Goal: Task Accomplishment & Management: Complete application form

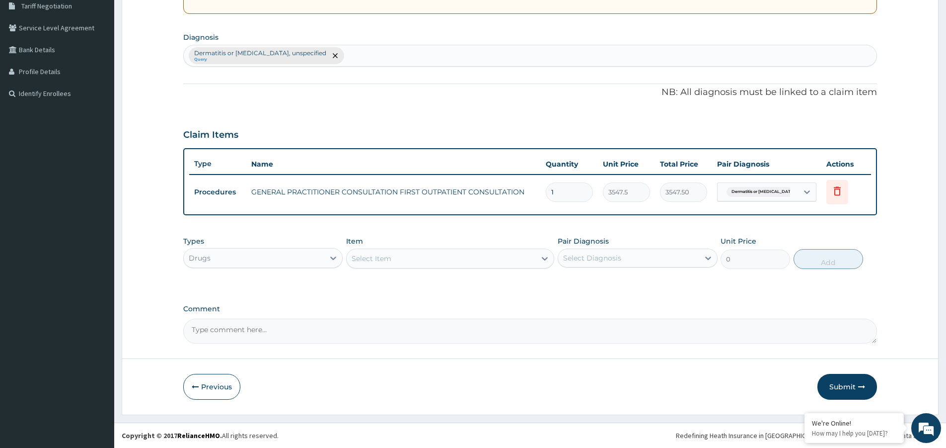
click at [375, 259] on div "Select Item" at bounding box center [372, 258] width 40 height 10
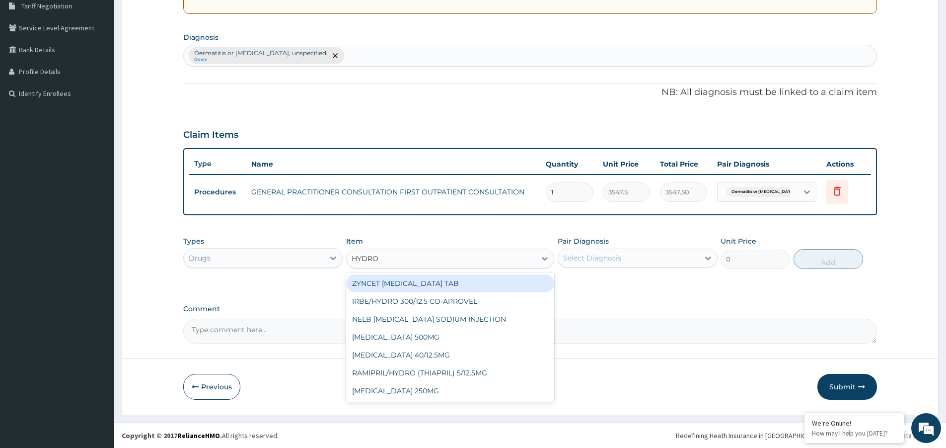
type input "HYDROC"
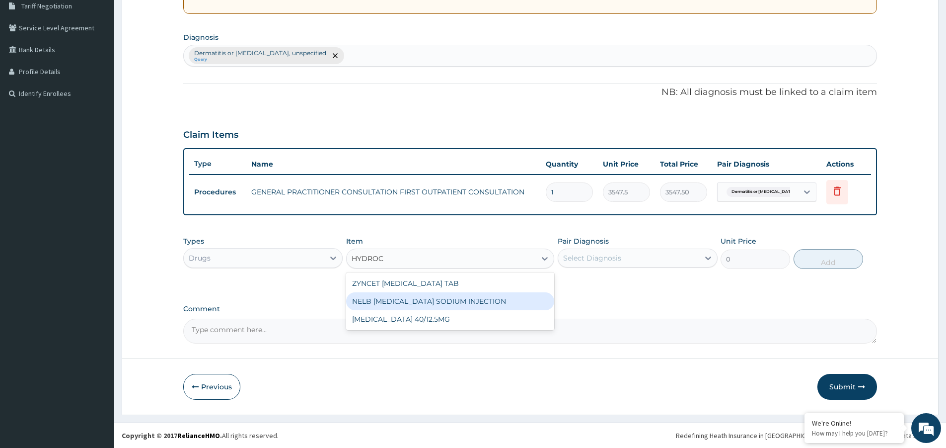
drag, startPoint x: 425, startPoint y: 299, endPoint x: 431, endPoint y: 300, distance: 6.0
click at [425, 299] on div "NELB HYDROCORTISONE SODIUM INJECTION" at bounding box center [450, 301] width 208 height 18
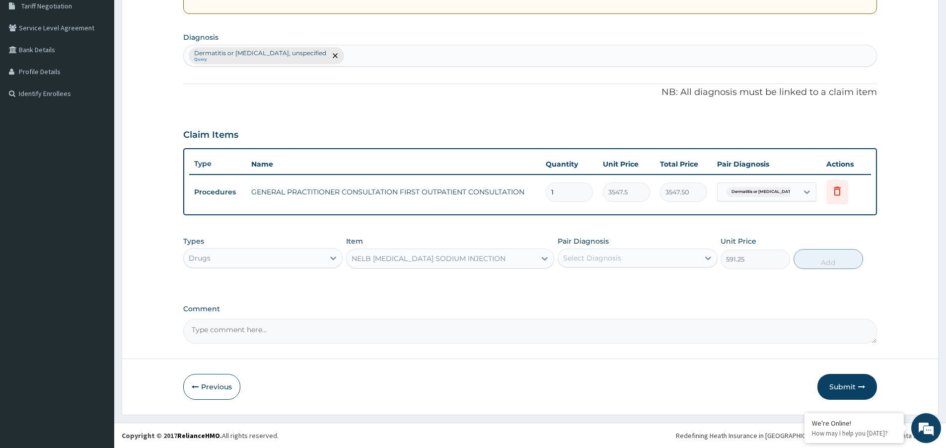
type input "591.25"
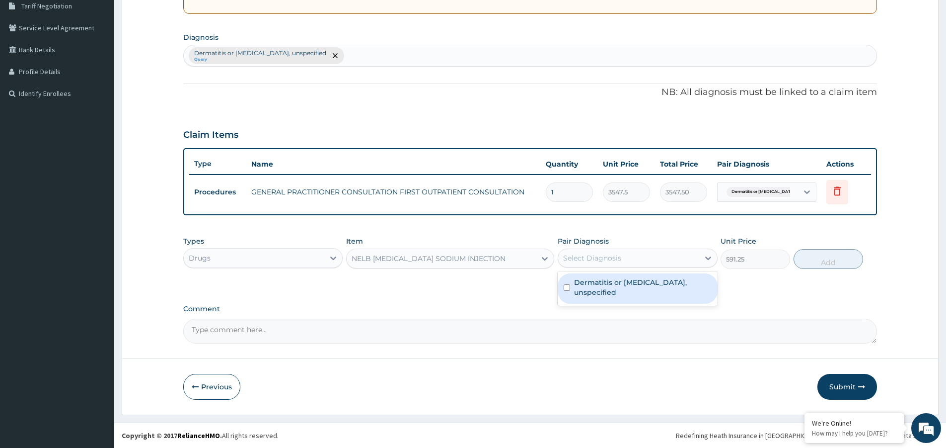
click at [630, 255] on div "Select Diagnosis" at bounding box center [628, 258] width 141 height 16
click at [633, 285] on label "Dermatitis or eczema, unspecified" at bounding box center [642, 287] width 137 height 20
checkbox input "true"
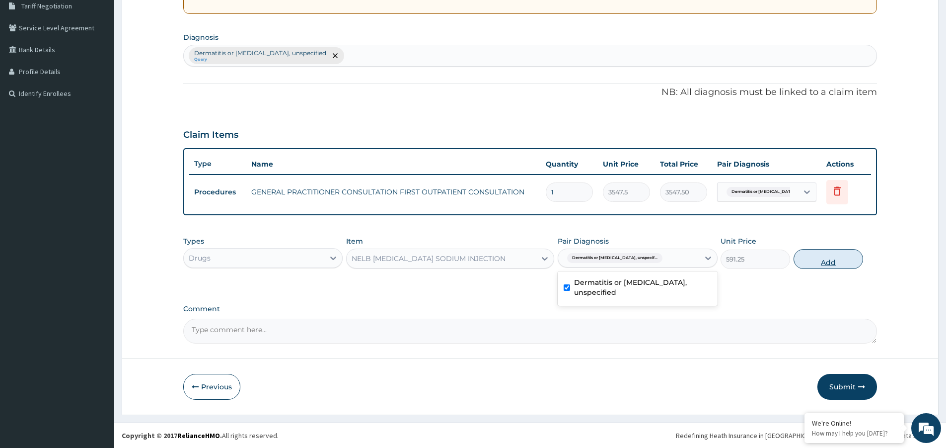
click at [833, 261] on button "Add" at bounding box center [829, 259] width 70 height 20
type input "0"
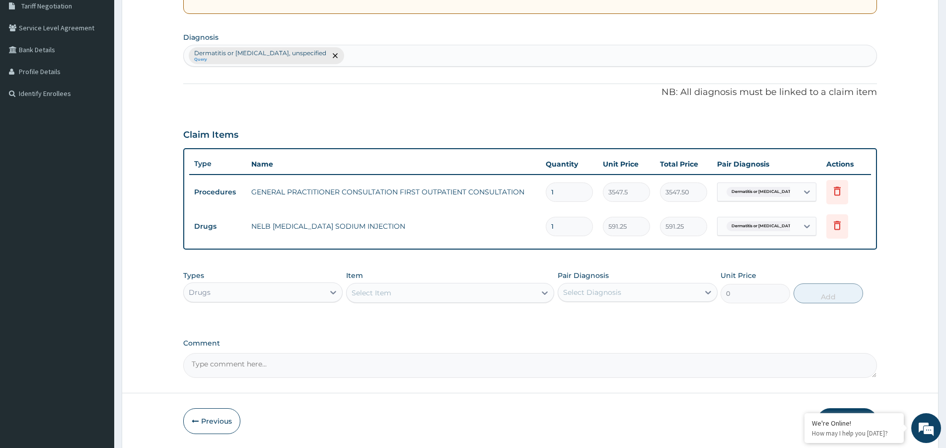
click at [384, 299] on div "Select Item" at bounding box center [441, 293] width 189 height 16
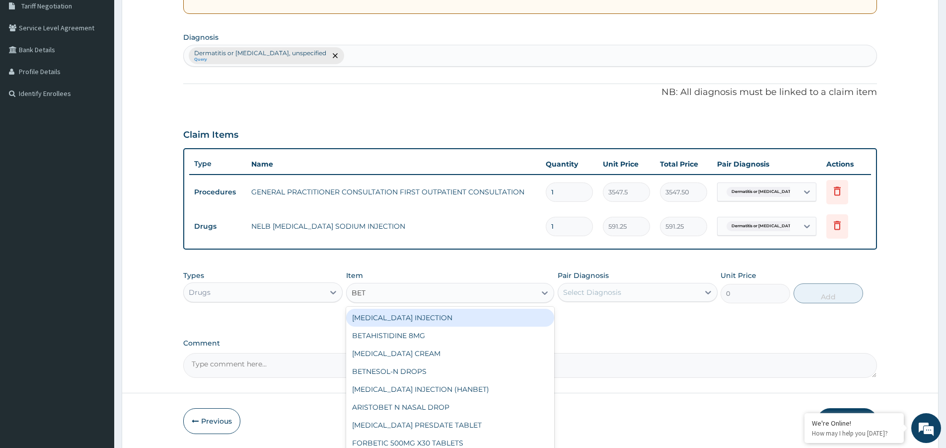
type input "BETA"
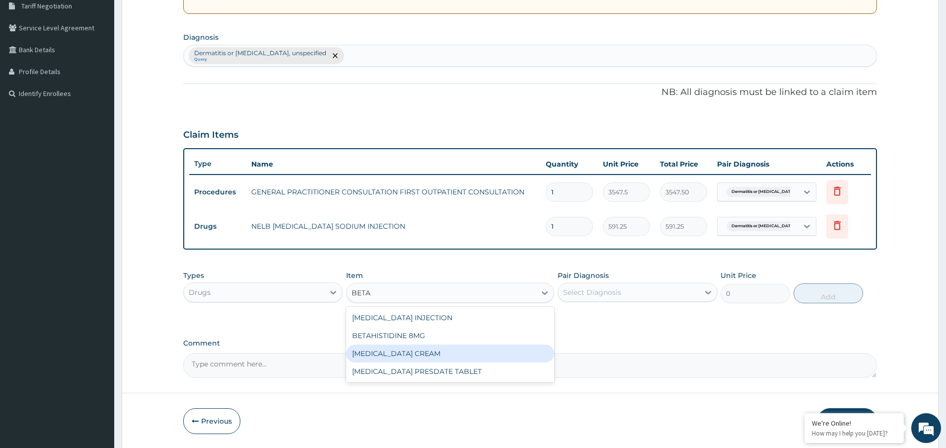
drag, startPoint x: 405, startPoint y: 352, endPoint x: 420, endPoint y: 350, distance: 14.5
click at [408, 352] on div "[MEDICAL_DATA] CREAM" at bounding box center [450, 353] width 208 height 18
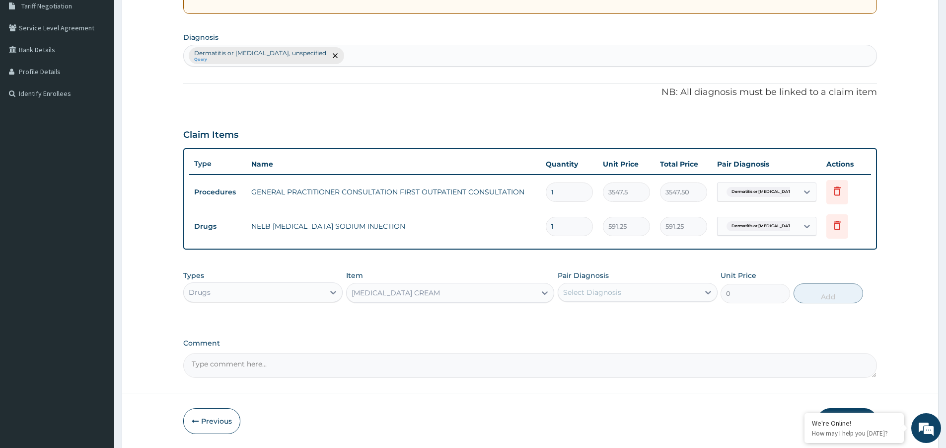
type input "827.7500000000001"
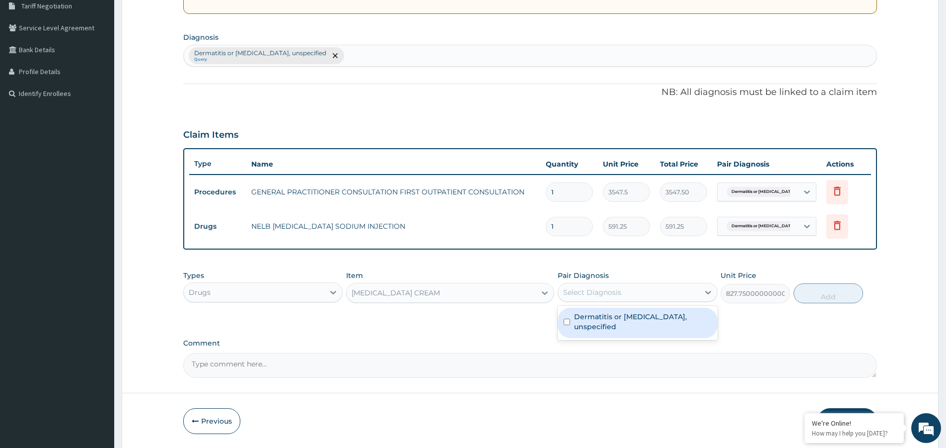
click at [581, 296] on div "Select Diagnosis" at bounding box center [592, 292] width 58 height 10
click at [592, 323] on div "Dermatitis or eczema, unspecified" at bounding box center [637, 322] width 159 height 30
checkbox input "true"
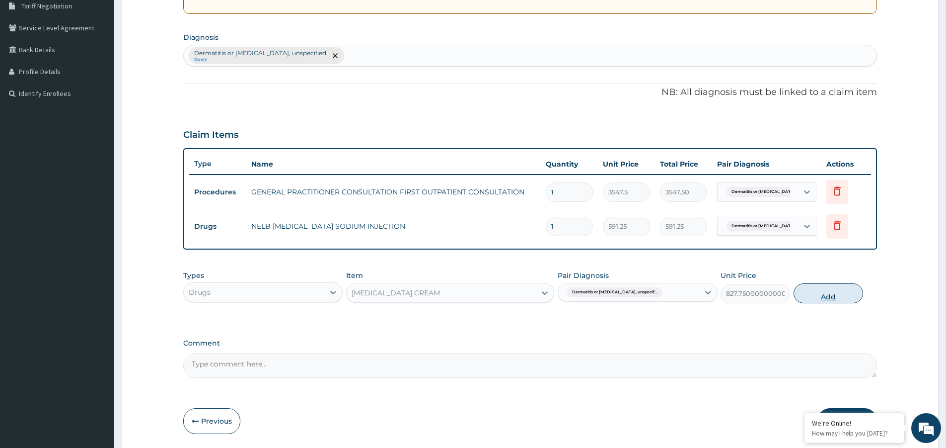
click at [838, 286] on button "Add" at bounding box center [829, 293] width 70 height 20
type input "0"
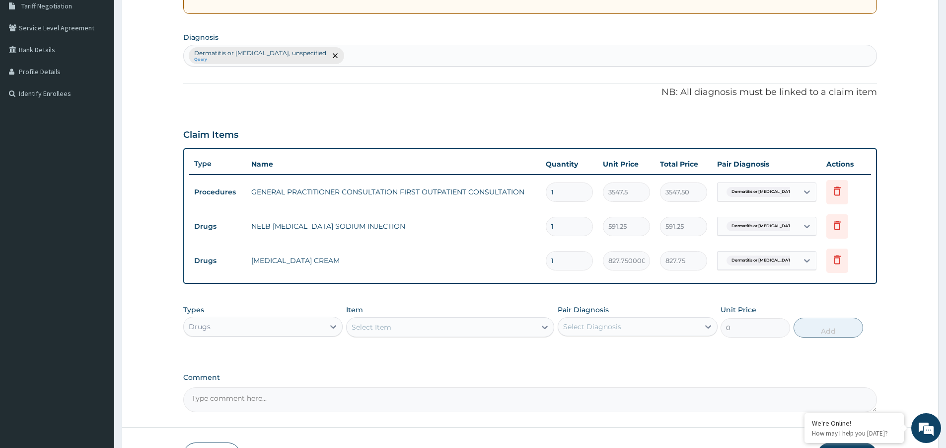
click at [417, 325] on div "Select Item" at bounding box center [441, 327] width 189 height 16
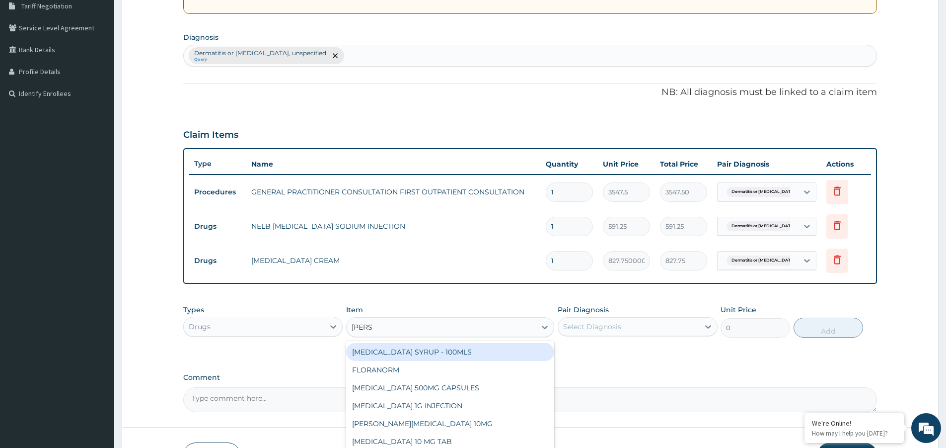
type input "LORAT"
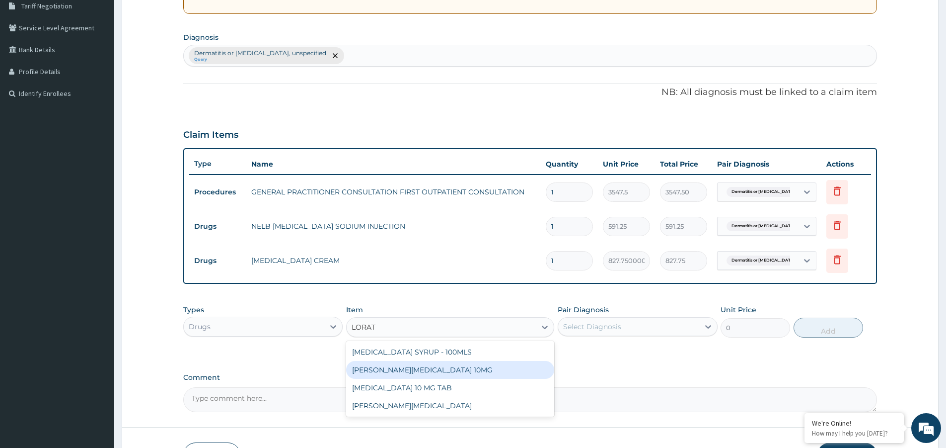
drag, startPoint x: 433, startPoint y: 373, endPoint x: 600, endPoint y: 350, distance: 168.4
click at [447, 371] on div "LORATYN LORATADINE 10MG" at bounding box center [450, 370] width 208 height 18
type input "88.6875"
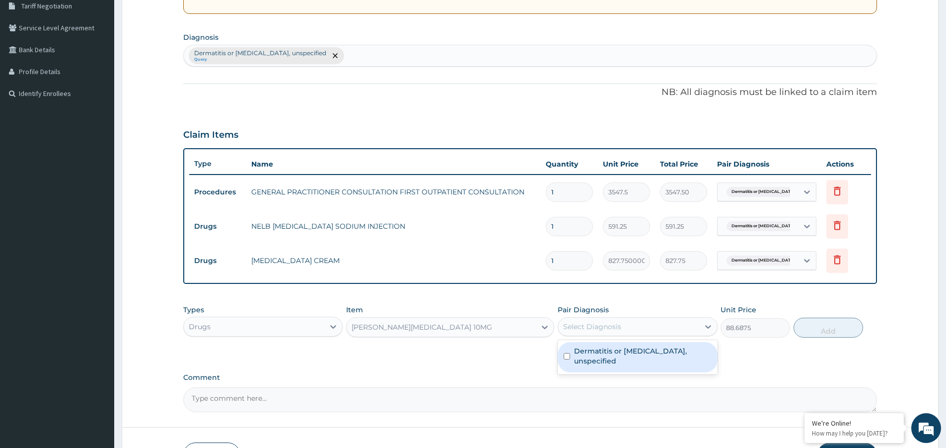
click at [682, 327] on div "Select Diagnosis" at bounding box center [628, 326] width 141 height 16
drag, startPoint x: 665, startPoint y: 350, endPoint x: 708, endPoint y: 344, distance: 43.1
click at [670, 350] on label "Dermatitis or eczema, unspecified" at bounding box center [642, 356] width 137 height 20
checkbox input "true"
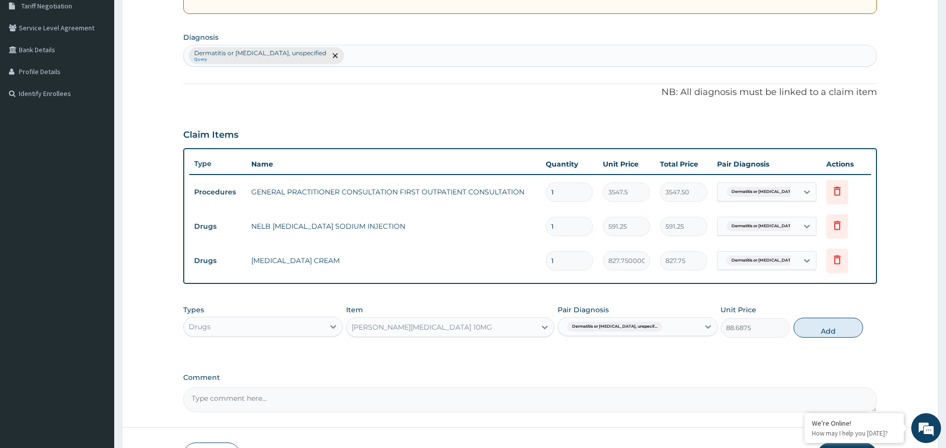
click at [792, 330] on div "Types Drugs Item LORATYN LORATADINE 10MG Pair Diagnosis Dermatitis or eczema, u…" at bounding box center [530, 321] width 694 height 43
click at [809, 327] on button "Add" at bounding box center [829, 327] width 70 height 20
type input "0"
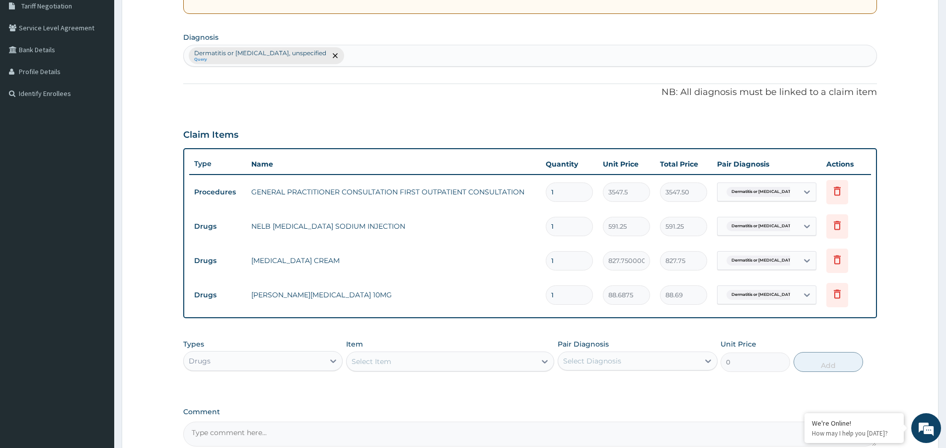
type input "0.00"
type input "5"
type input "443.44"
type input "5"
click at [436, 355] on div "Select Item" at bounding box center [441, 361] width 189 height 16
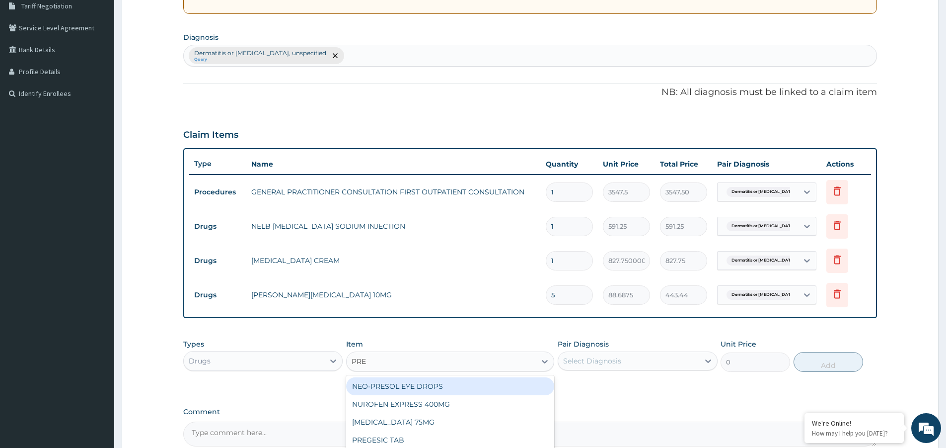
type input "PRED"
click at [508, 390] on div "PREDICURE" at bounding box center [450, 386] width 208 height 18
type input "53.212500000000006"
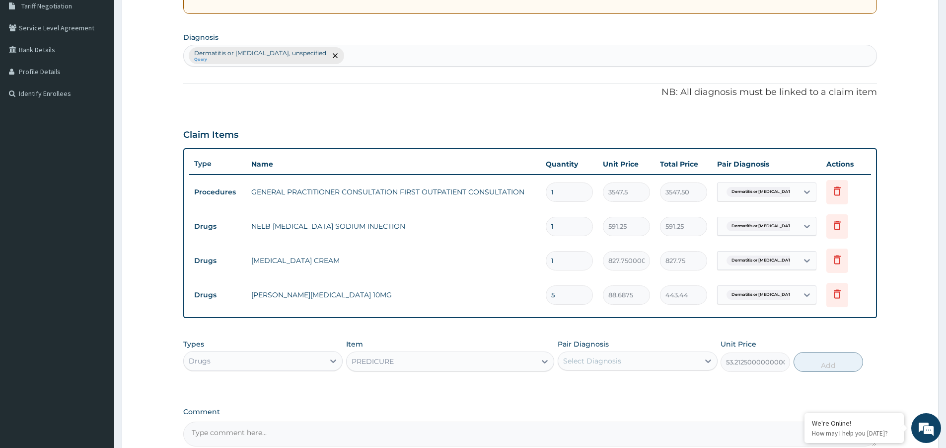
click at [593, 364] on div "Select Diagnosis" at bounding box center [592, 361] width 58 height 10
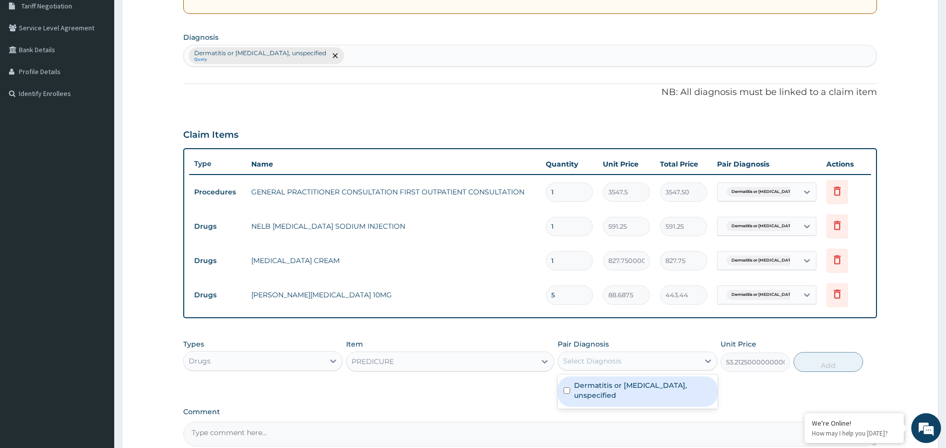
drag, startPoint x: 619, startPoint y: 390, endPoint x: 696, endPoint y: 370, distance: 79.2
click at [621, 390] on div "Dermatitis or eczema, unspecified" at bounding box center [637, 391] width 159 height 30
checkbox input "true"
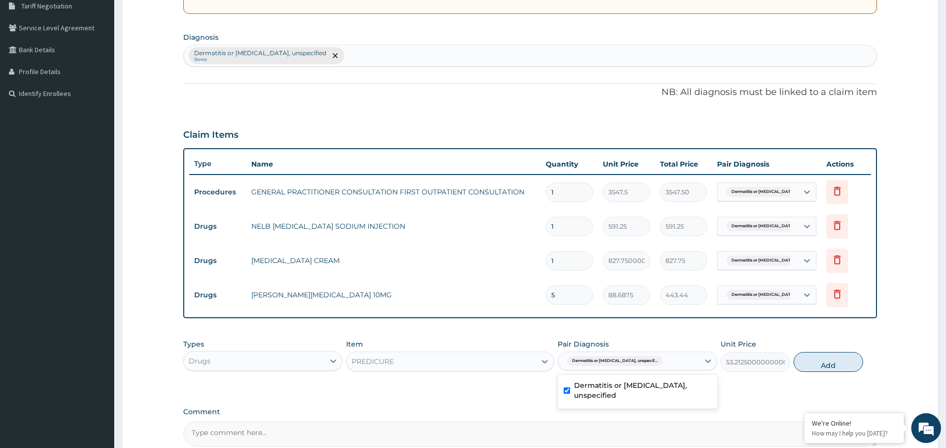
click at [830, 364] on button "Add" at bounding box center [829, 362] width 70 height 20
type input "0"
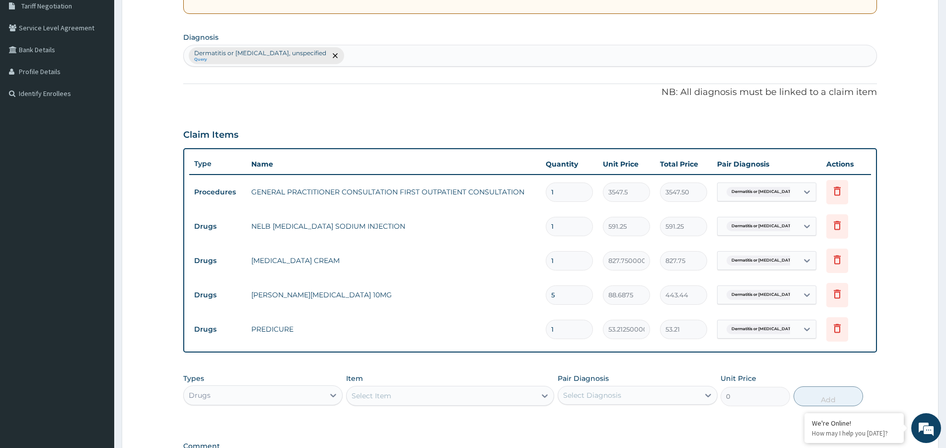
drag, startPoint x: 562, startPoint y: 228, endPoint x: 533, endPoint y: 230, distance: 29.0
click at [534, 230] on tr "Drugs NELB HYDROCORTISONE SODIUM INJECTION 1 591.25 591.25 Dermatitis or eczema…" at bounding box center [530, 226] width 682 height 34
type input "2"
type input "1182.50"
type input "2"
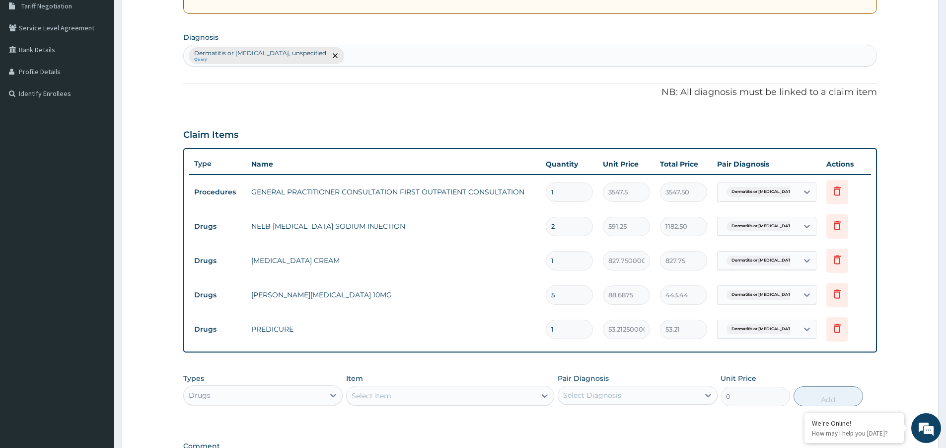
drag, startPoint x: 550, startPoint y: 324, endPoint x: 511, endPoint y: 339, distance: 42.0
click at [514, 339] on tr "Drugs PREDICURE 1 53.212500000000006 53.21 Dermatitis or eczema, unspecif... De…" at bounding box center [530, 329] width 682 height 34
type input "3"
type input "159.64"
type input "30"
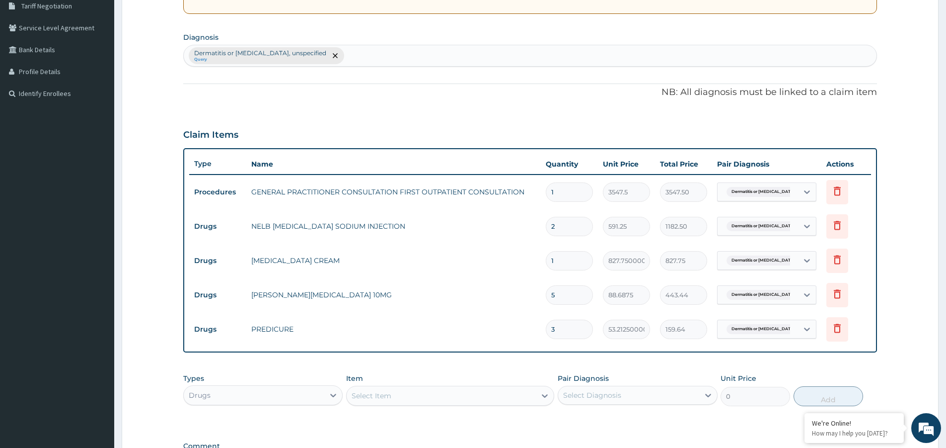
type input "1596.38"
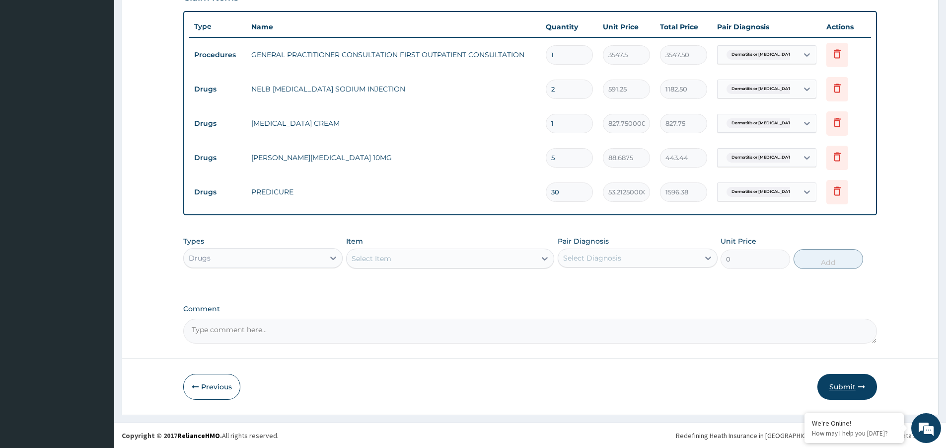
type input "30"
click at [829, 377] on button "Submit" at bounding box center [848, 387] width 60 height 26
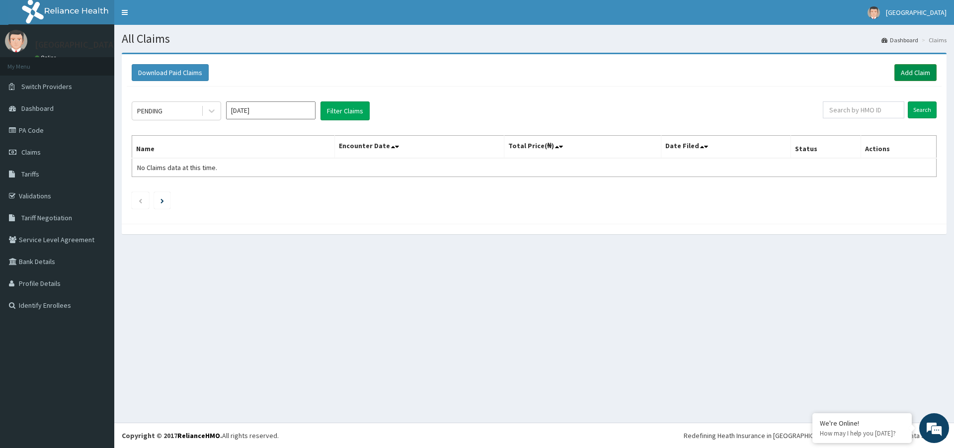
click at [902, 76] on link "Add Claim" at bounding box center [915, 72] width 42 height 17
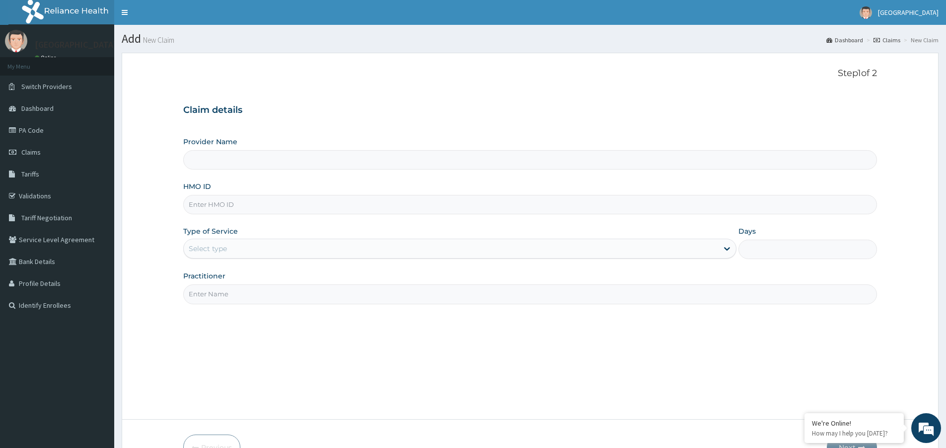
type input "[GEOGRAPHIC_DATA]"
drag, startPoint x: 220, startPoint y: 203, endPoint x: 470, endPoint y: 425, distance: 335.0
click at [497, 387] on div "Step 1 of 2 Claim details Provider Name NEW MILE ONE HOSPITAL HMO ID Type of Se…" at bounding box center [530, 236] width 694 height 336
paste input "ERM/10298/A"
type input "ERM/10298/A"
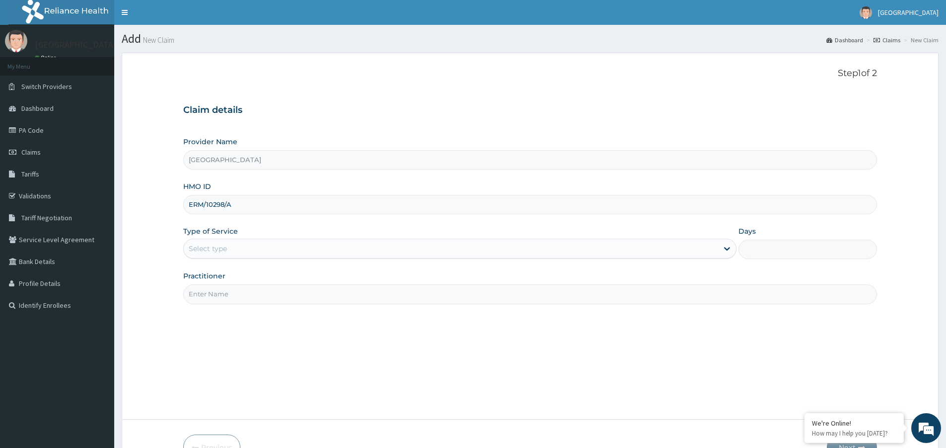
click at [325, 247] on div "Select type" at bounding box center [451, 248] width 535 height 16
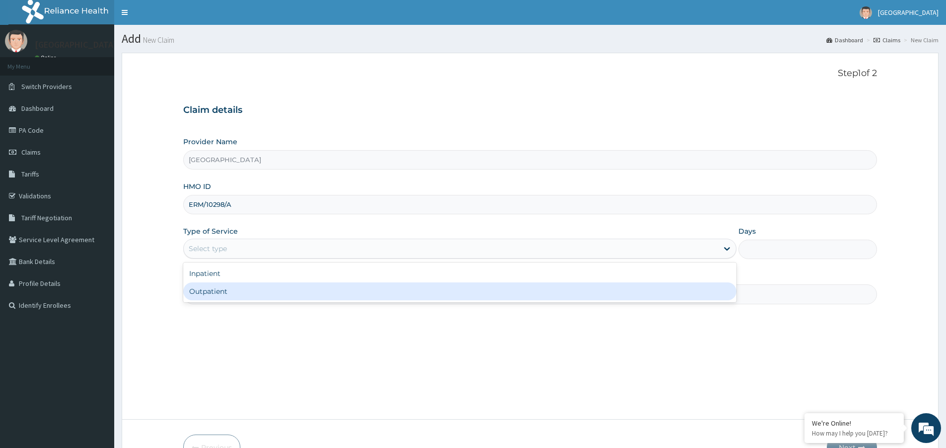
click at [307, 287] on div "Outpatient" at bounding box center [459, 291] width 553 height 18
type input "1"
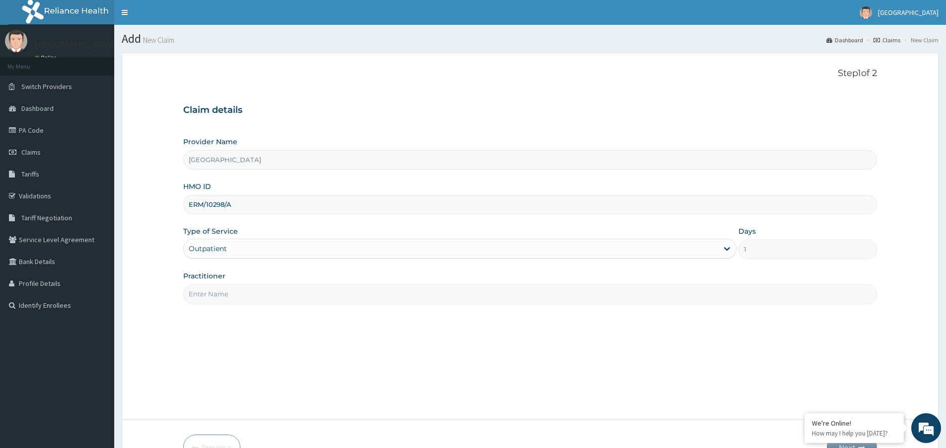
click at [261, 290] on input "Practitioner" at bounding box center [530, 293] width 694 height 19
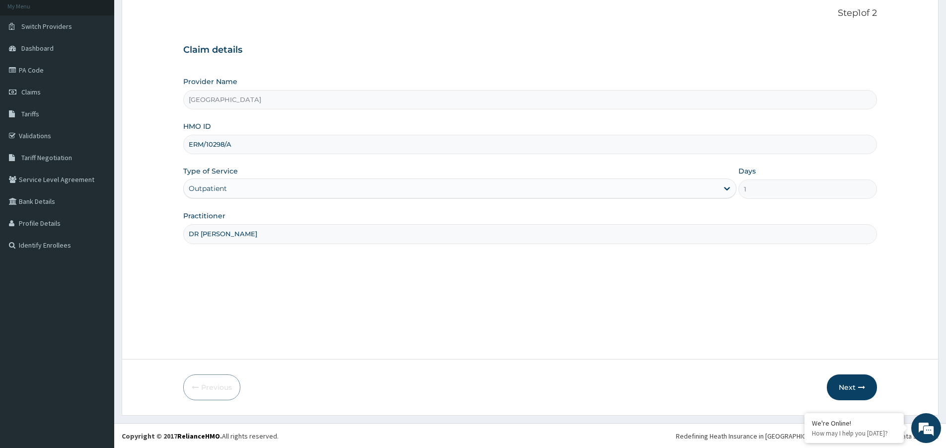
scroll to position [61, 0]
type input "DR [PERSON_NAME]"
click at [856, 389] on button "Next" at bounding box center [852, 387] width 50 height 26
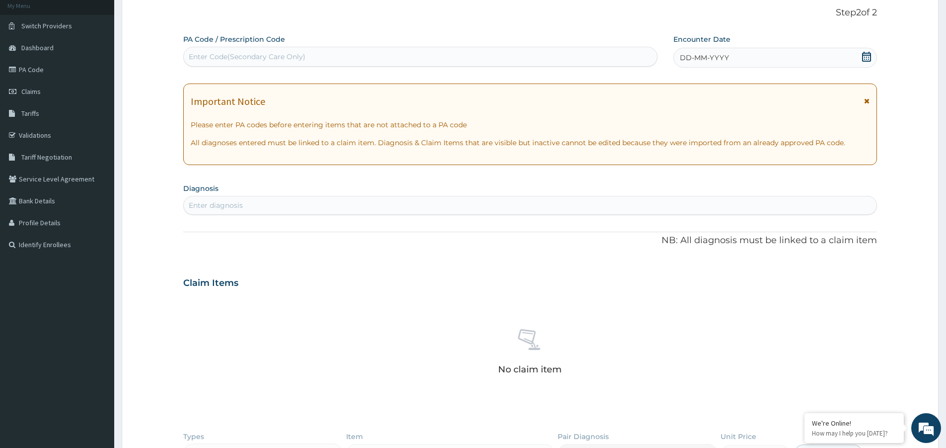
click at [868, 52] on icon at bounding box center [867, 57] width 10 height 10
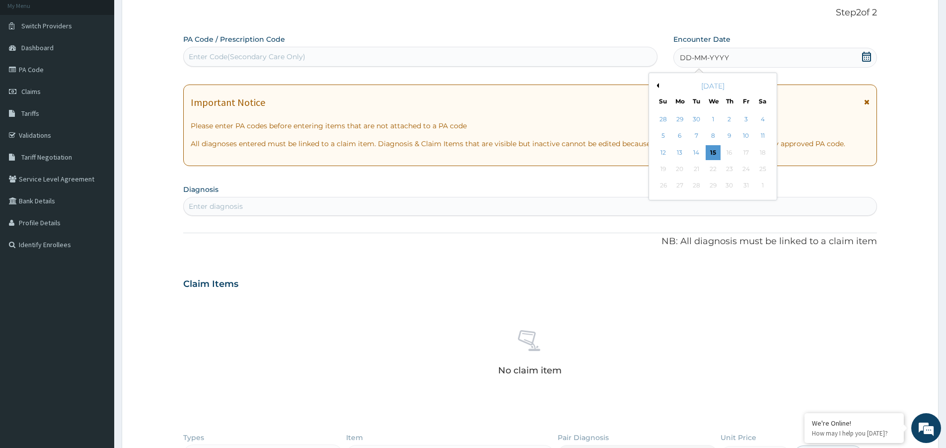
click at [659, 84] on button "Previous Month" at bounding box center [656, 85] width 5 height 5
click at [746, 167] on div "22" at bounding box center [746, 168] width 15 height 15
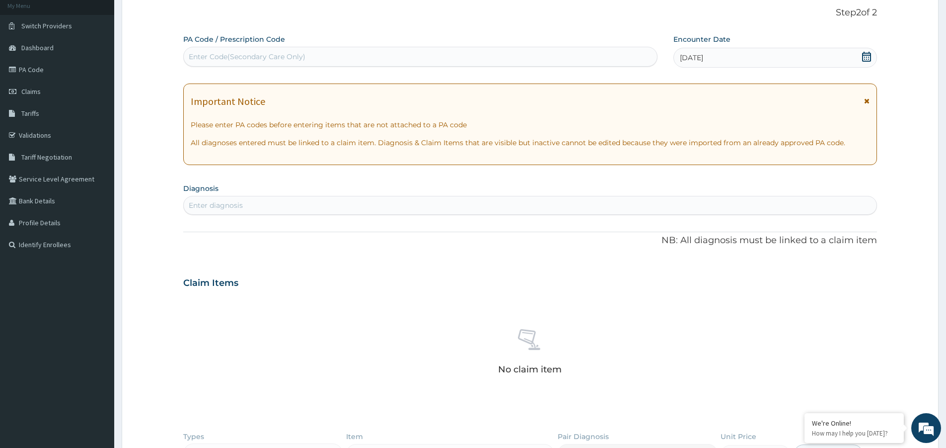
click at [558, 207] on div "Enter diagnosis" at bounding box center [530, 205] width 693 height 16
type input "MALARIA"
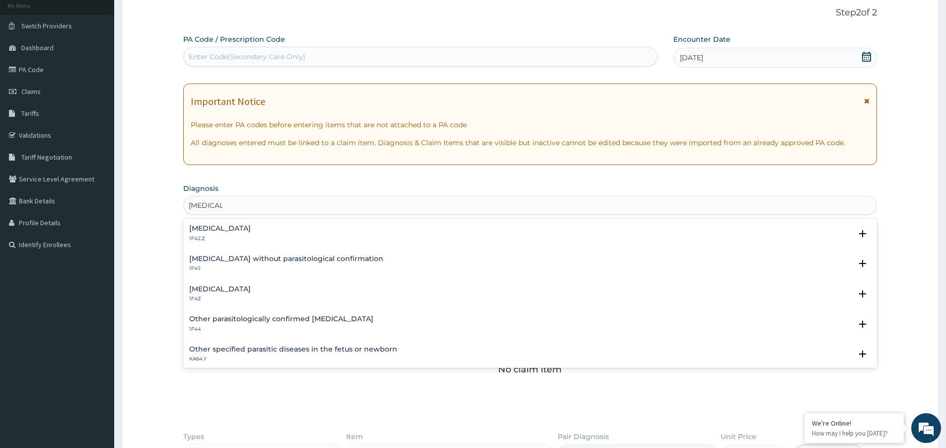
click at [234, 285] on h4 "Malaria, unspecified" at bounding box center [220, 288] width 62 height 7
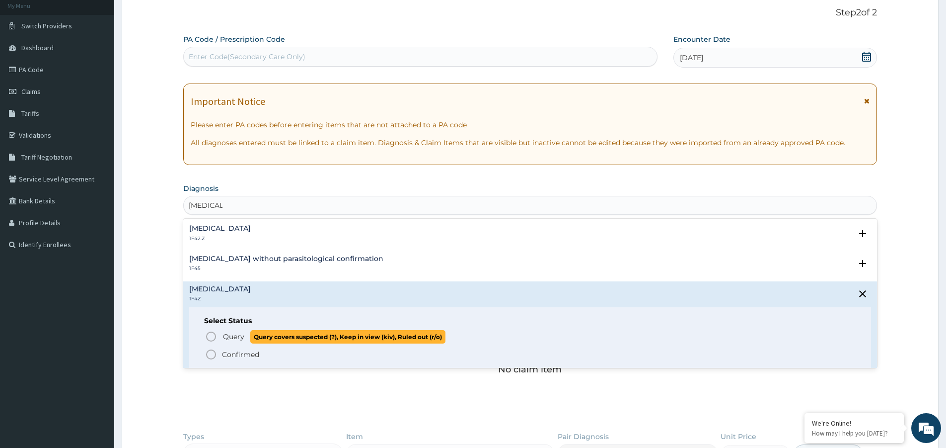
click at [229, 333] on span "Query" at bounding box center [233, 336] width 21 height 10
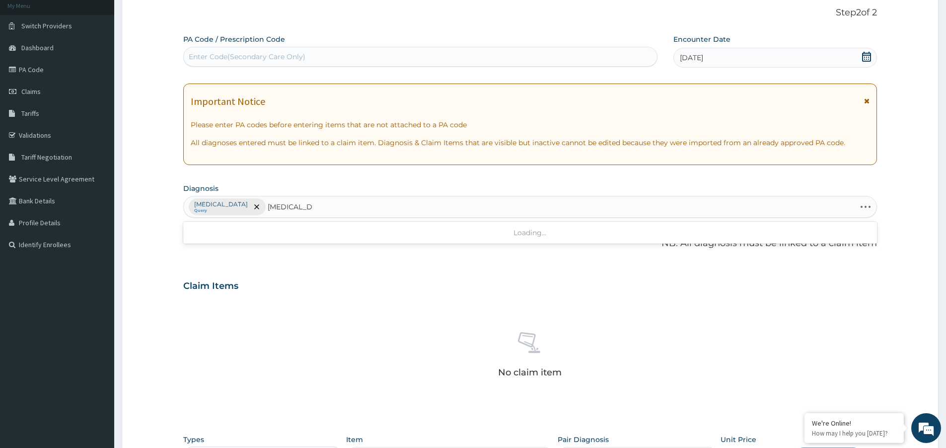
type input "TINEA CRURIS"
click at [262, 232] on h4 "Genitocrural dermatophytosis" at bounding box center [243, 231] width 108 height 7
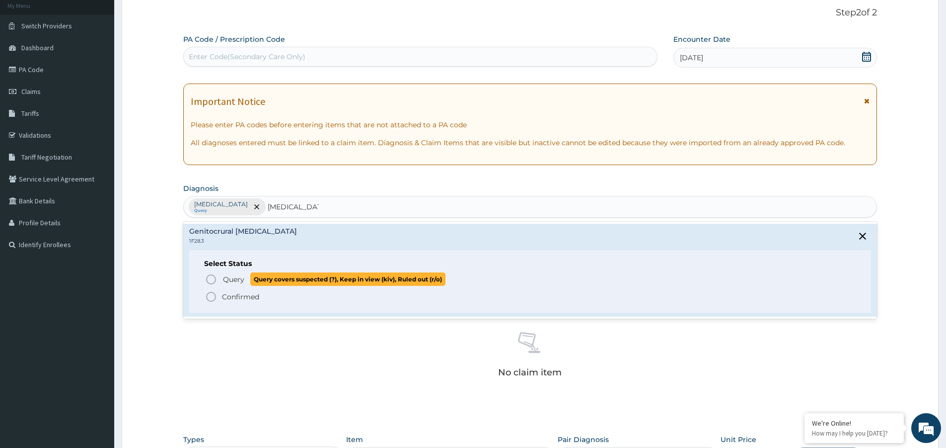
click at [222, 281] on span "Query Query covers suspected (?), Keep in view (kiv), Ruled out (r/o)" at bounding box center [530, 278] width 651 height 13
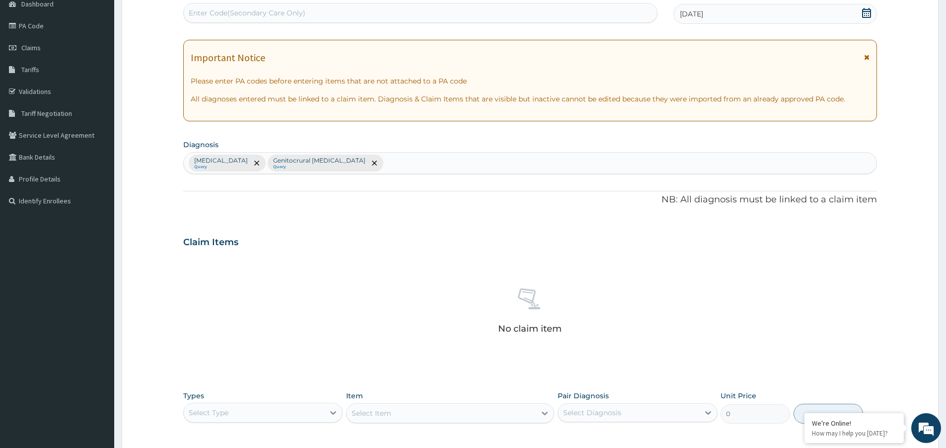
scroll to position [160, 0]
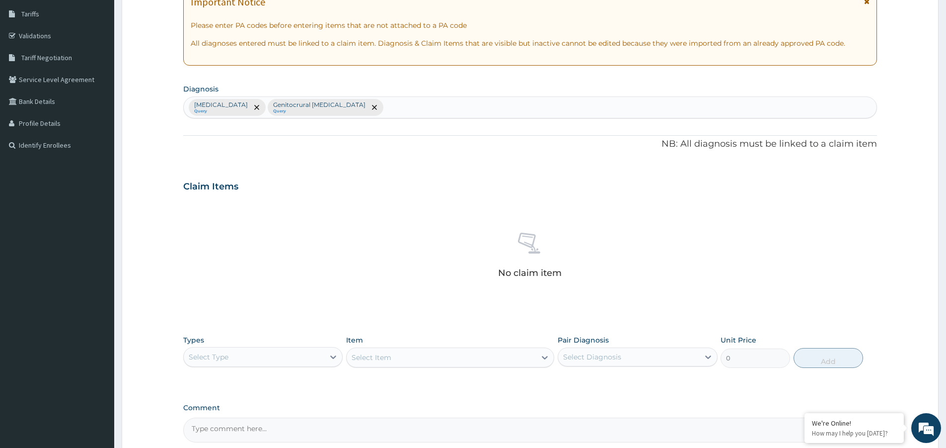
click at [321, 359] on div "Select Type" at bounding box center [254, 357] width 141 height 16
click at [268, 415] on div "Procedures" at bounding box center [262, 417] width 159 height 18
click at [472, 364] on div "Select Item" at bounding box center [441, 357] width 189 height 16
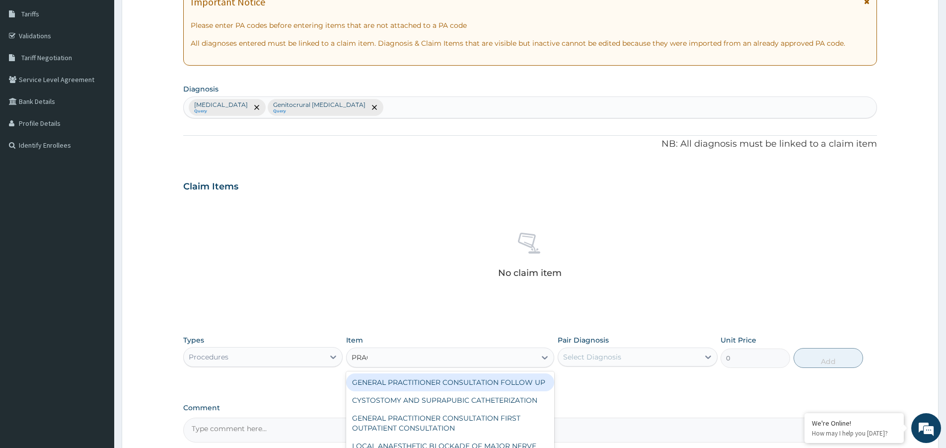
type input "PRACT"
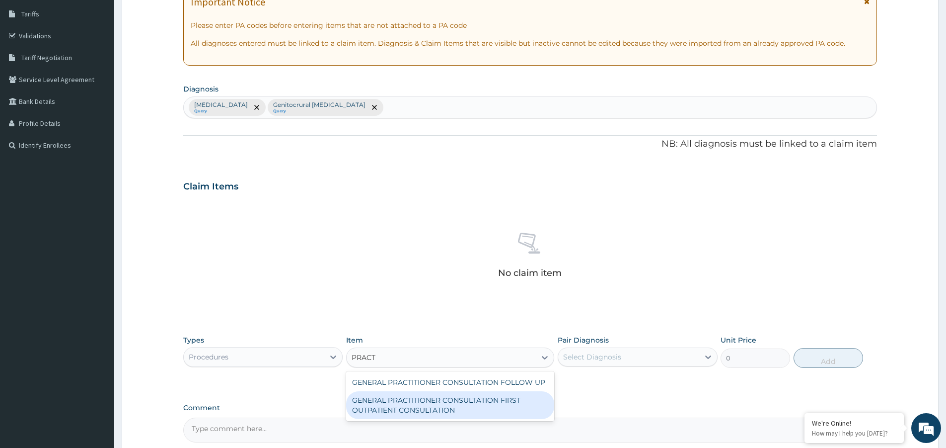
drag, startPoint x: 484, startPoint y: 405, endPoint x: 596, endPoint y: 385, distance: 113.6
click at [510, 405] on div "GENERAL PRACTITIONER CONSULTATION FIRST OUTPATIENT CONSULTATION" at bounding box center [450, 405] width 208 height 28
type input "3547.5"
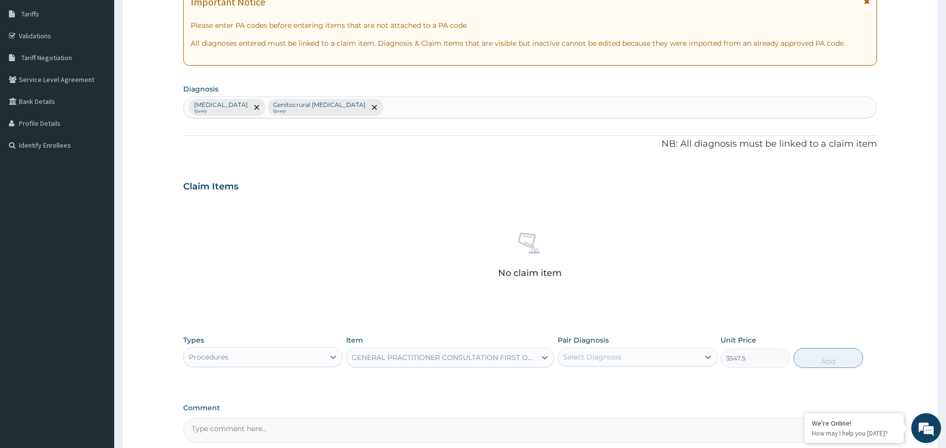
click at [624, 361] on div "Select Diagnosis" at bounding box center [628, 357] width 141 height 16
click at [631, 383] on label "Malaria, unspecified" at bounding box center [605, 381] width 62 height 10
checkbox input "true"
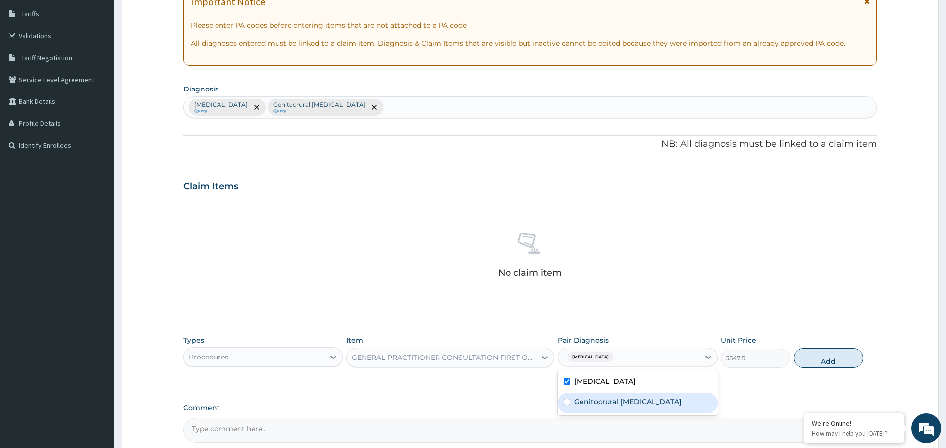
drag, startPoint x: 634, startPoint y: 394, endPoint x: 732, endPoint y: 385, distance: 97.7
click at [636, 396] on div "Genitocrural dermatophytosis" at bounding box center [637, 402] width 159 height 20
checkbox input "true"
click at [816, 359] on button "Add" at bounding box center [829, 358] width 70 height 20
type input "0"
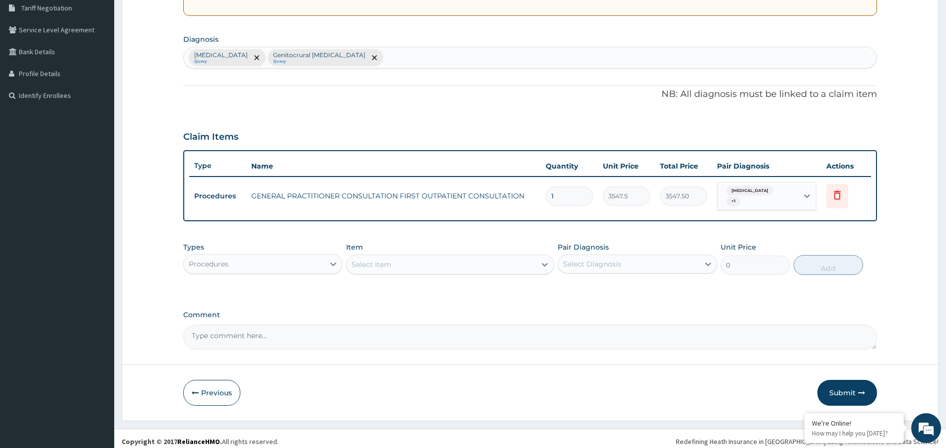
scroll to position [216, 0]
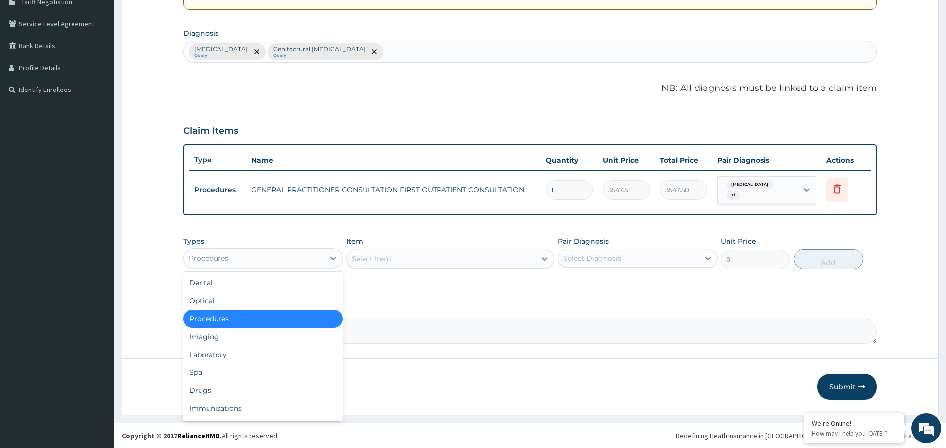
drag, startPoint x: 299, startPoint y: 257, endPoint x: 288, endPoint y: 293, distance: 37.3
click at [298, 258] on div "Procedures" at bounding box center [254, 258] width 141 height 16
click at [269, 350] on div "Laboratory" at bounding box center [262, 354] width 159 height 18
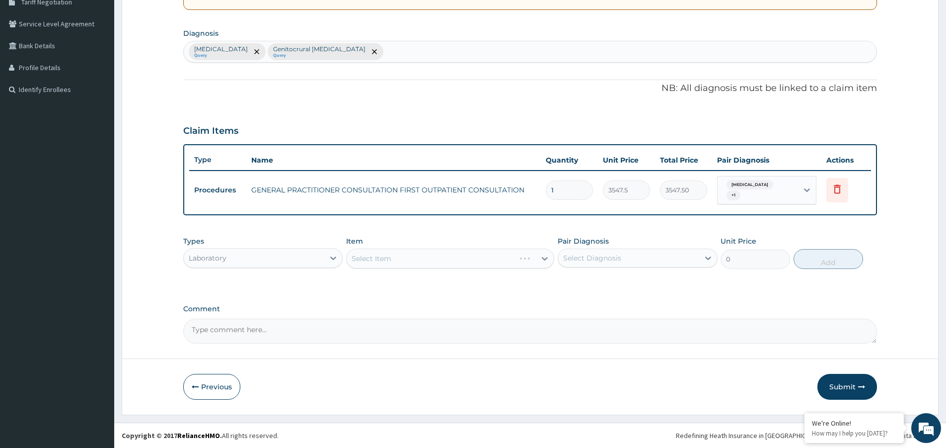
click at [445, 261] on div "Select Item" at bounding box center [450, 258] width 208 height 20
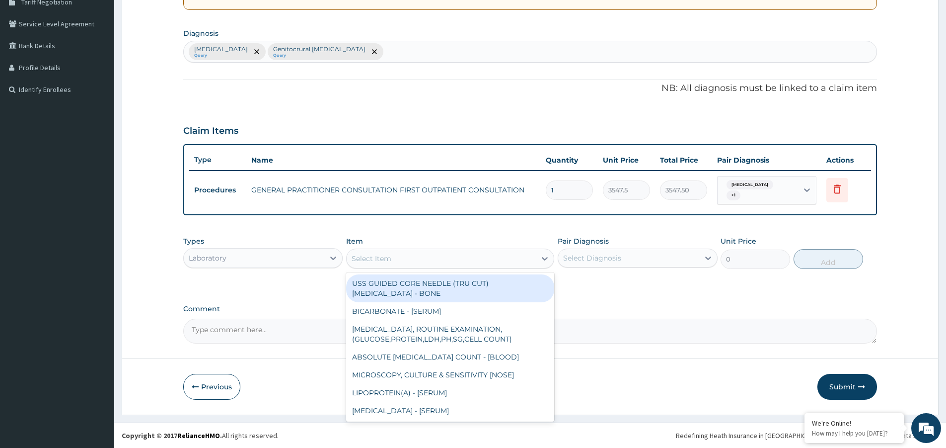
click at [449, 256] on div "Select Item" at bounding box center [441, 258] width 189 height 16
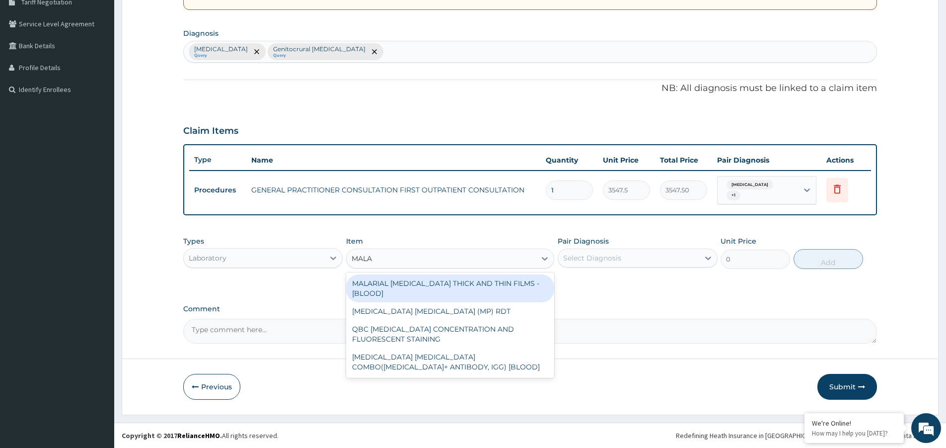
type input "MALAR"
click at [514, 284] on div "MALARIAL PARASITE THICK AND THIN FILMS - [BLOOD]" at bounding box center [450, 288] width 208 height 28
type input "1612.5"
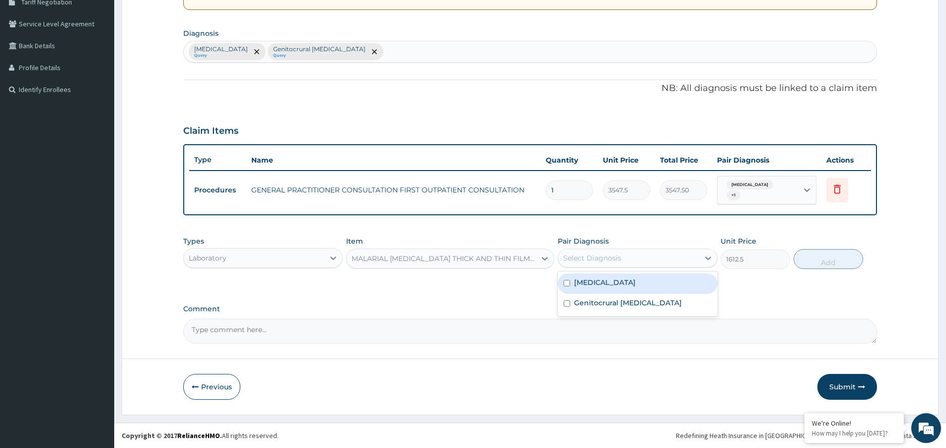
drag, startPoint x: 616, startPoint y: 255, endPoint x: 632, endPoint y: 289, distance: 36.9
click at [617, 257] on div "Select Diagnosis" at bounding box center [592, 258] width 58 height 10
click at [632, 289] on div "Malaria, unspecified" at bounding box center [637, 283] width 159 height 20
checkbox input "true"
click at [828, 255] on button "Add" at bounding box center [829, 259] width 70 height 20
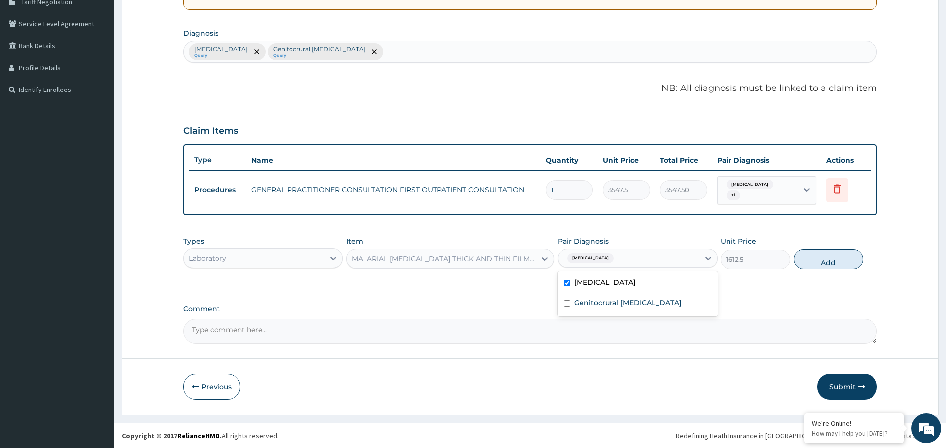
type input "0"
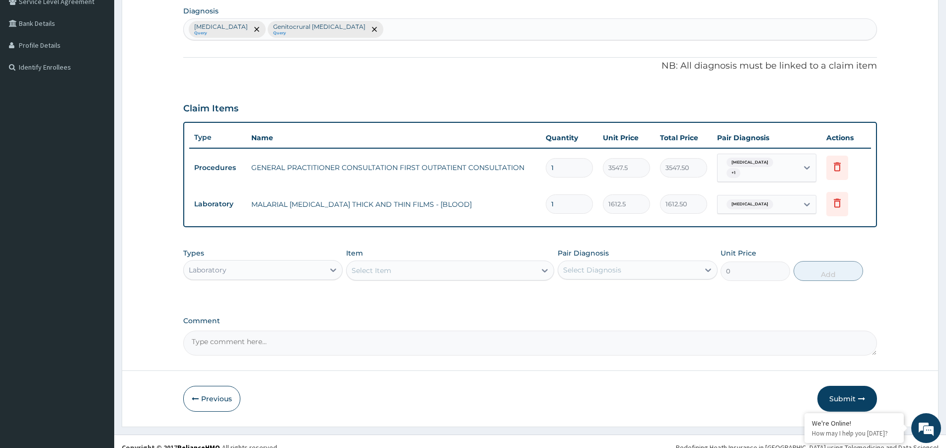
scroll to position [250, 0]
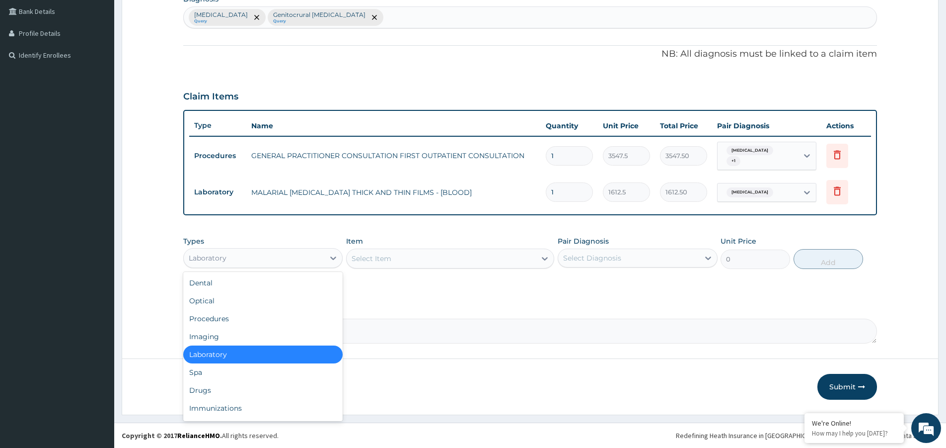
drag, startPoint x: 307, startPoint y: 251, endPoint x: 296, endPoint y: 299, distance: 49.3
click at [306, 252] on div "Laboratory" at bounding box center [254, 258] width 141 height 16
click at [248, 395] on div "Drugs" at bounding box center [262, 390] width 159 height 18
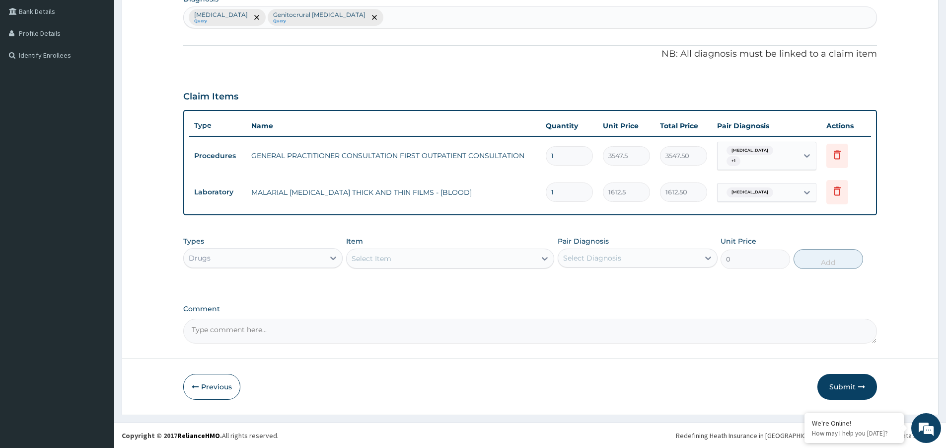
click at [367, 263] on div "Select Item" at bounding box center [372, 258] width 40 height 10
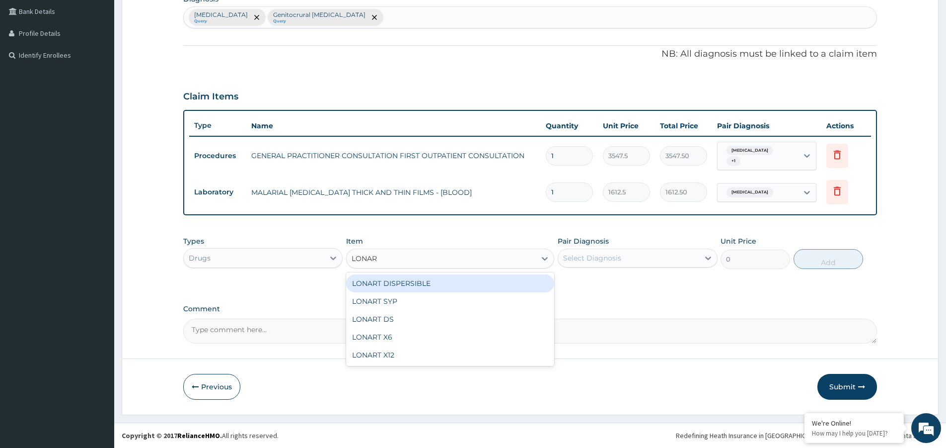
type input "LONART"
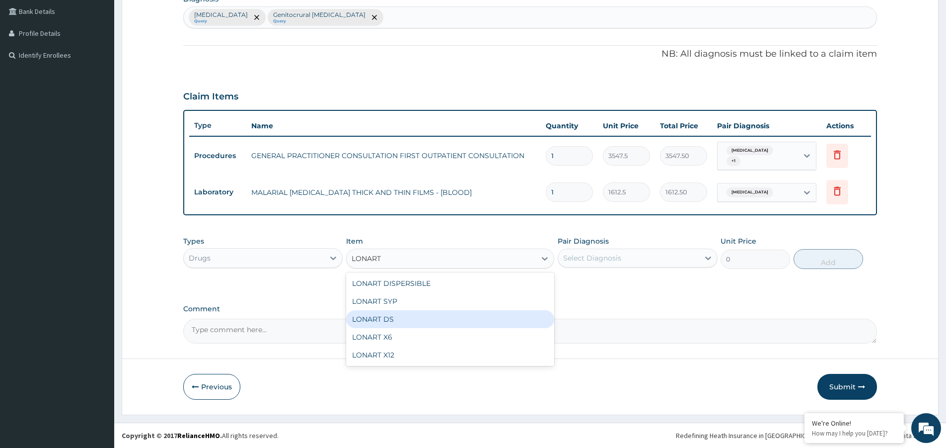
drag, startPoint x: 407, startPoint y: 321, endPoint x: 412, endPoint y: 384, distance: 63.3
click at [410, 324] on div "LONART DS" at bounding box center [450, 319] width 208 height 18
type input "473.00000000000006"
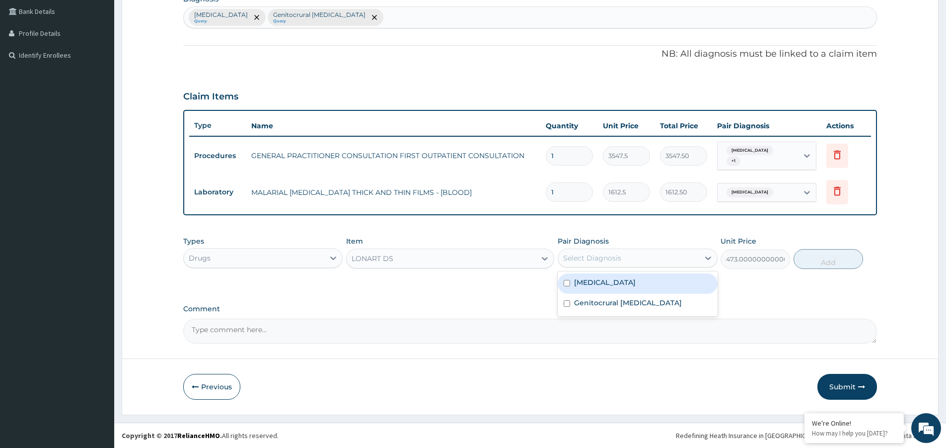
drag, startPoint x: 584, startPoint y: 252, endPoint x: 598, endPoint y: 282, distance: 32.9
click at [585, 257] on div "Select Diagnosis" at bounding box center [628, 258] width 141 height 16
drag, startPoint x: 598, startPoint y: 282, endPoint x: 731, endPoint y: 275, distance: 132.8
click at [601, 282] on label "Malaria, unspecified" at bounding box center [605, 282] width 62 height 10
checkbox input "true"
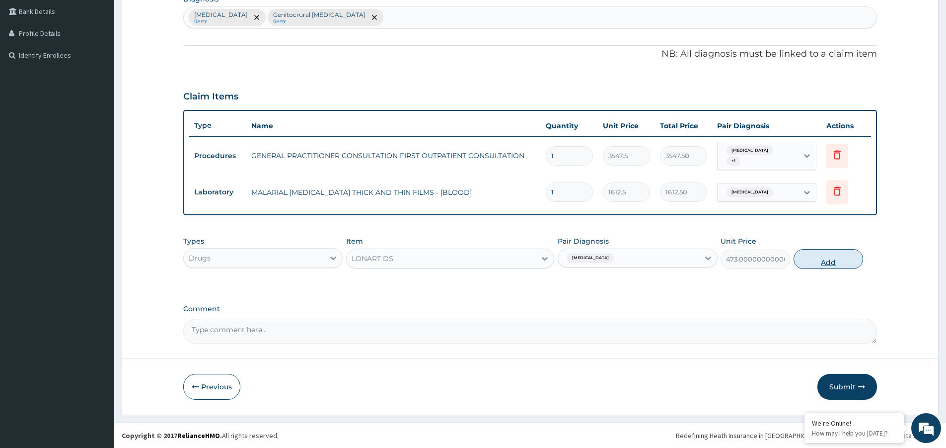
click at [818, 256] on button "Add" at bounding box center [829, 259] width 70 height 20
type input "0"
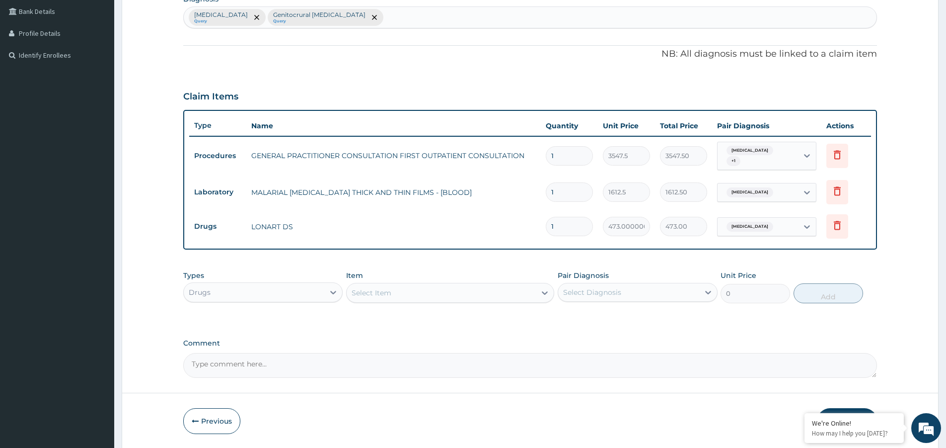
drag, startPoint x: 569, startPoint y: 226, endPoint x: 552, endPoint y: 240, distance: 22.2
click at [552, 239] on td "1" at bounding box center [569, 226] width 57 height 29
type input "6"
type input "2838.00"
type input "6"
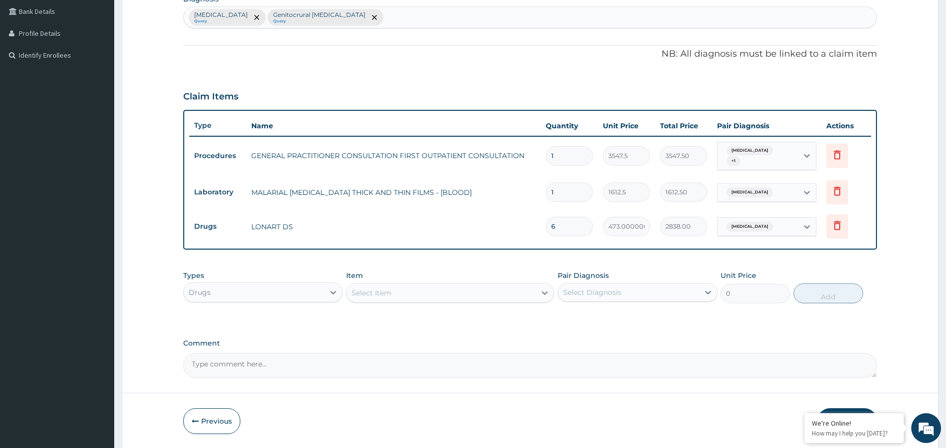
click at [401, 286] on div "Select Item" at bounding box center [441, 293] width 189 height 16
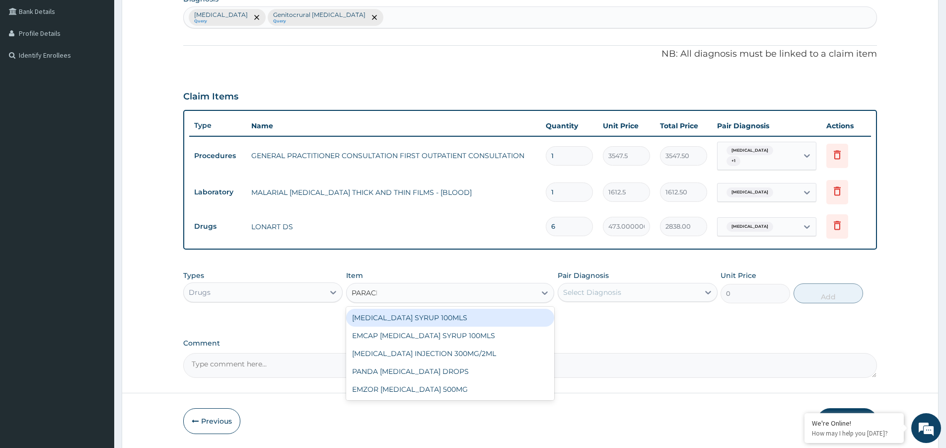
type input "PARACET"
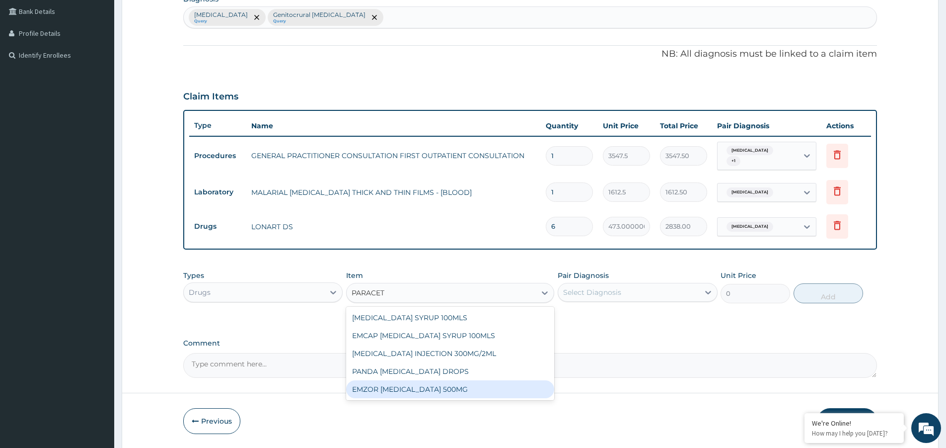
drag, startPoint x: 459, startPoint y: 387, endPoint x: 545, endPoint y: 368, distance: 88.1
click at [461, 387] on div "EMZOR [MEDICAL_DATA] 500MG" at bounding box center [450, 389] width 208 height 18
type input "23.65"
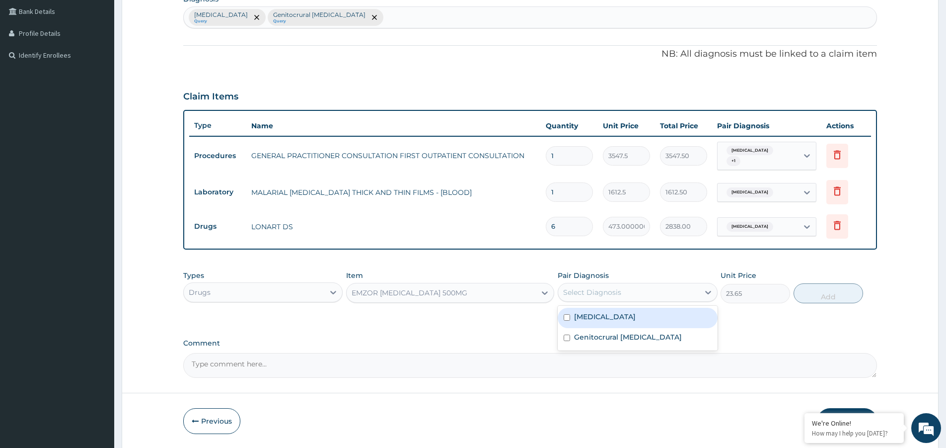
click at [644, 294] on div "Select Diagnosis" at bounding box center [628, 292] width 141 height 16
click at [635, 318] on label "Malaria, unspecified" at bounding box center [605, 316] width 62 height 10
checkbox input "true"
click at [818, 296] on button "Add" at bounding box center [829, 293] width 70 height 20
type input "0"
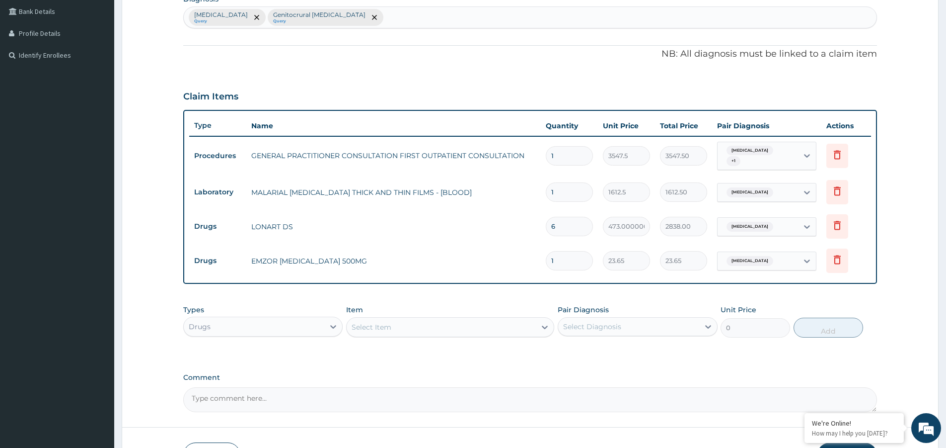
type input "18"
type input "425.70"
type input "18"
click at [380, 328] on div "Select Item" at bounding box center [372, 327] width 40 height 10
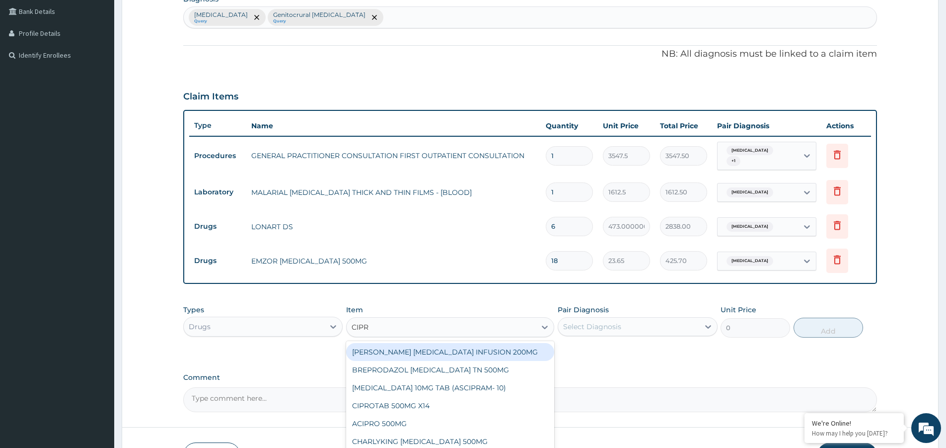
type input "CIPRO"
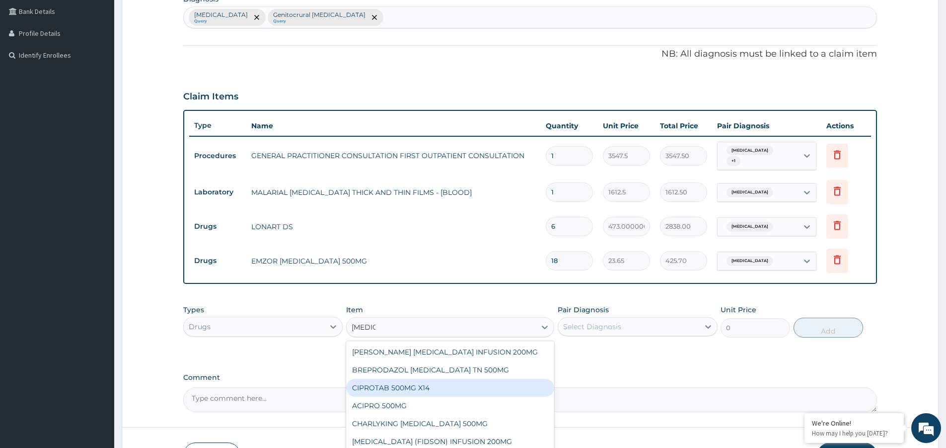
click at [427, 384] on div "CIPROTAB 500MG X14" at bounding box center [450, 388] width 208 height 18
type input "319.275"
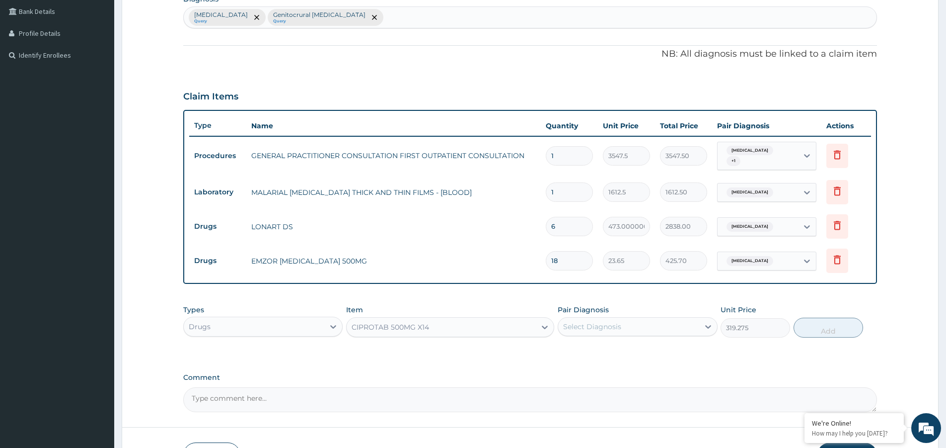
click at [457, 330] on div "CIPROTAB 500MG X14" at bounding box center [441, 327] width 189 height 16
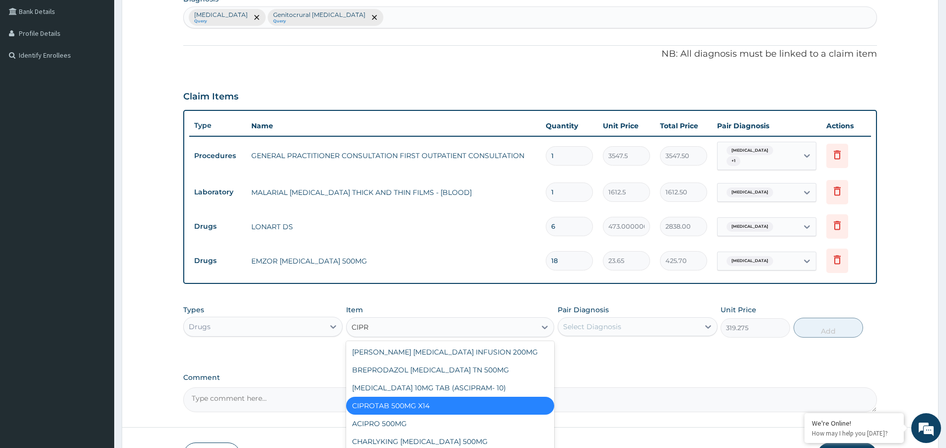
scroll to position [0, 0]
type input "CIPRO"
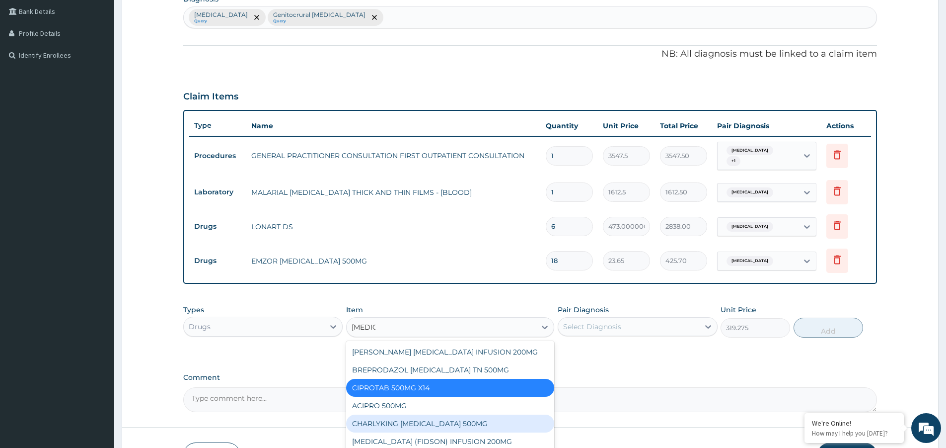
click at [490, 423] on div "CHARLYKING [MEDICAL_DATA] 500MG" at bounding box center [450, 423] width 208 height 18
type input "177.375"
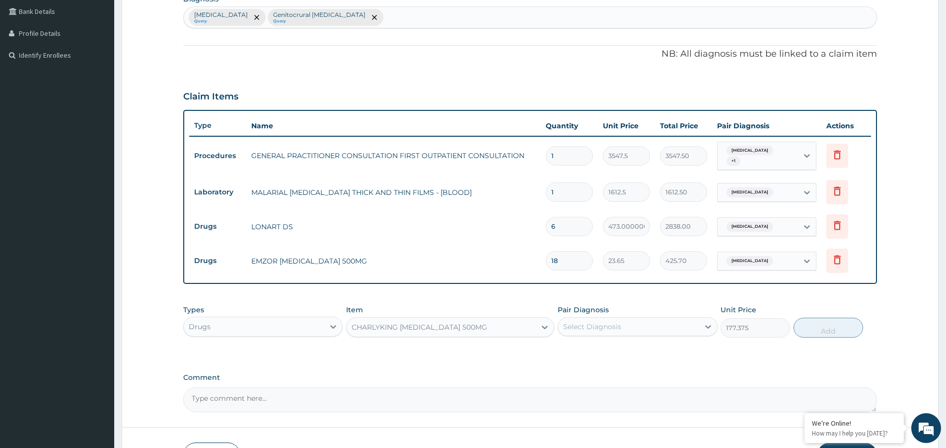
click at [503, 330] on div "CHARLYKING [MEDICAL_DATA] 500MG" at bounding box center [441, 327] width 189 height 16
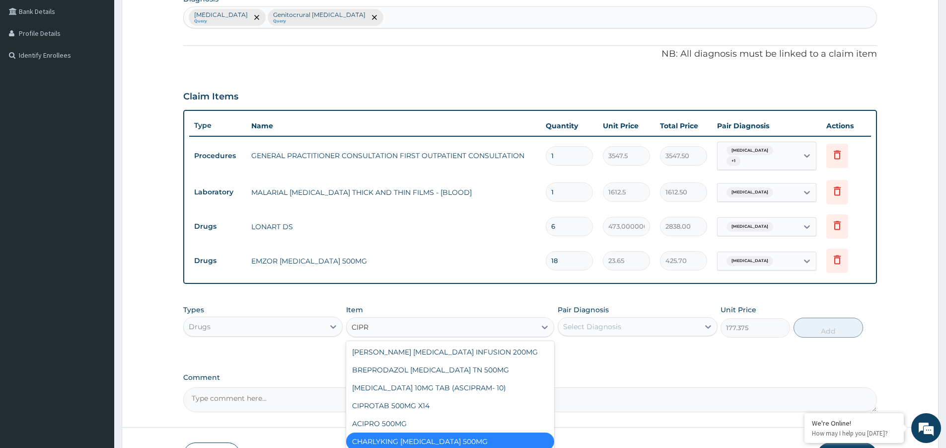
type input "CIPRO"
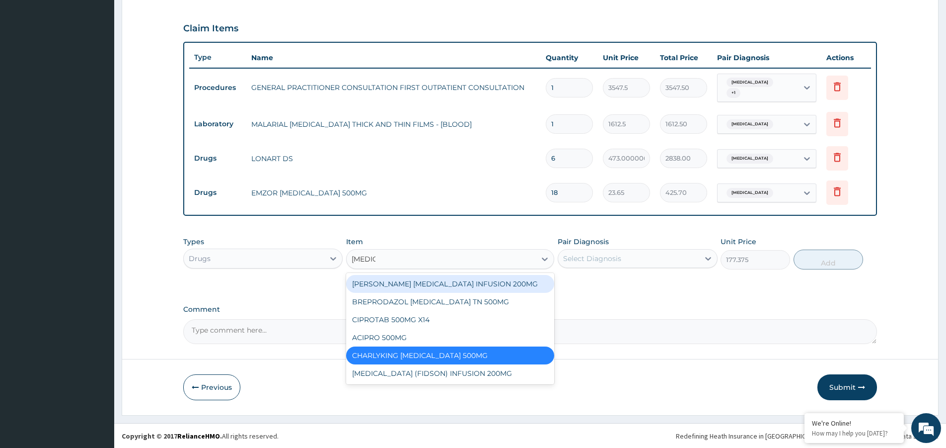
scroll to position [318, 0]
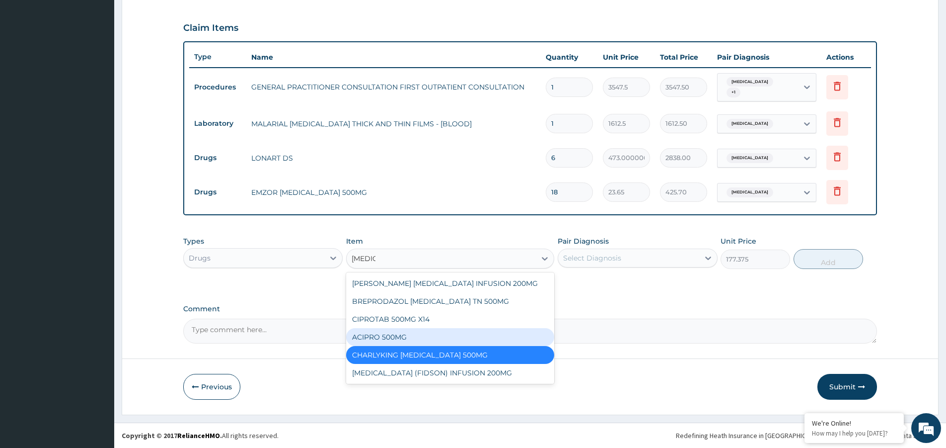
click at [445, 337] on div "ACIPRO 500MG" at bounding box center [450, 337] width 208 height 18
type input "106.42500000000001"
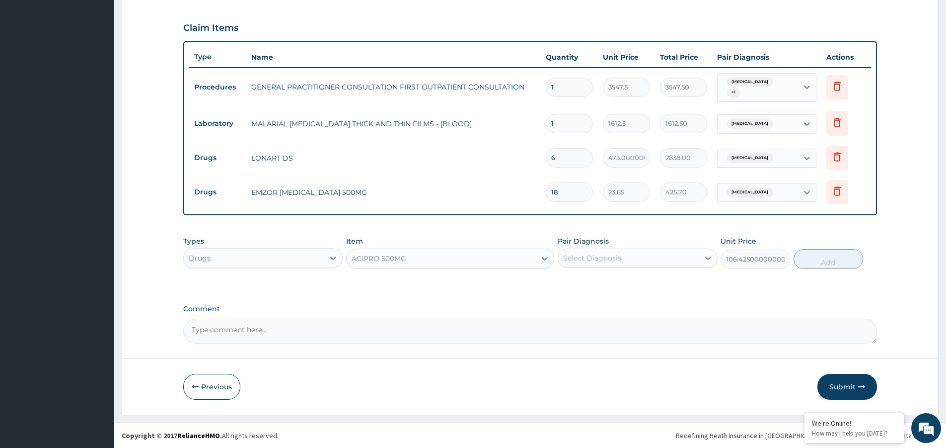
click at [451, 250] on div "ACIPRO 500MG" at bounding box center [450, 258] width 208 height 20
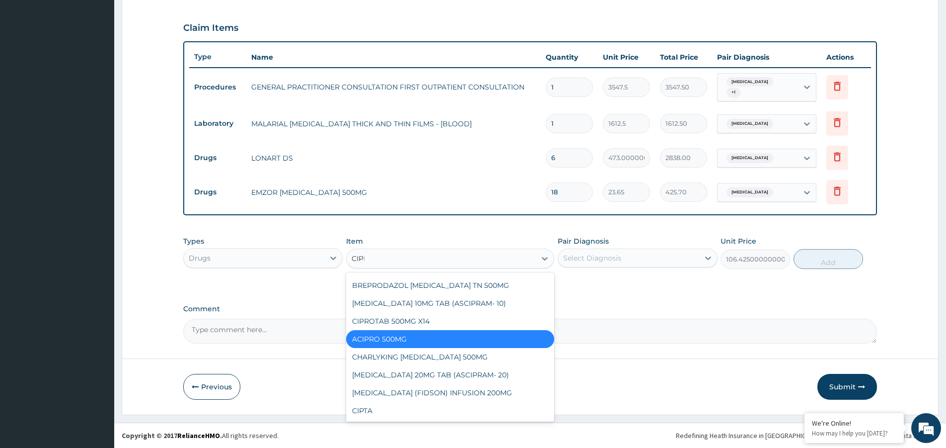
scroll to position [0, 0]
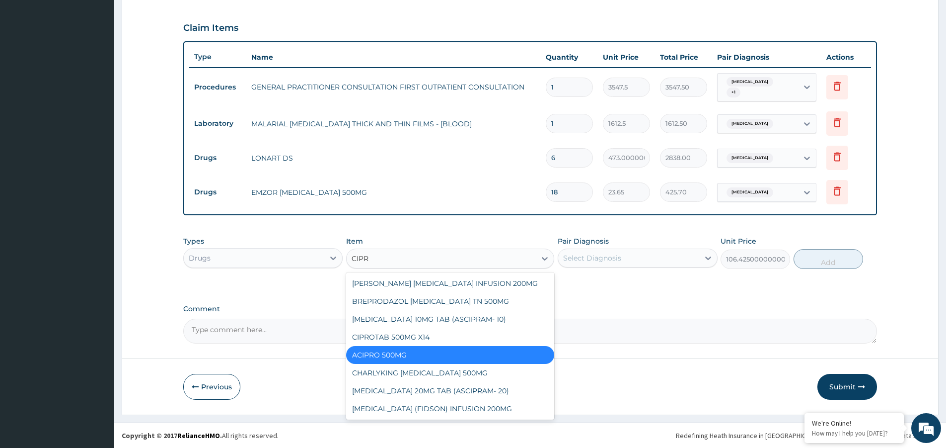
type input "CIPRO"
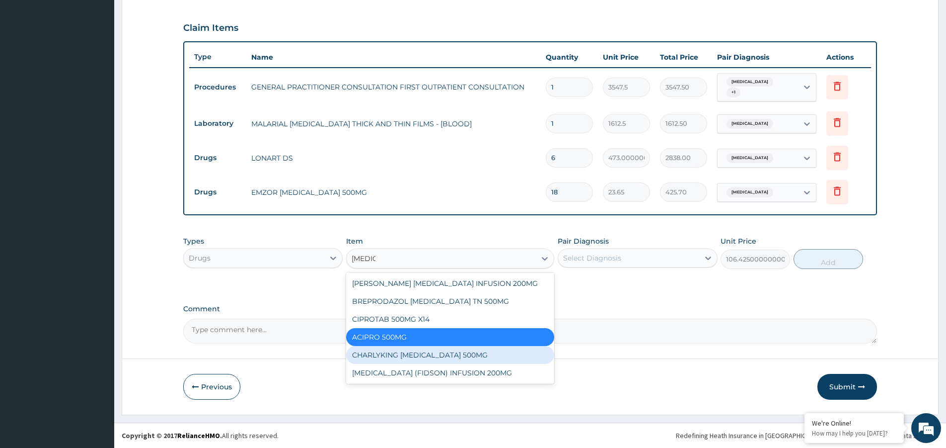
drag, startPoint x: 481, startPoint y: 355, endPoint x: 555, endPoint y: 311, distance: 85.8
click at [485, 355] on div "CHARLYKING [MEDICAL_DATA] 500MG" at bounding box center [450, 355] width 208 height 18
type input "177.375"
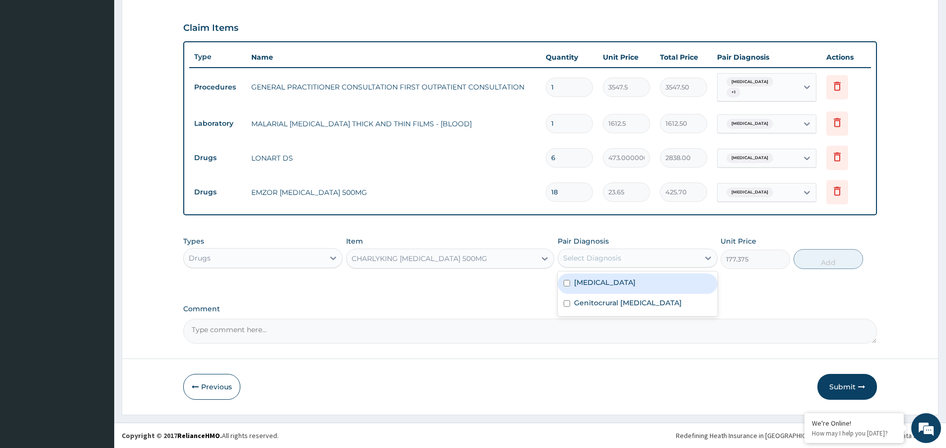
drag, startPoint x: 599, startPoint y: 253, endPoint x: 614, endPoint y: 279, distance: 29.8
click at [600, 255] on div "Select Diagnosis" at bounding box center [592, 258] width 58 height 10
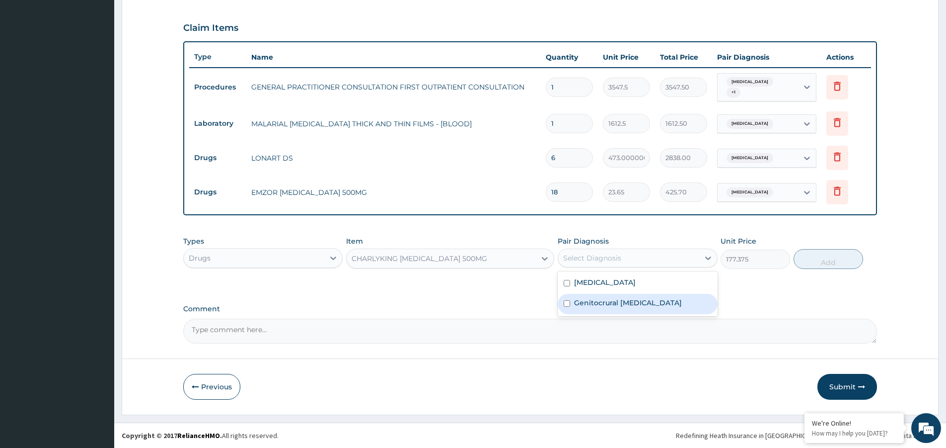
click at [628, 303] on label "Genitocrural dermatophytosis" at bounding box center [628, 303] width 108 height 10
checkbox input "true"
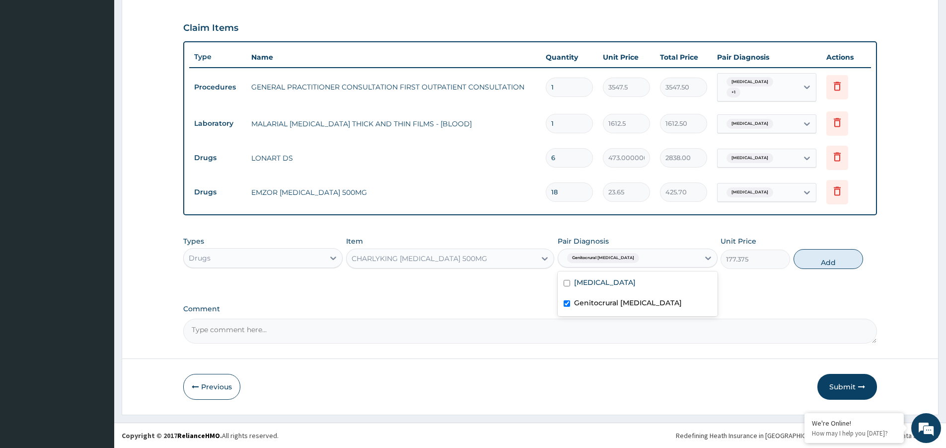
click at [811, 259] on button "Add" at bounding box center [829, 259] width 70 height 20
type input "0"
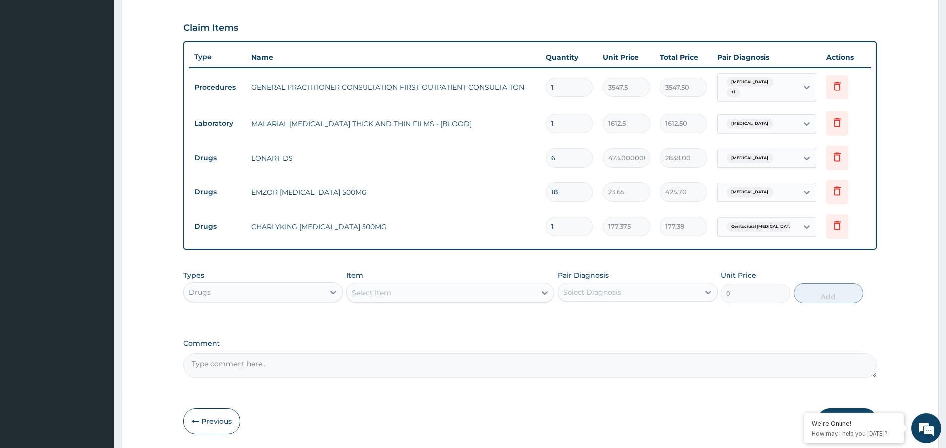
type input "10"
type input "1773.75"
type input "10"
click at [388, 294] on div "Select Item" at bounding box center [372, 293] width 40 height 10
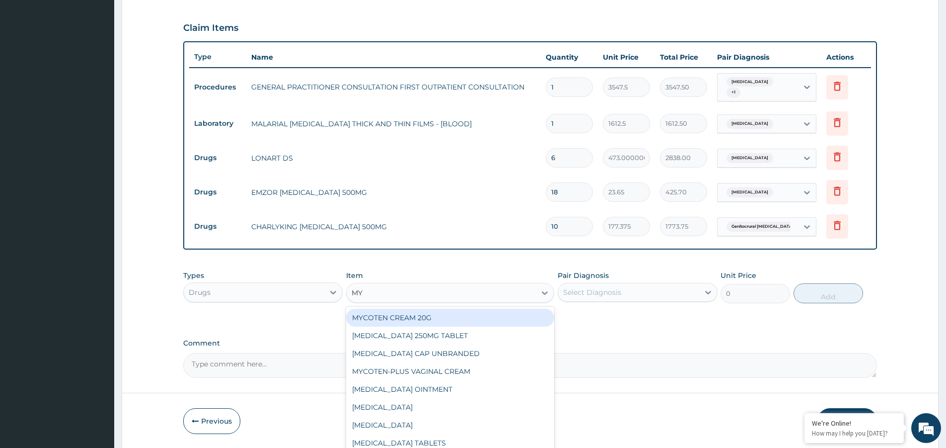
type input "MYC"
drag, startPoint x: 419, startPoint y: 319, endPoint x: 467, endPoint y: 314, distance: 48.9
click at [430, 319] on div "MYCOTEN CREAM 20G" at bounding box center [450, 317] width 208 height 18
type input "1182.5"
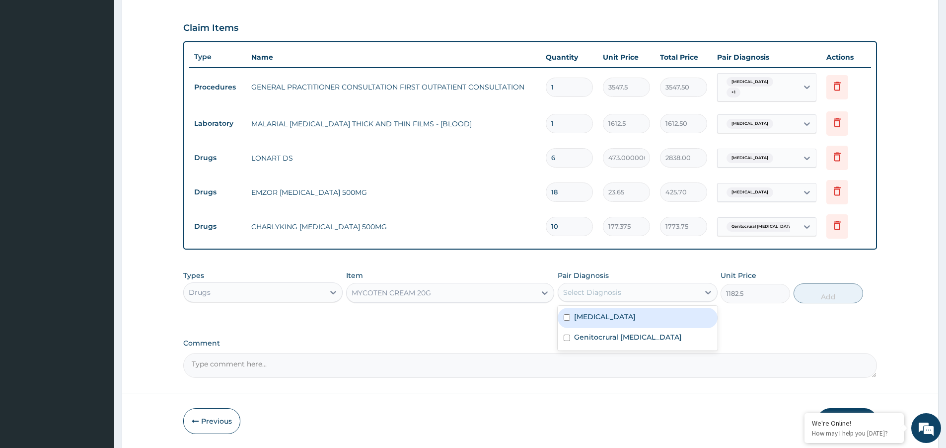
click at [618, 289] on div "Select Diagnosis" at bounding box center [592, 292] width 58 height 10
click at [631, 341] on label "Genitocrural dermatophytosis" at bounding box center [628, 337] width 108 height 10
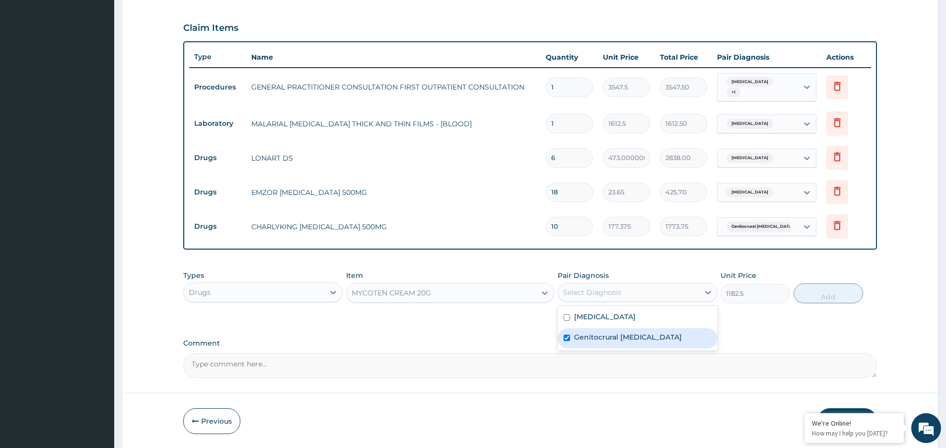
checkbox input "true"
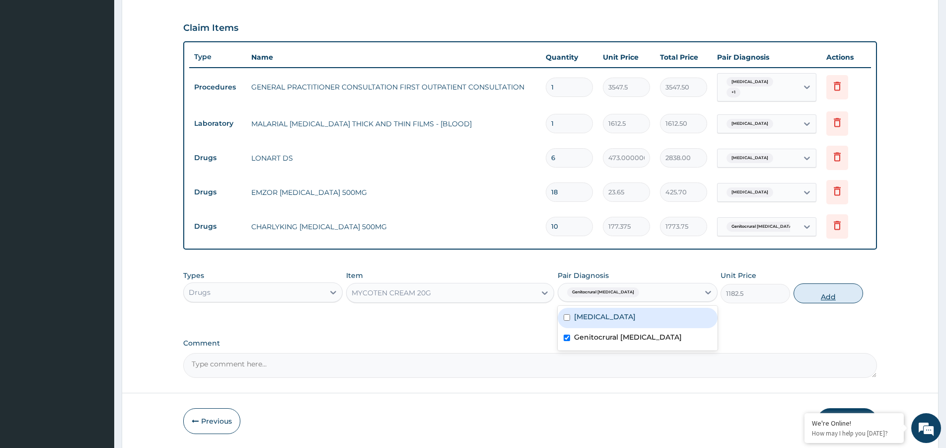
click at [829, 299] on button "Add" at bounding box center [829, 293] width 70 height 20
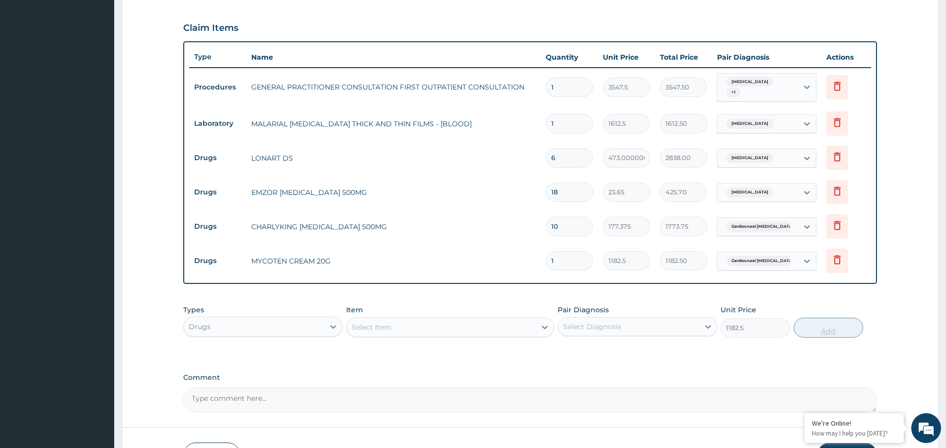
type input "0"
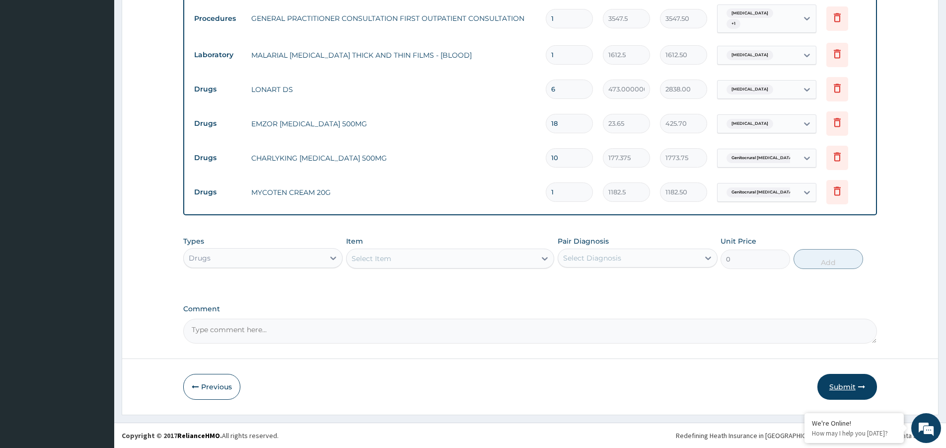
click at [837, 384] on button "Submit" at bounding box center [848, 387] width 60 height 26
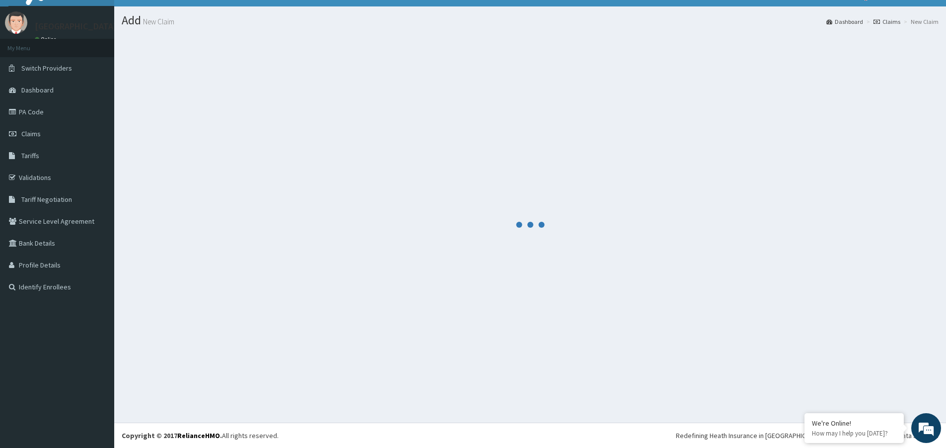
scroll to position [18, 0]
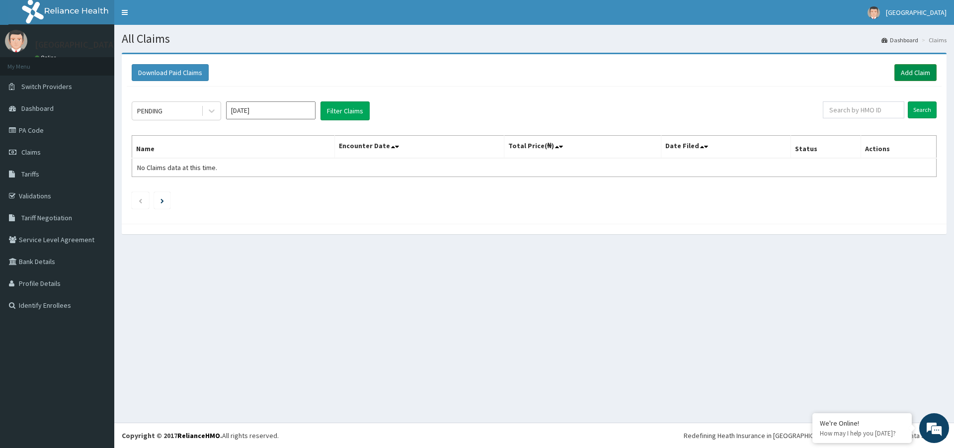
click at [899, 72] on link "Add Claim" at bounding box center [915, 72] width 42 height 17
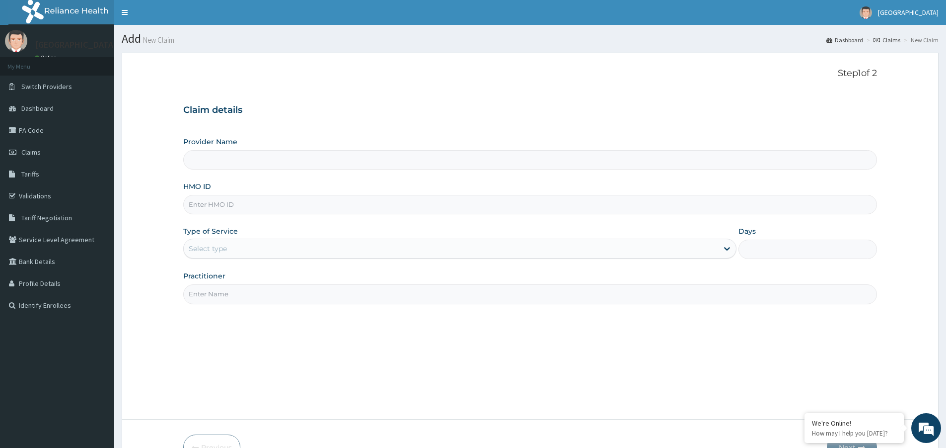
type input "[GEOGRAPHIC_DATA]"
click at [300, 295] on input "Practitioner" at bounding box center [530, 293] width 694 height 19
type input "DR [PERSON_NAME]"
paste input "HDL/10002/A"
type input "HDL/10002/A"
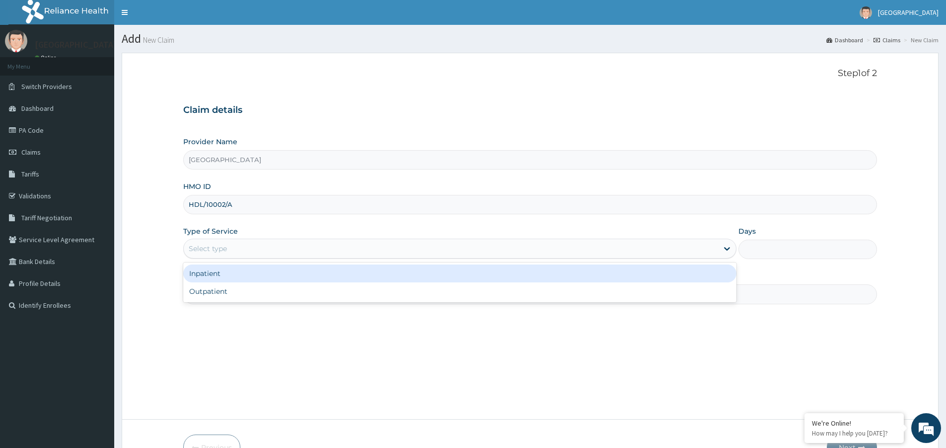
drag, startPoint x: 332, startPoint y: 246, endPoint x: 327, endPoint y: 268, distance: 22.9
click at [332, 246] on div "Select type" at bounding box center [451, 248] width 535 height 16
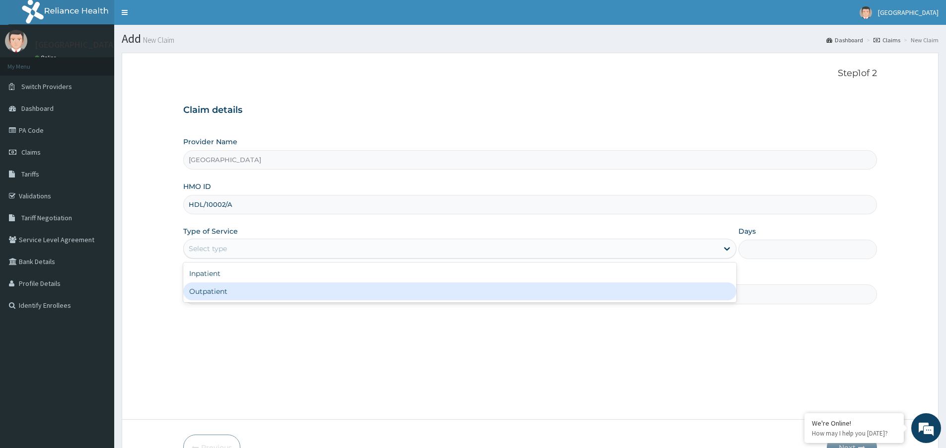
click at [321, 300] on div "Outpatient" at bounding box center [459, 291] width 553 height 18
type input "1"
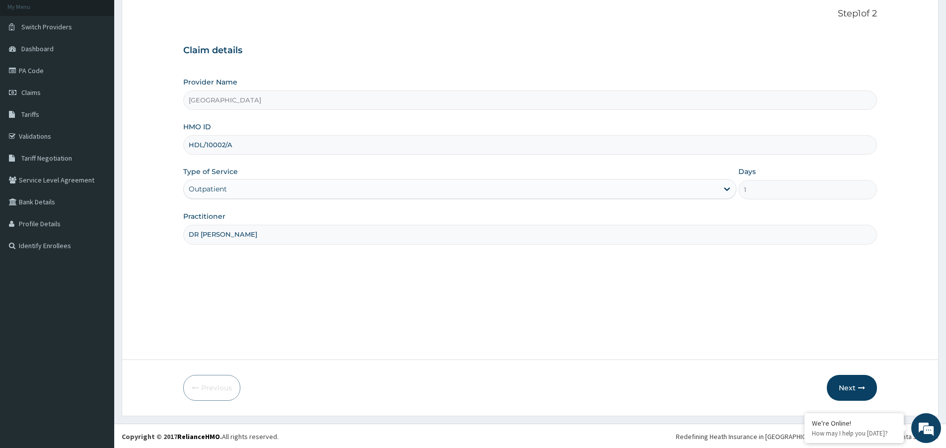
scroll to position [61, 0]
click at [851, 386] on button "Next" at bounding box center [852, 387] width 50 height 26
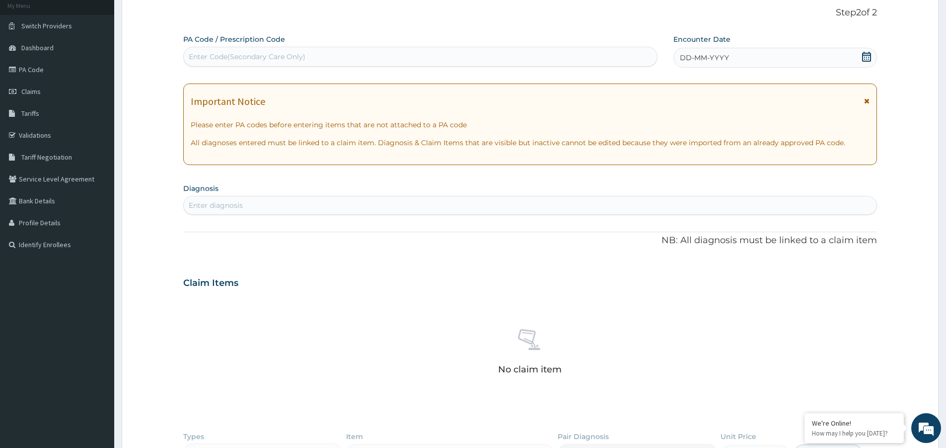
click at [862, 56] on icon at bounding box center [867, 57] width 10 height 10
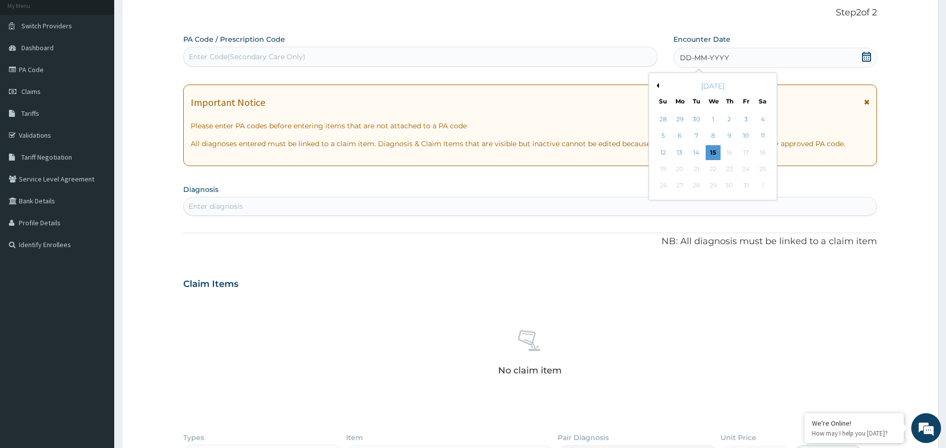
click at [657, 87] on button "Previous Month" at bounding box center [656, 85] width 5 height 5
click at [744, 171] on div "22" at bounding box center [746, 168] width 15 height 15
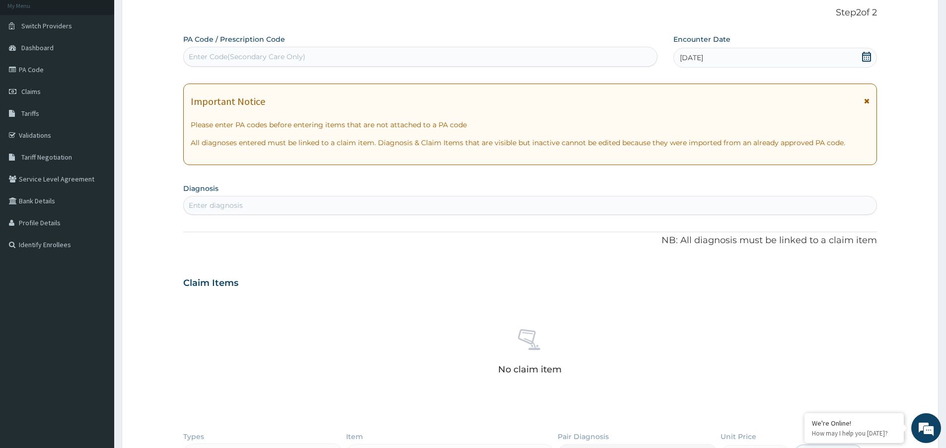
click at [624, 199] on div "Enter diagnosis" at bounding box center [530, 205] width 693 height 16
type input "MALARIA"
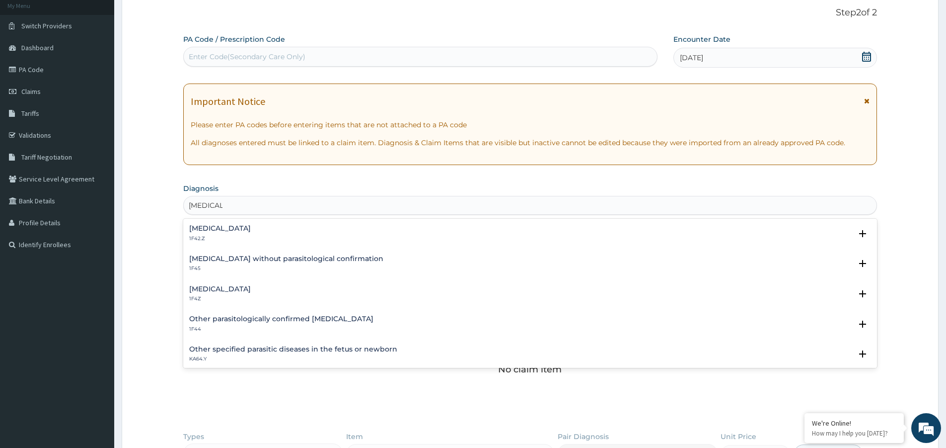
click at [251, 289] on h4 "Malaria, unspecified" at bounding box center [220, 288] width 62 height 7
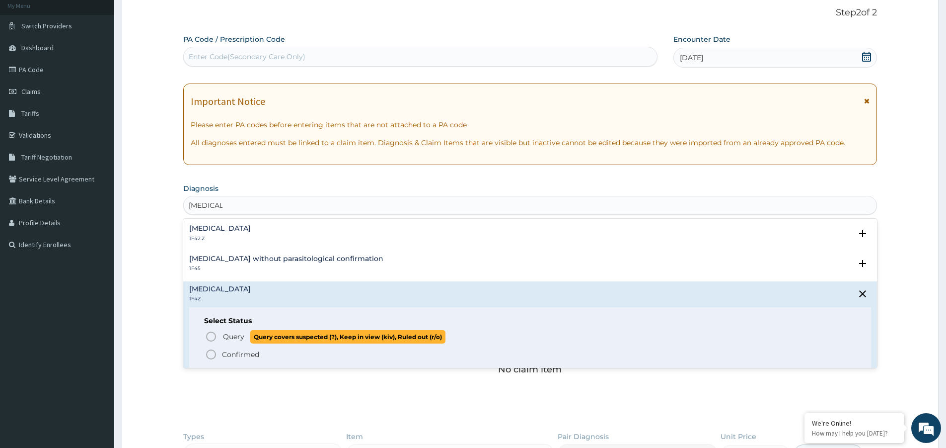
click at [231, 338] on span "Query" at bounding box center [233, 336] width 21 height 10
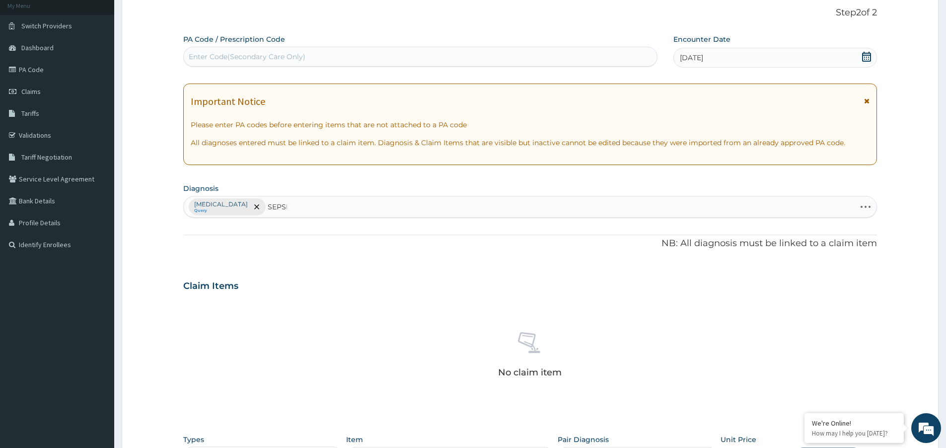
type input "SEPSIS"
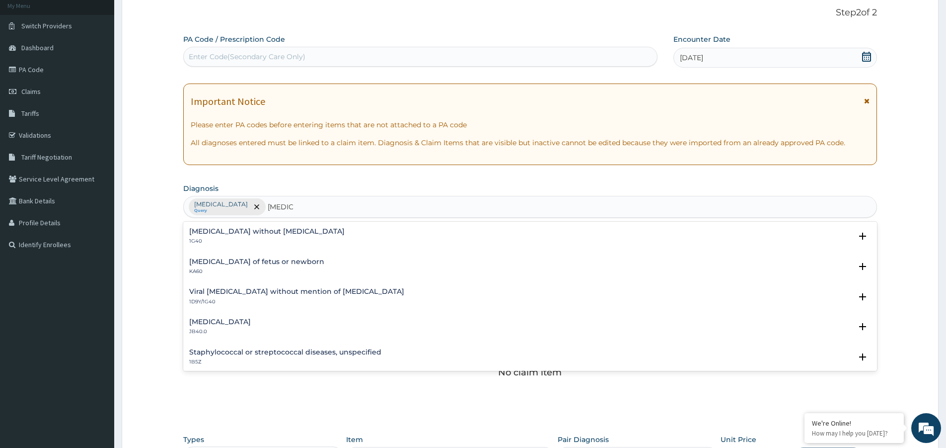
click at [230, 230] on h4 "Sepsis without septic shock" at bounding box center [266, 231] width 155 height 7
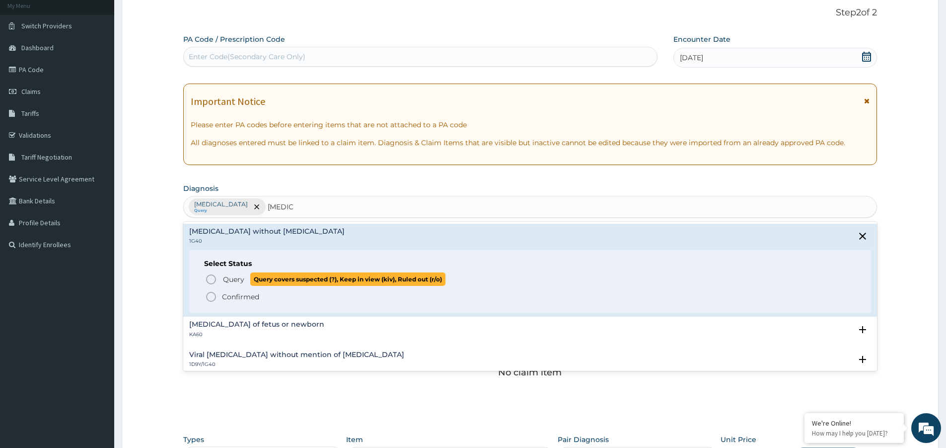
click at [234, 277] on span "Query" at bounding box center [233, 279] width 21 height 10
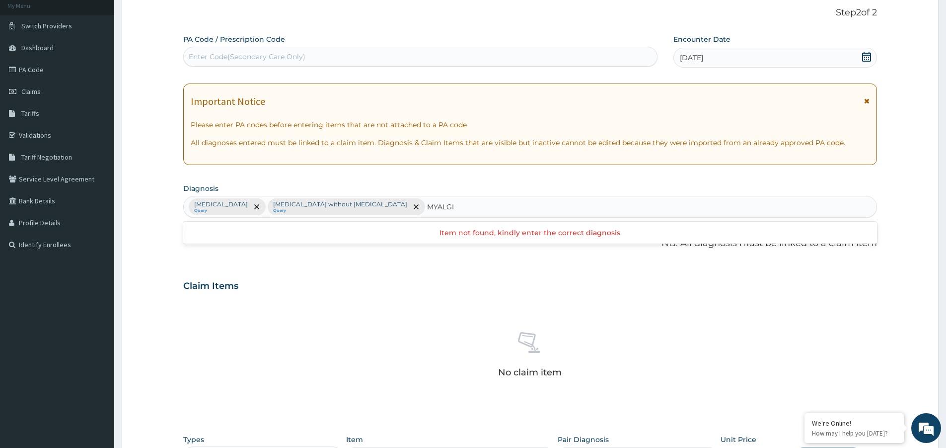
type input "MYALGIA"
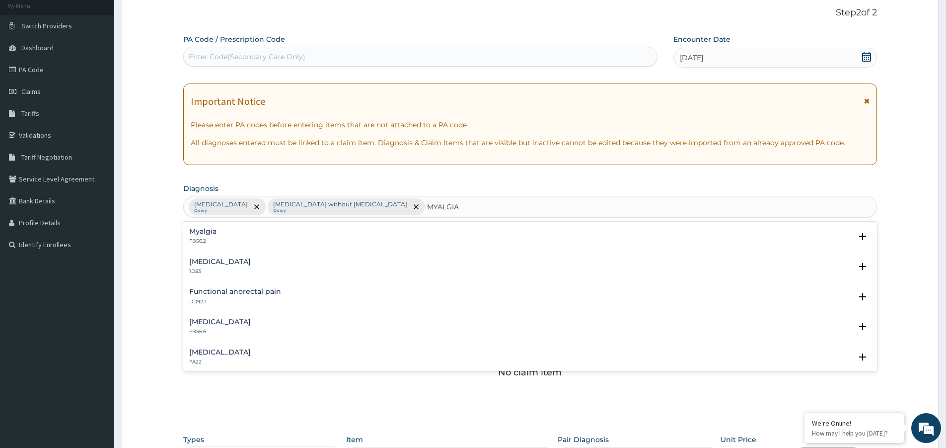
click at [205, 233] on h4 "Myalgia" at bounding box center [202, 231] width 27 height 7
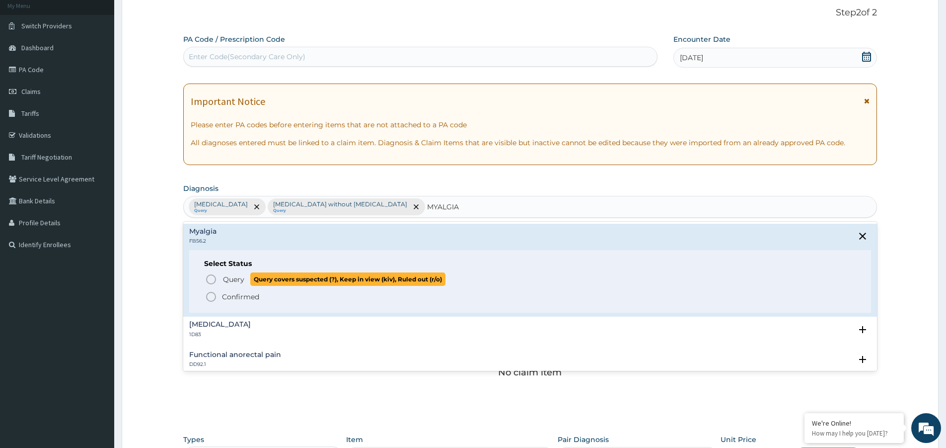
click at [209, 278] on icon "status option query" at bounding box center [211, 279] width 12 height 12
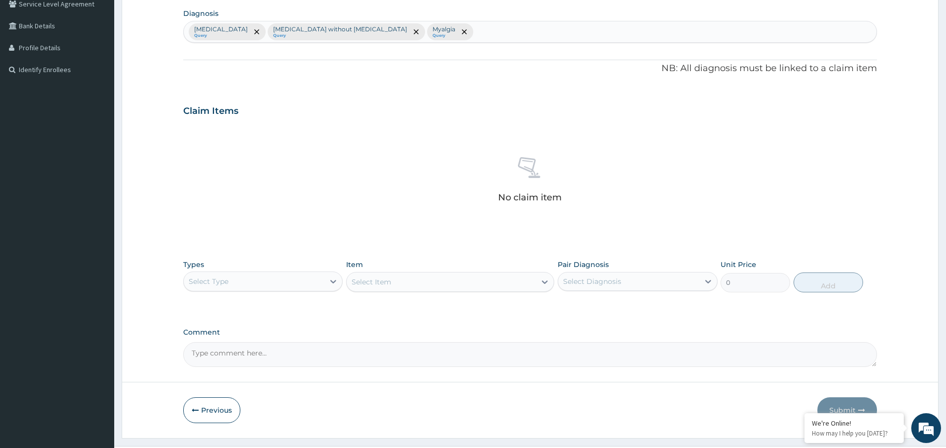
scroll to position [259, 0]
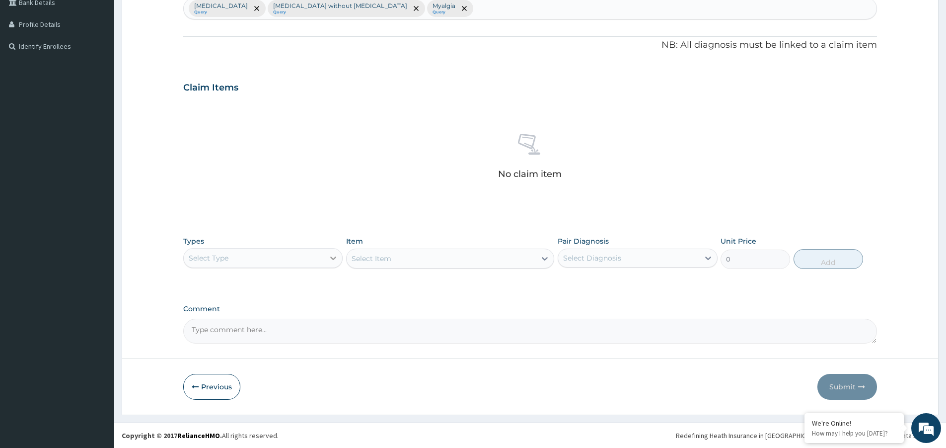
click at [328, 263] on div at bounding box center [333, 258] width 18 height 18
click at [307, 322] on div "Procedures" at bounding box center [262, 318] width 159 height 18
click at [470, 258] on div "Select Item" at bounding box center [441, 258] width 189 height 16
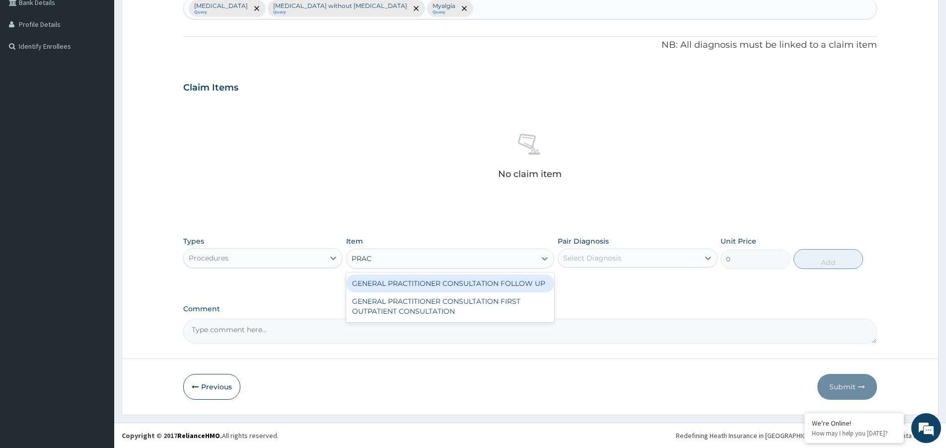
type input "PRACT"
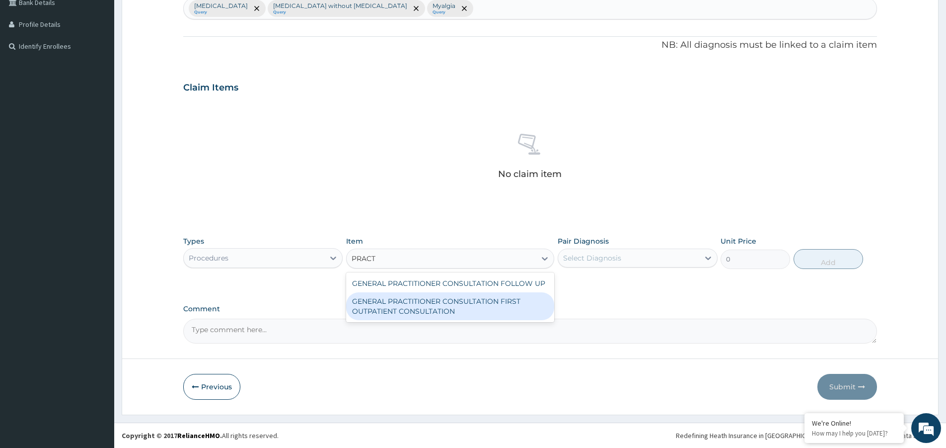
click at [489, 310] on div "GENERAL PRACTITIONER CONSULTATION FIRST OUTPATIENT CONSULTATION" at bounding box center [450, 306] width 208 height 28
type input "3547.5"
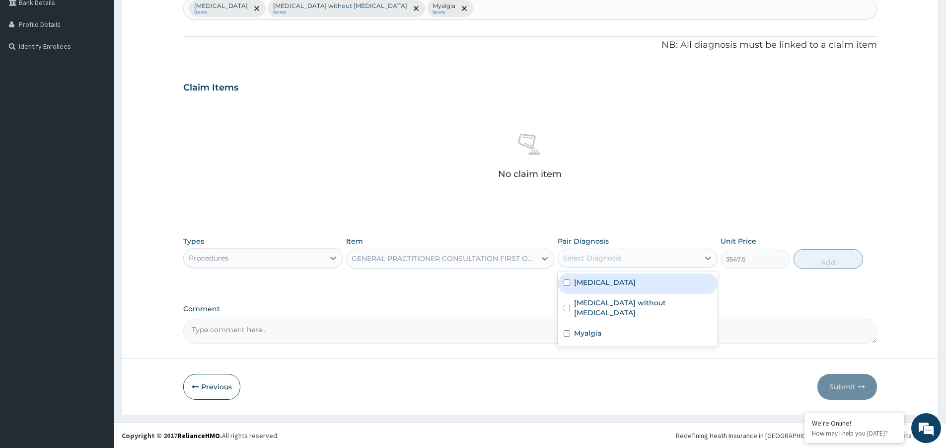
click at [613, 259] on div "Select Diagnosis" at bounding box center [592, 258] width 58 height 10
drag, startPoint x: 611, startPoint y: 279, endPoint x: 616, endPoint y: 290, distance: 11.8
click at [612, 282] on label "Malaria, unspecified" at bounding box center [605, 282] width 62 height 10
checkbox input "true"
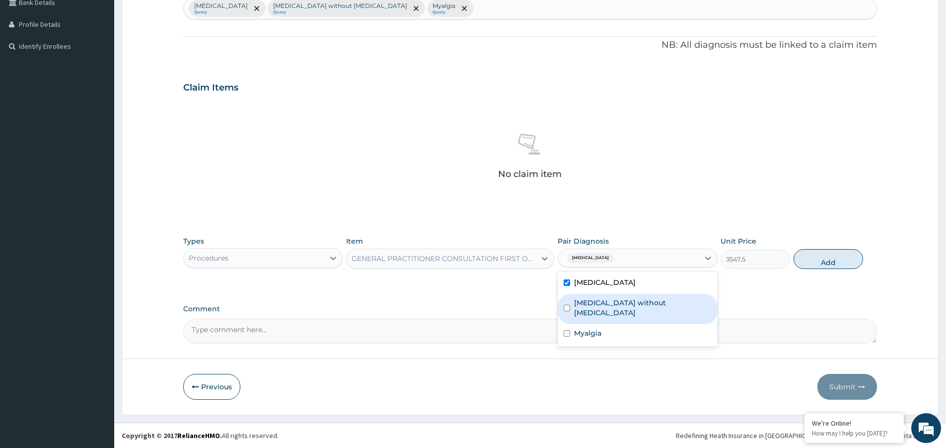
drag, startPoint x: 620, startPoint y: 300, endPoint x: 625, endPoint y: 310, distance: 12.0
click at [621, 301] on label "Sepsis without septic shock" at bounding box center [642, 308] width 137 height 20
checkbox input "true"
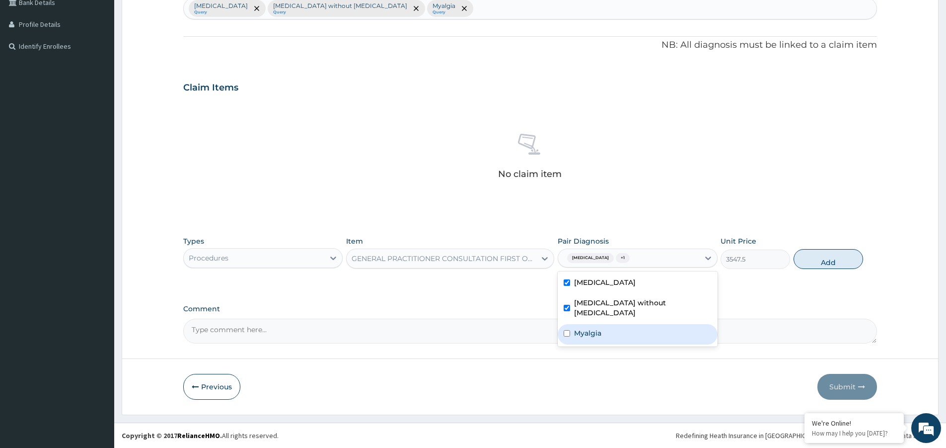
click at [629, 324] on div "Myalgia" at bounding box center [637, 334] width 159 height 20
checkbox input "true"
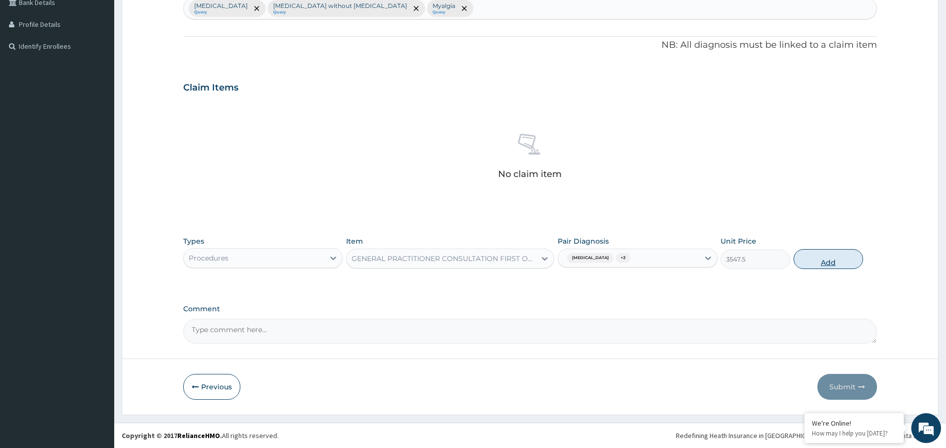
click at [839, 262] on button "Add" at bounding box center [829, 259] width 70 height 20
type input "0"
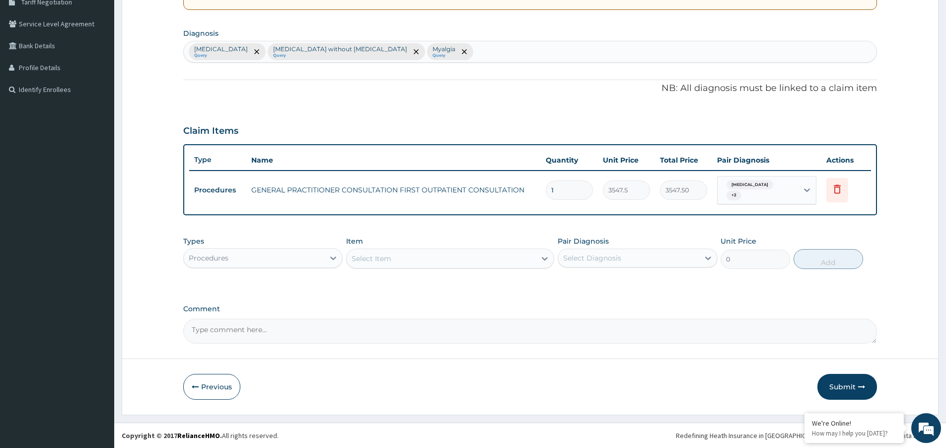
scroll to position [216, 0]
click at [337, 262] on icon at bounding box center [333, 258] width 10 height 10
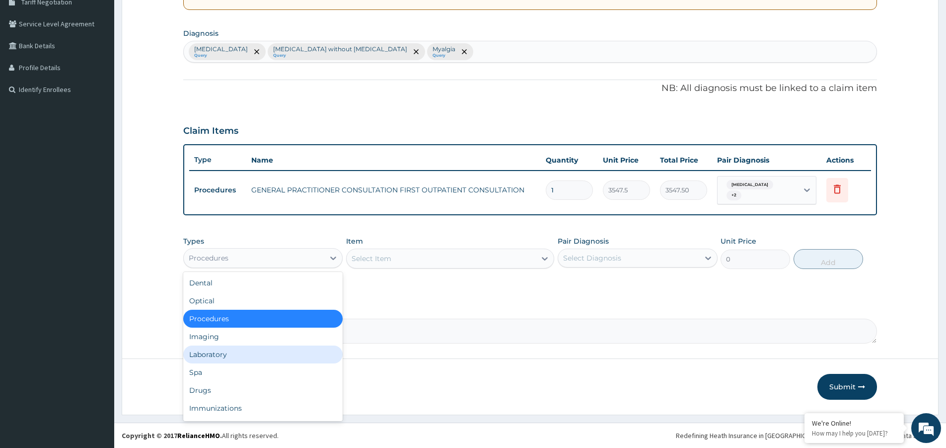
click at [282, 359] on div "Laboratory" at bounding box center [262, 354] width 159 height 18
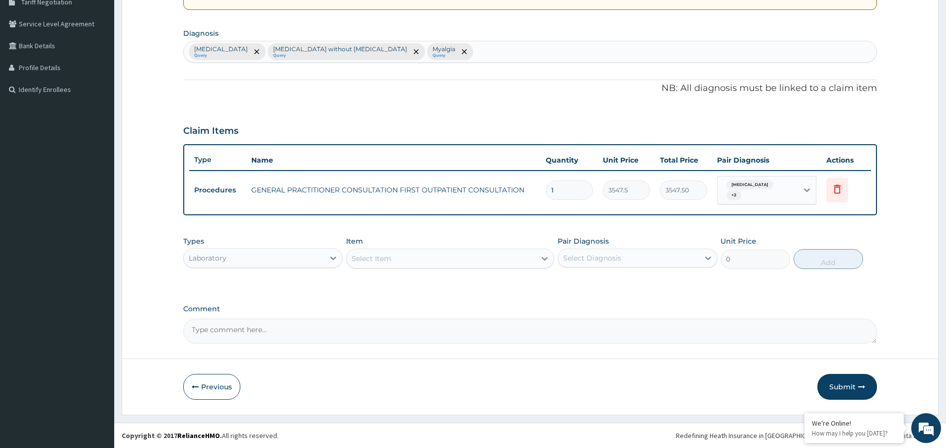
click at [407, 255] on div "Select Item" at bounding box center [441, 258] width 189 height 16
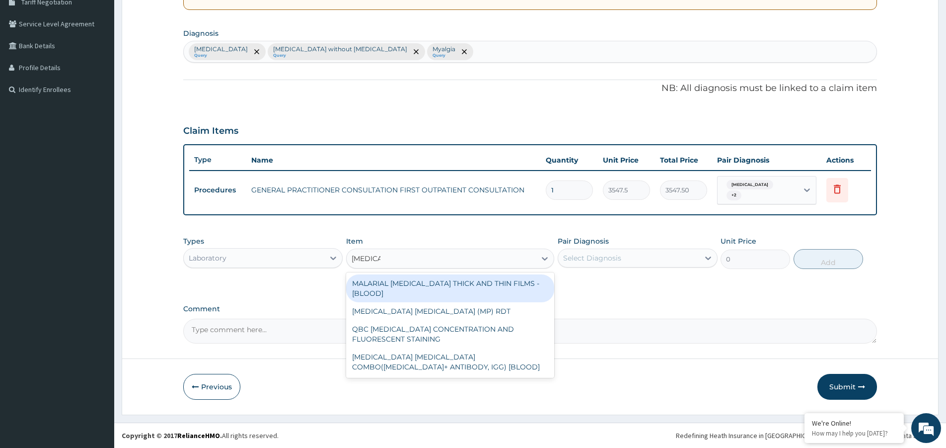
type input "MALARIAL"
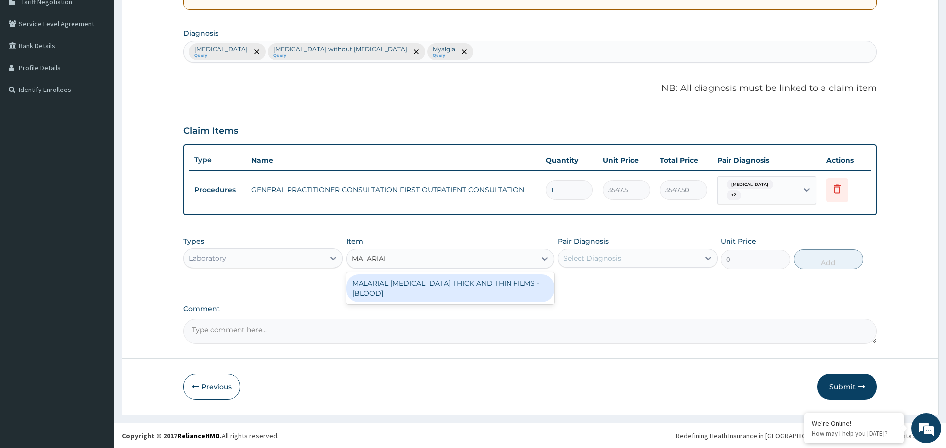
click at [428, 280] on div "MALARIAL PARASITE THICK AND THIN FILMS - [BLOOD]" at bounding box center [450, 288] width 208 height 28
type input "1612.5"
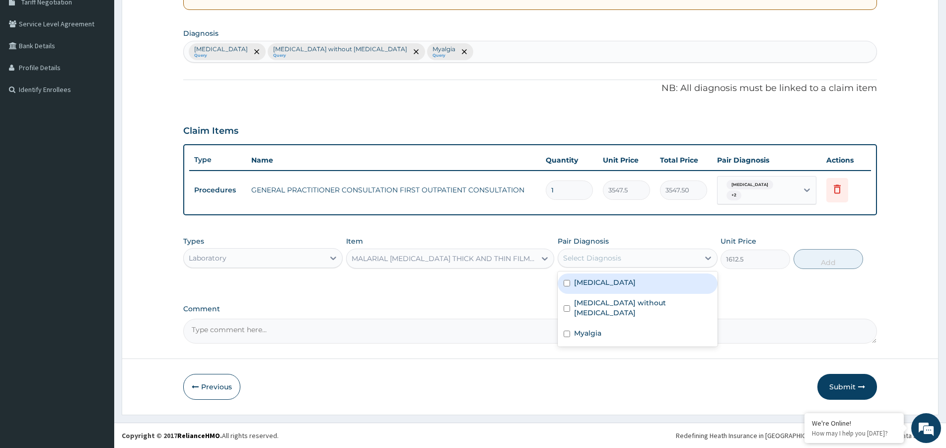
click at [581, 253] on div "Select Diagnosis" at bounding box center [592, 258] width 58 height 10
click at [590, 279] on label "Malaria, unspecified" at bounding box center [605, 282] width 62 height 10
checkbox input "true"
click at [798, 257] on button "Add" at bounding box center [829, 259] width 70 height 20
type input "0"
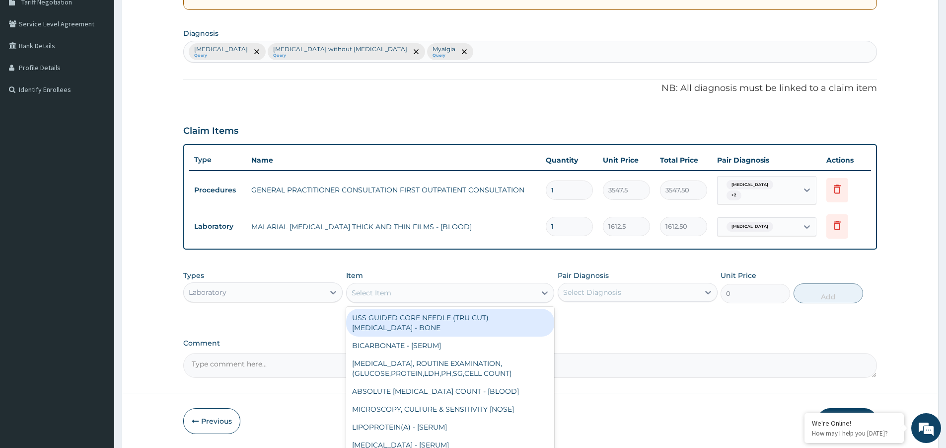
click at [386, 284] on div "Select Item" at bounding box center [450, 293] width 208 height 20
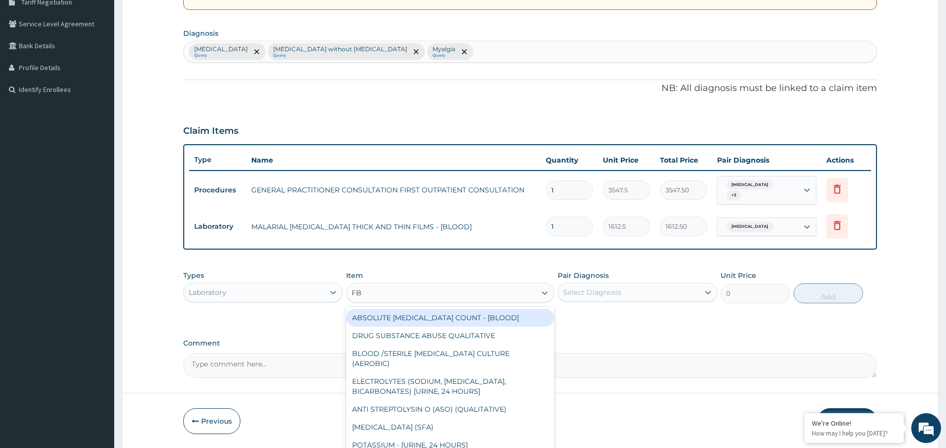
type input "FBC"
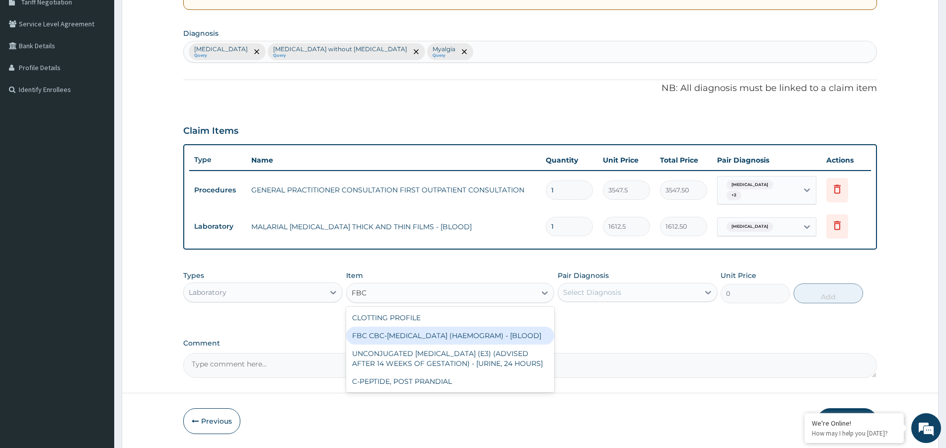
drag, startPoint x: 431, startPoint y: 334, endPoint x: 522, endPoint y: 323, distance: 91.6
click at [434, 334] on div "FBC CBC-COMPLETE BLOOD COUNT (HAEMOGRAM) - [BLOOD]" at bounding box center [450, 335] width 208 height 18
type input "4300"
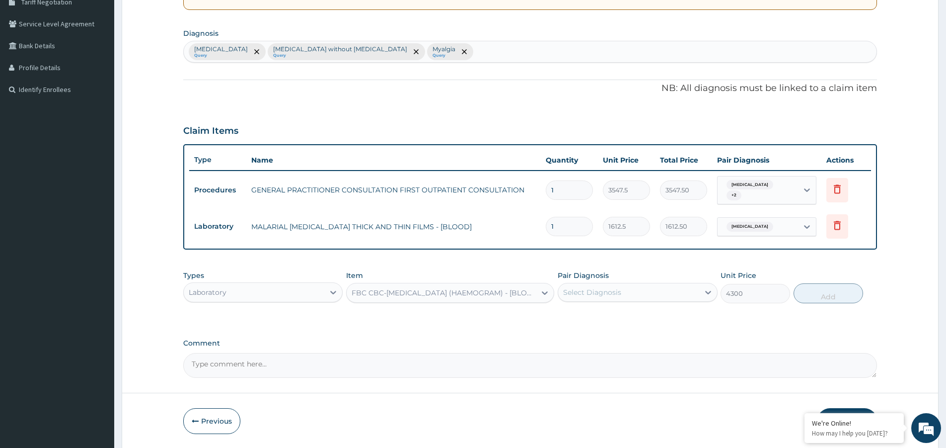
click at [591, 292] on div "Select Diagnosis" at bounding box center [592, 292] width 58 height 10
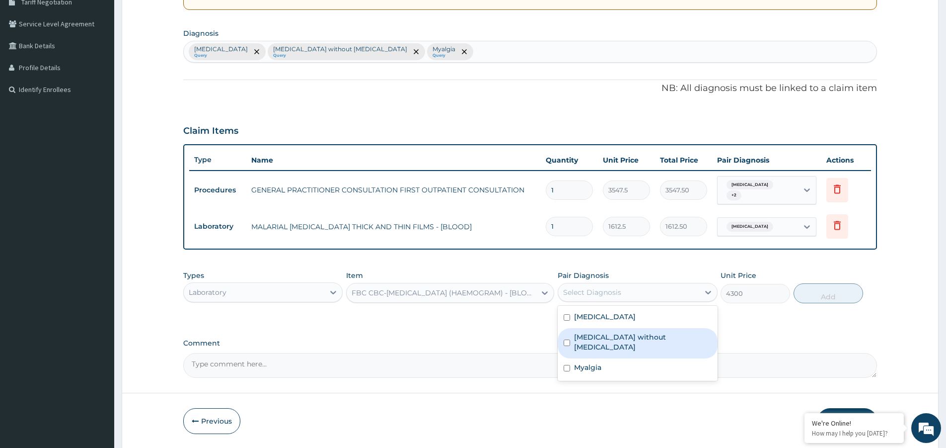
click at [606, 335] on label "Sepsis without septic shock" at bounding box center [642, 342] width 137 height 20
checkbox input "true"
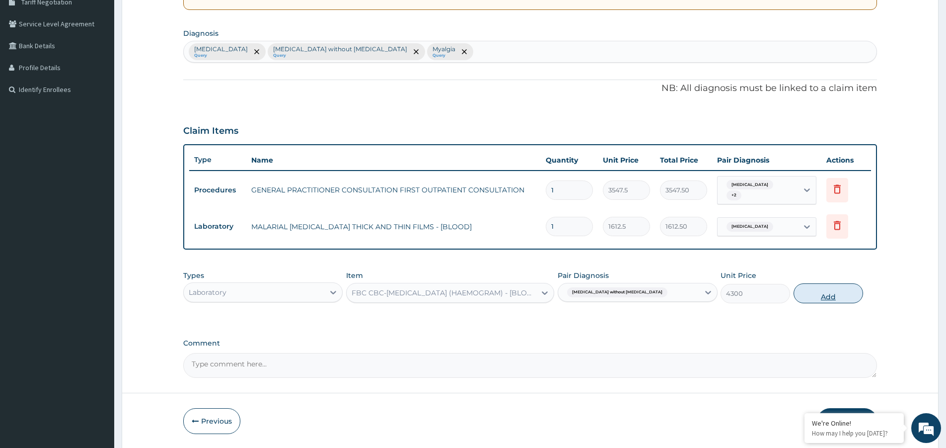
click at [833, 297] on button "Add" at bounding box center [829, 293] width 70 height 20
type input "0"
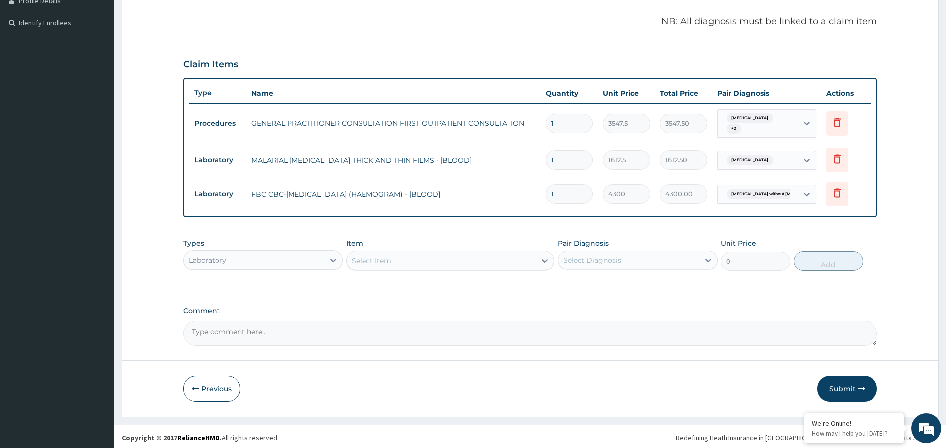
scroll to position [284, 0]
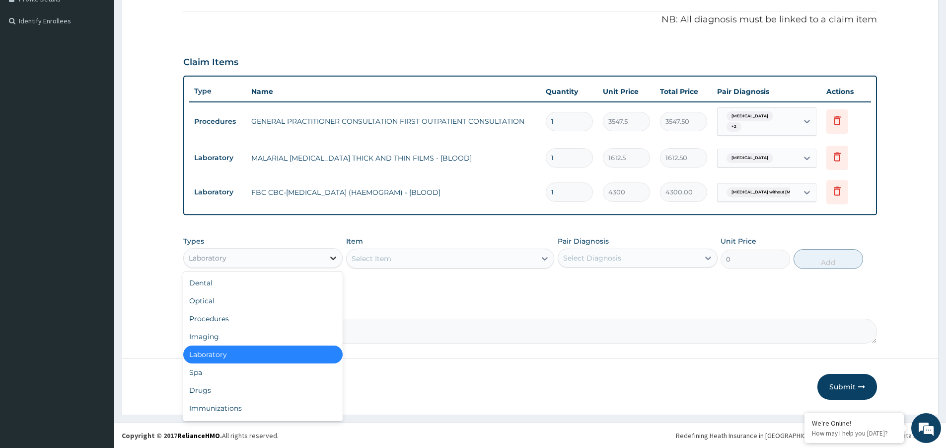
click at [334, 263] on div at bounding box center [333, 258] width 18 height 18
click at [286, 392] on div "Drugs" at bounding box center [262, 390] width 159 height 18
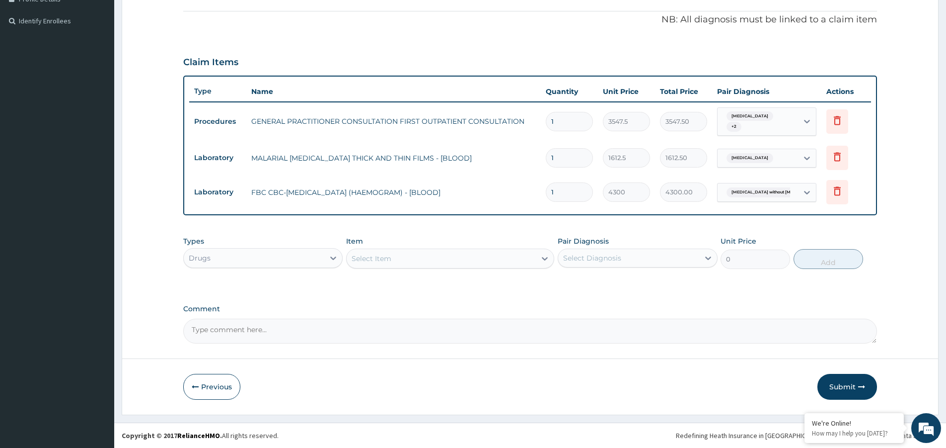
click at [407, 263] on div "Select Item" at bounding box center [441, 258] width 189 height 16
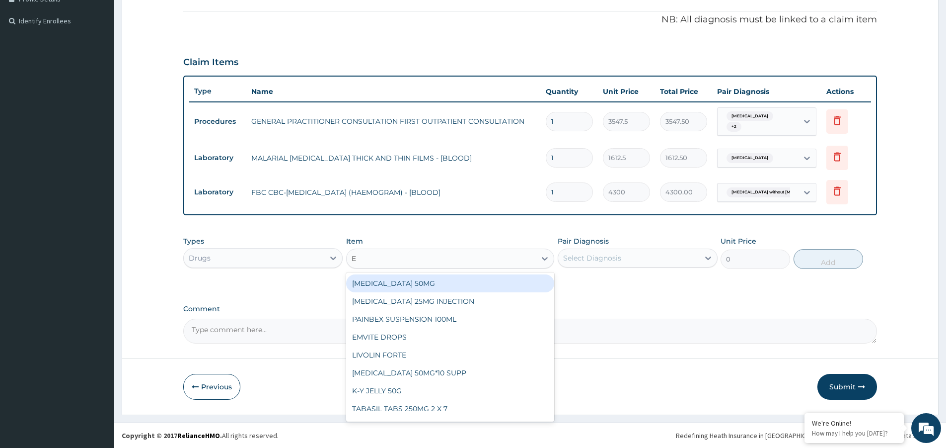
type input "E M"
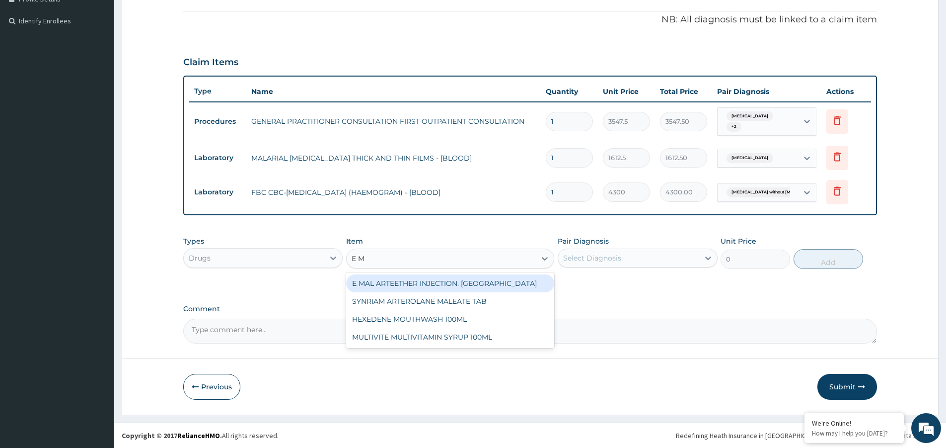
click at [422, 284] on div "E MAL ARTEETHER INJECTION. [GEOGRAPHIC_DATA]" at bounding box center [450, 283] width 208 height 18
type input "1773.7500000000002"
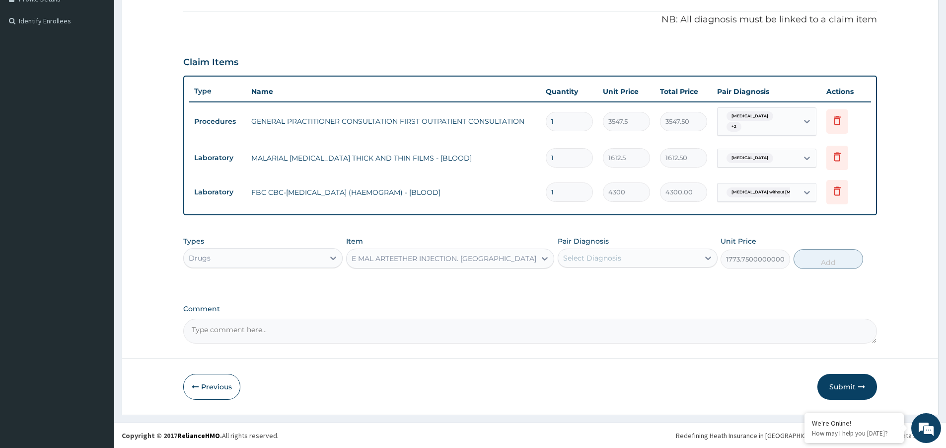
click at [614, 261] on div "Select Diagnosis" at bounding box center [592, 258] width 58 height 10
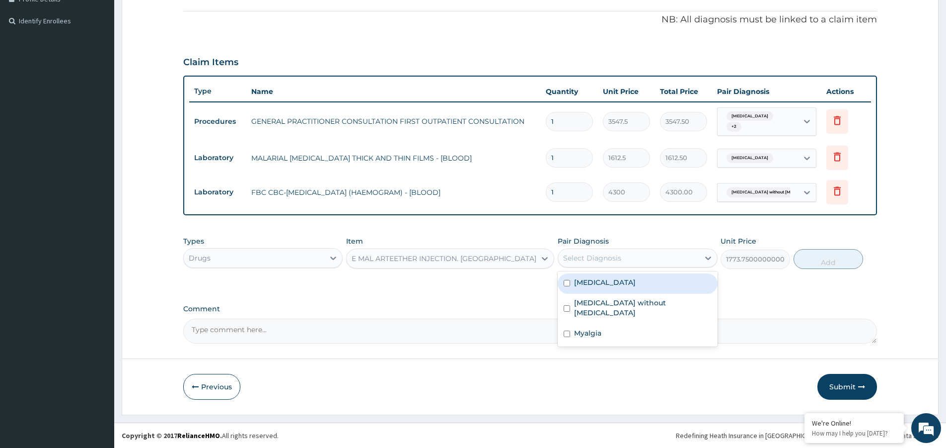
drag, startPoint x: 612, startPoint y: 282, endPoint x: 635, endPoint y: 280, distance: 22.9
click at [614, 283] on label "Malaria, unspecified" at bounding box center [605, 282] width 62 height 10
checkbox input "true"
click at [804, 254] on button "Add" at bounding box center [829, 259] width 70 height 20
type input "0"
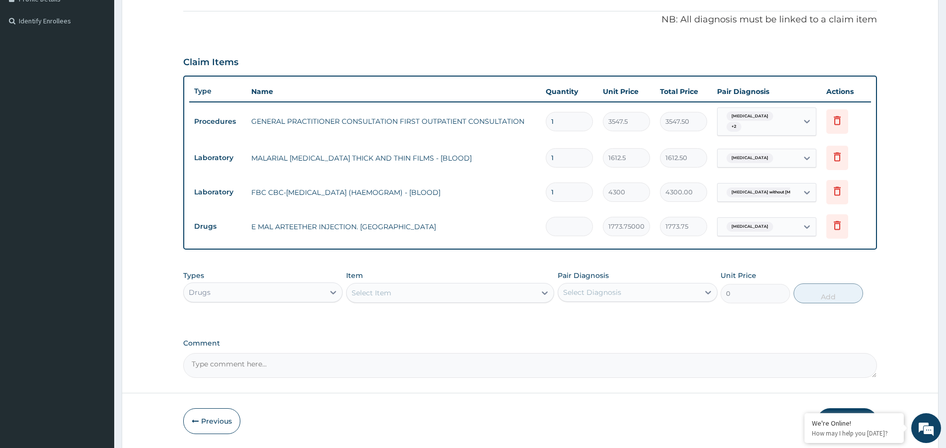
type input "0.00"
type input "3"
type input "5321.25"
type input "3"
click at [422, 296] on div "Select Item" at bounding box center [441, 293] width 189 height 16
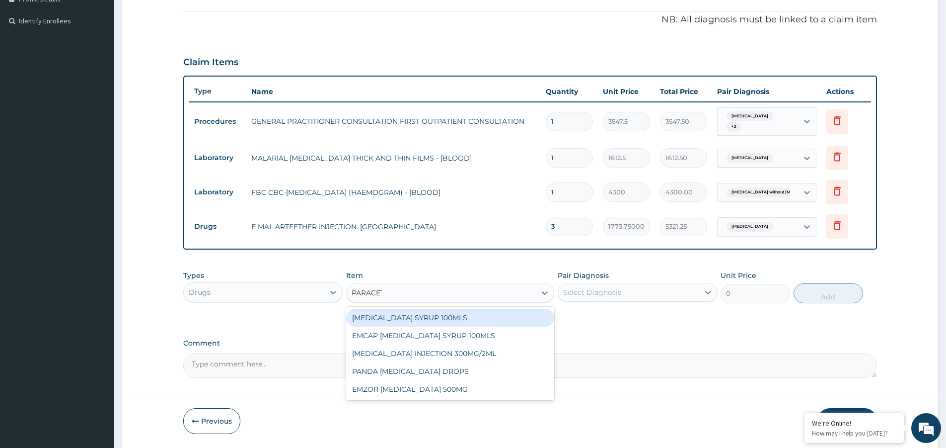
type input "PARACETA"
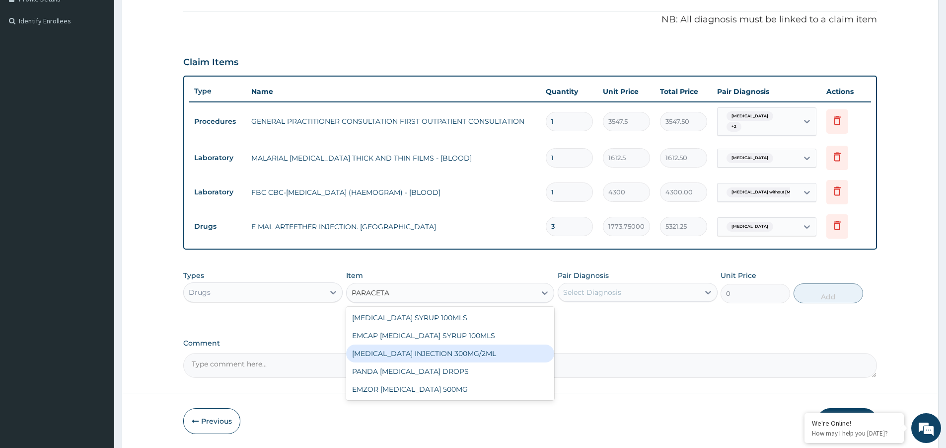
drag, startPoint x: 452, startPoint y: 353, endPoint x: 472, endPoint y: 345, distance: 21.9
click at [453, 353] on div "[MEDICAL_DATA] INJECTION 300MG/2ML" at bounding box center [450, 353] width 208 height 18
type input "260.15000000000003"
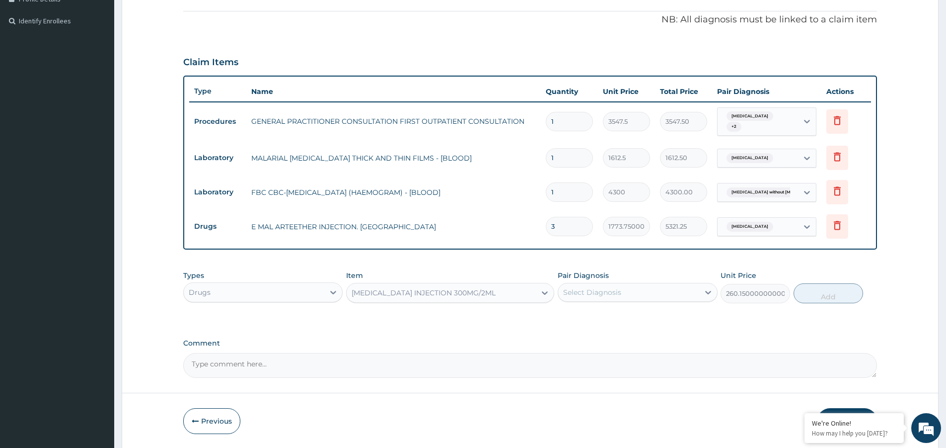
click at [623, 290] on div "Select Diagnosis" at bounding box center [628, 292] width 141 height 16
click at [624, 313] on label "Malaria, unspecified" at bounding box center [605, 316] width 62 height 10
checkbox input "true"
click at [837, 292] on button "Add" at bounding box center [829, 293] width 70 height 20
type input "0"
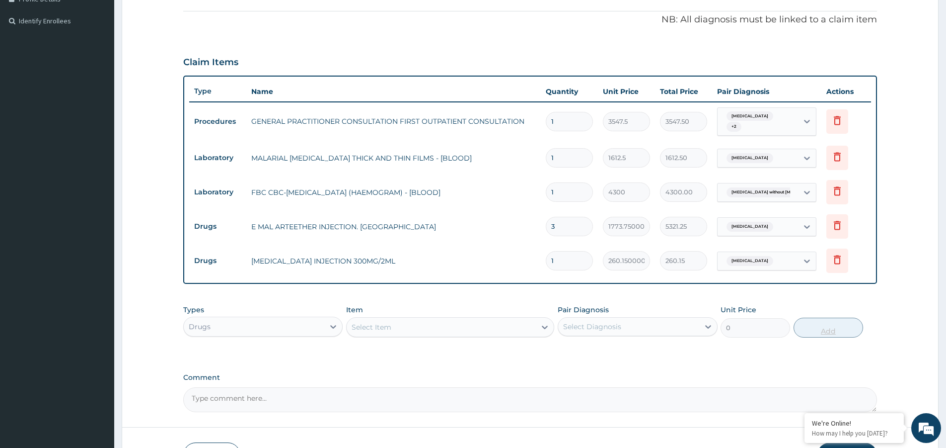
type input "0.00"
type input "2"
type input "520.30"
type input "2"
click at [369, 332] on div "Select Item" at bounding box center [372, 327] width 40 height 10
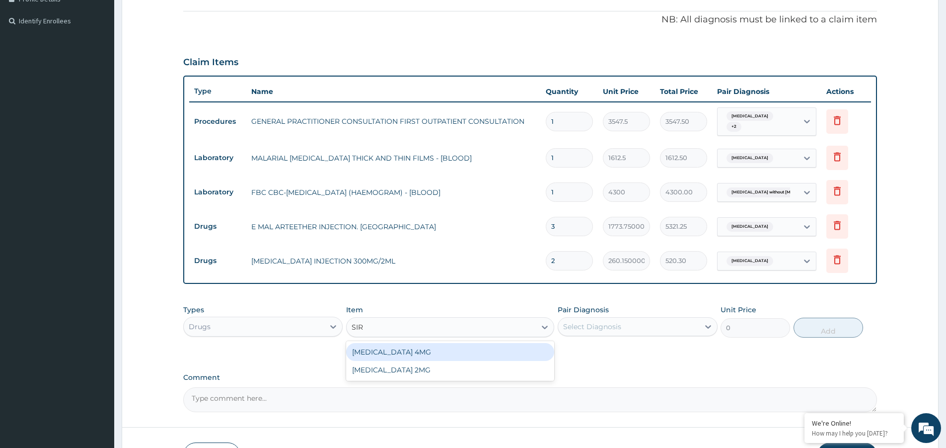
type input "SIRD"
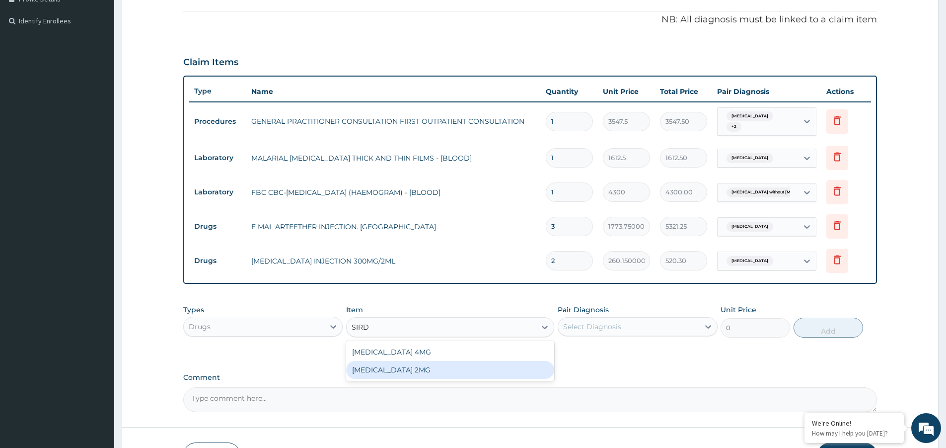
click at [411, 371] on div "[MEDICAL_DATA] 2MG" at bounding box center [450, 370] width 208 height 18
type input "177.375"
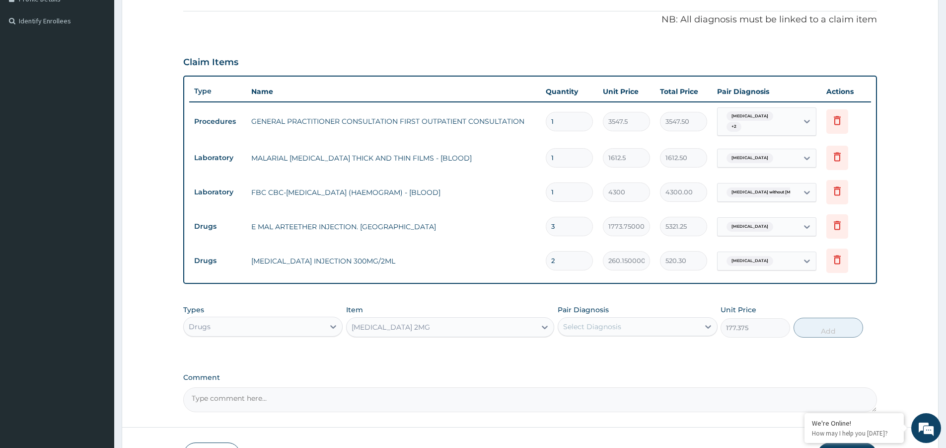
click at [648, 331] on div "Select Diagnosis" at bounding box center [628, 326] width 141 height 16
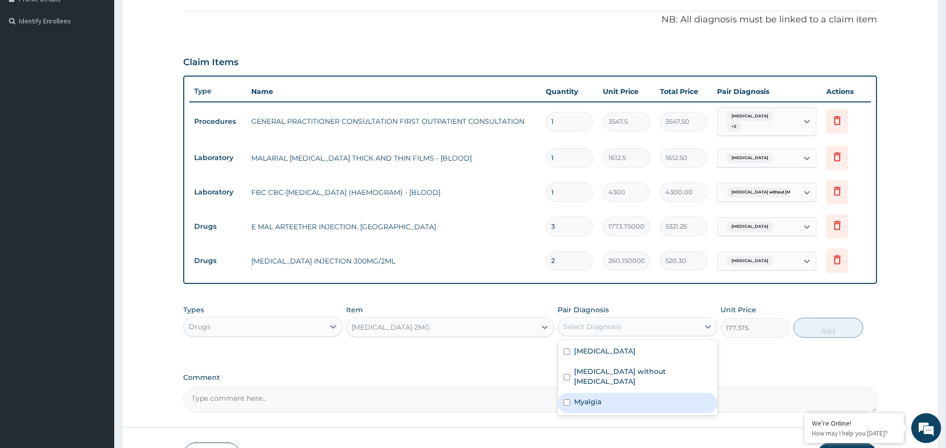
click at [640, 392] on div "Myalgia" at bounding box center [637, 402] width 159 height 20
checkbox input "true"
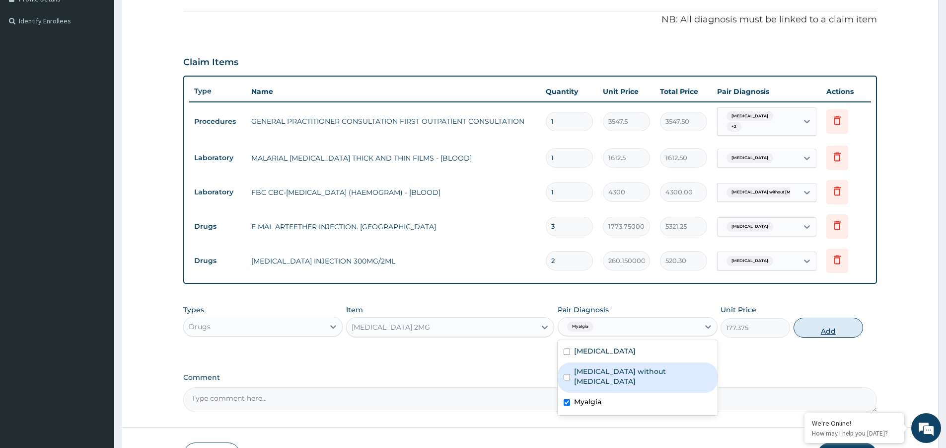
click at [833, 327] on button "Add" at bounding box center [829, 327] width 70 height 20
type input "0"
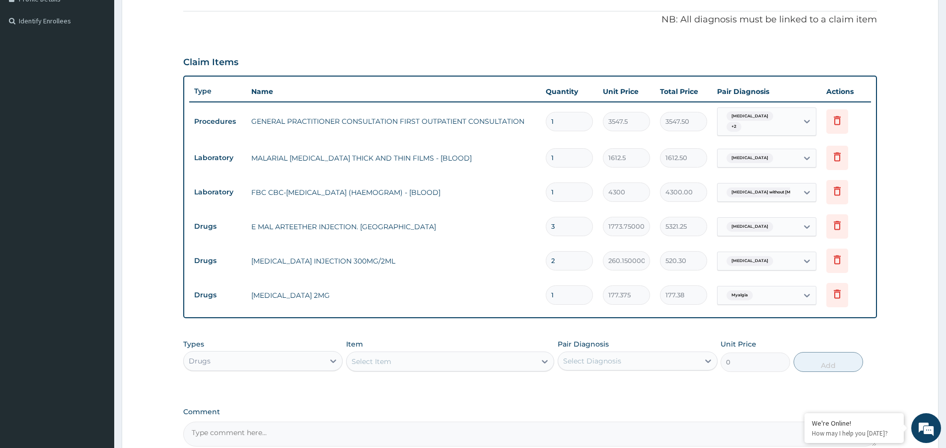
drag, startPoint x: 556, startPoint y: 297, endPoint x: 530, endPoint y: 294, distance: 26.6
click at [530, 294] on tr "Drugs SIRDALUD 2MG 1 177.375 177.38 Myalgia Delete" at bounding box center [530, 295] width 682 height 34
type input "9"
type input "1596.38"
type input "9"
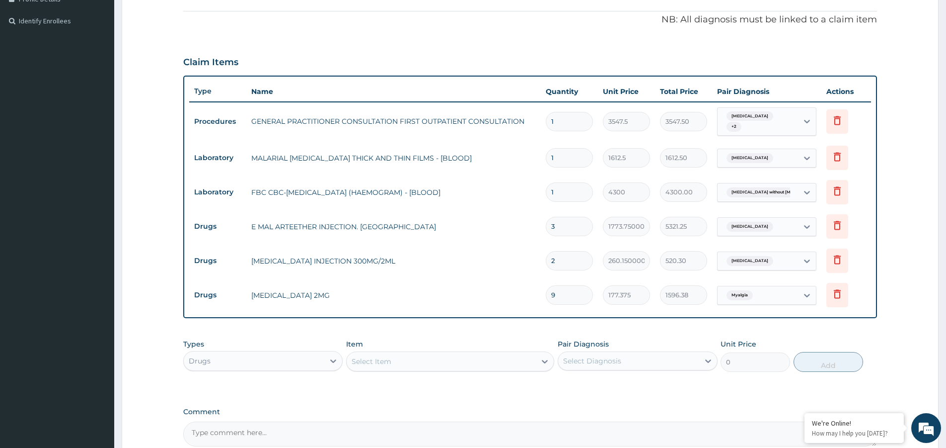
click at [387, 364] on div "Select Item" at bounding box center [372, 361] width 40 height 10
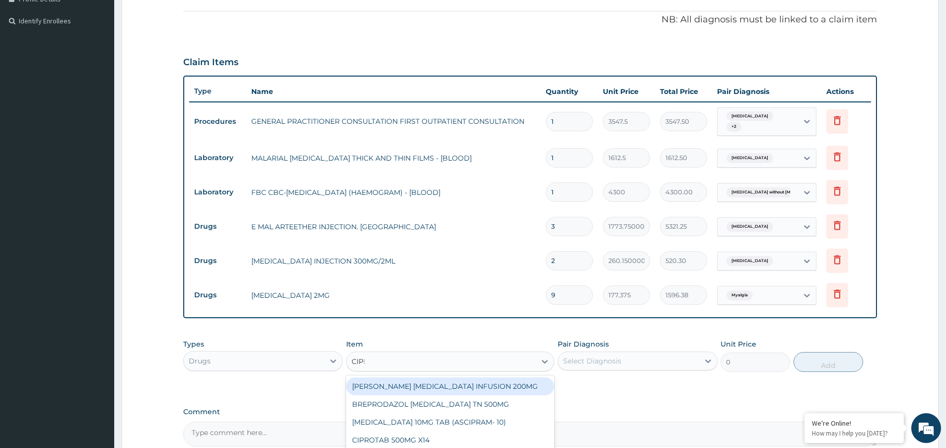
type input "CIPRO"
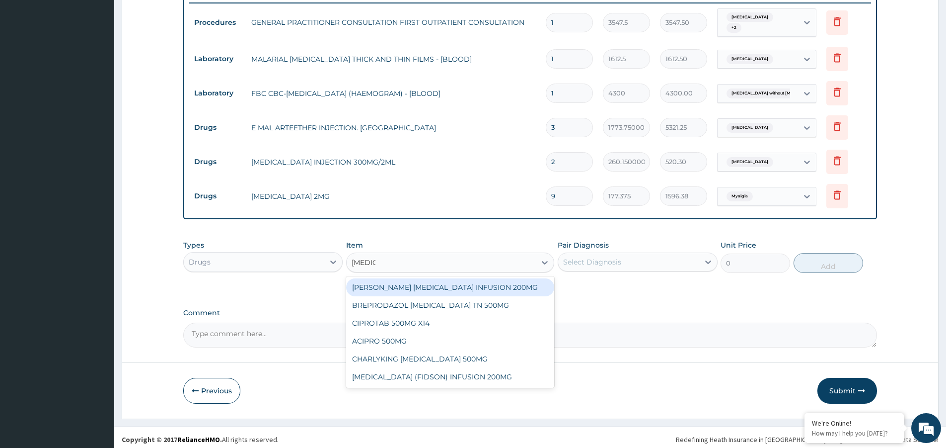
scroll to position [387, 0]
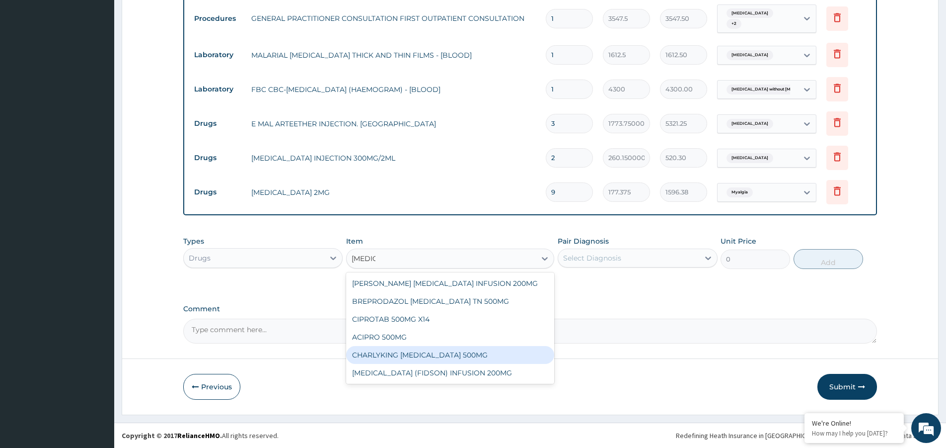
drag, startPoint x: 430, startPoint y: 358, endPoint x: 485, endPoint y: 350, distance: 55.3
click at [441, 356] on div "CHARLYKING [MEDICAL_DATA] 500MG" at bounding box center [450, 355] width 208 height 18
type input "177.375"
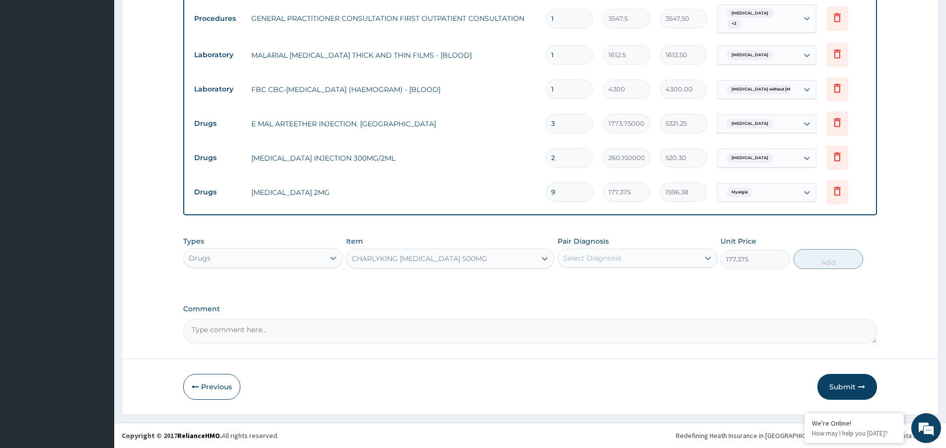
click at [619, 258] on div "Select Diagnosis" at bounding box center [592, 258] width 58 height 10
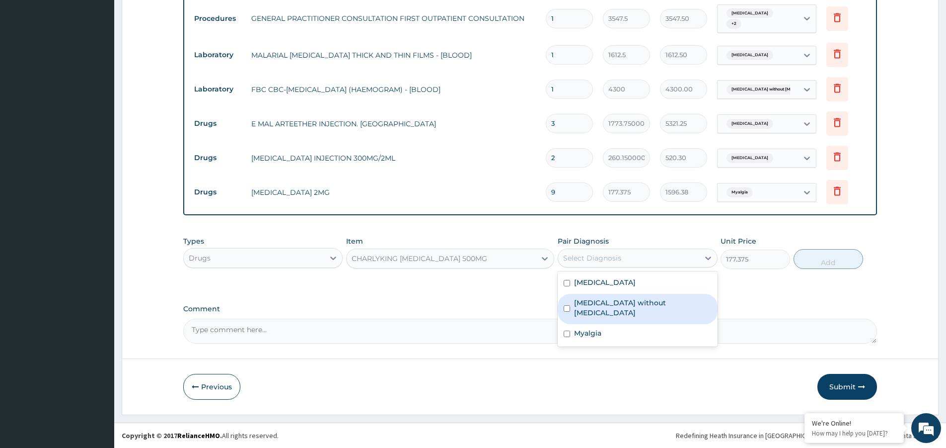
click at [622, 301] on label "Sepsis without septic shock" at bounding box center [642, 308] width 137 height 20
checkbox input "true"
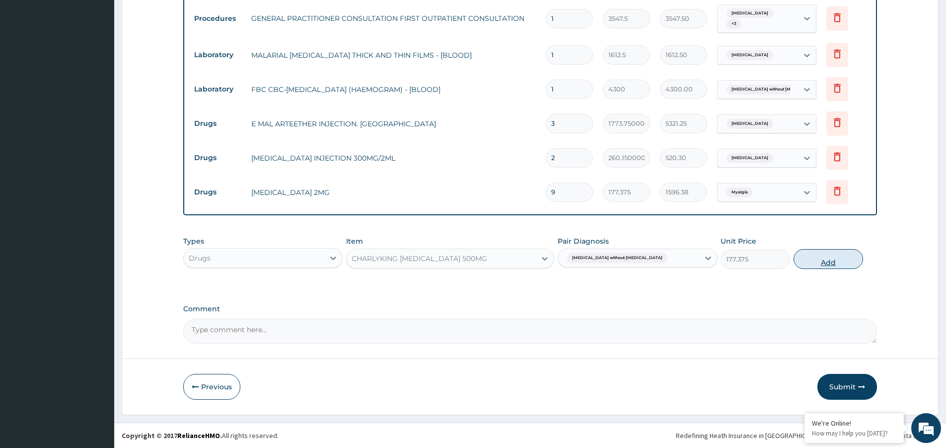
click at [823, 258] on button "Add" at bounding box center [829, 259] width 70 height 20
type input "0"
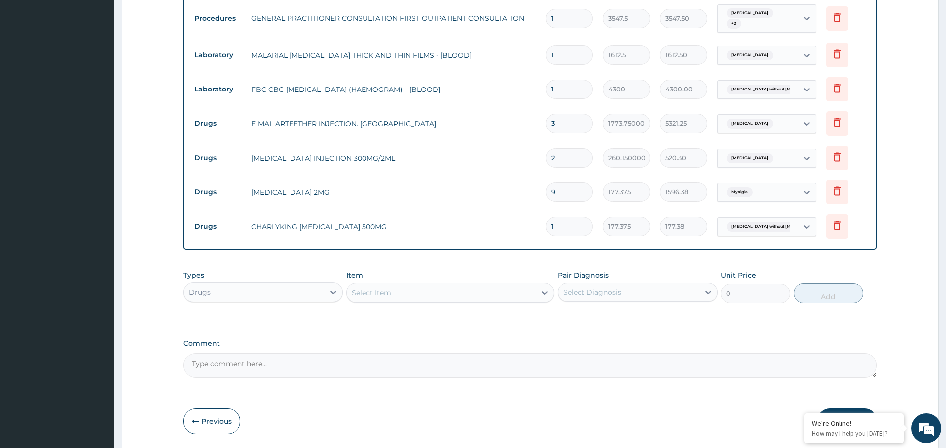
type input "10"
type input "1773.75"
type input "10"
click at [378, 291] on div "Select Item" at bounding box center [372, 293] width 40 height 10
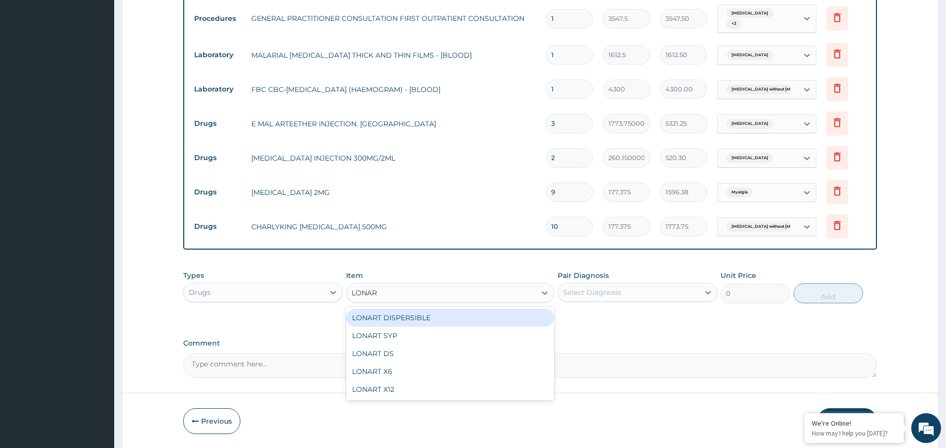
type input "LONART"
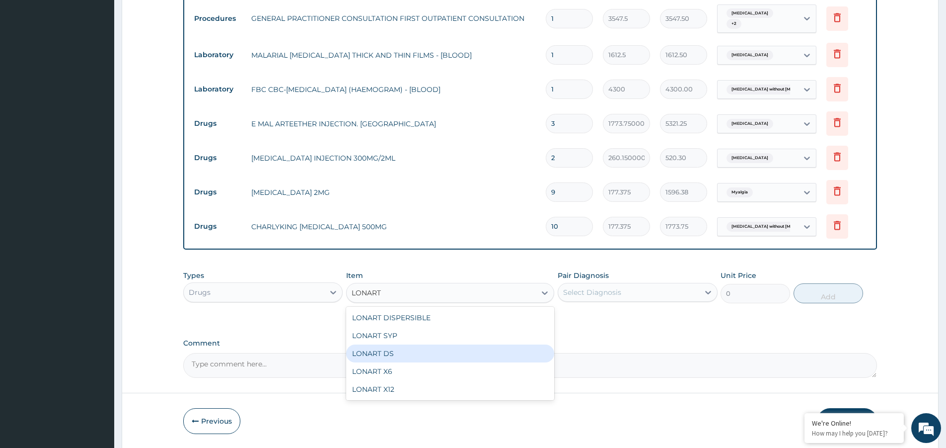
drag, startPoint x: 393, startPoint y: 352, endPoint x: 486, endPoint y: 331, distance: 95.7
click at [395, 352] on div "LONART DS" at bounding box center [450, 353] width 208 height 18
type input "473.00000000000006"
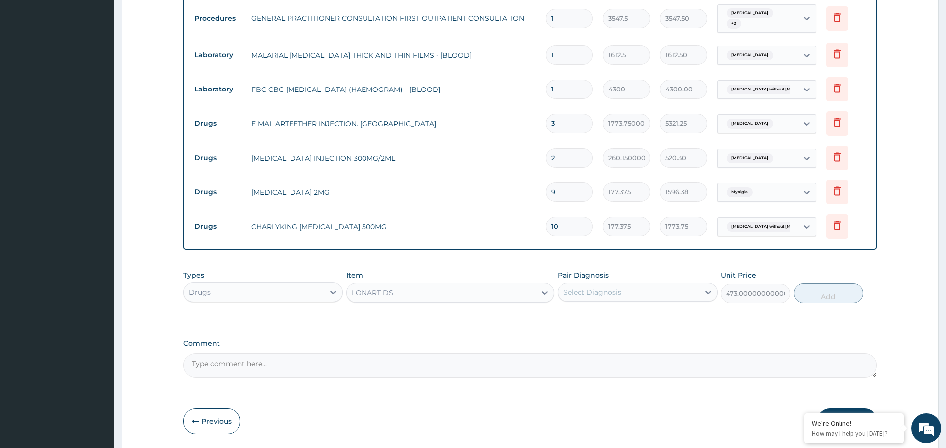
click at [606, 291] on div "Select Diagnosis" at bounding box center [592, 292] width 58 height 10
drag, startPoint x: 615, startPoint y: 323, endPoint x: 644, endPoint y: 320, distance: 28.5
click at [616, 323] on div "Malaria, unspecified" at bounding box center [637, 317] width 159 height 20
checkbox input "true"
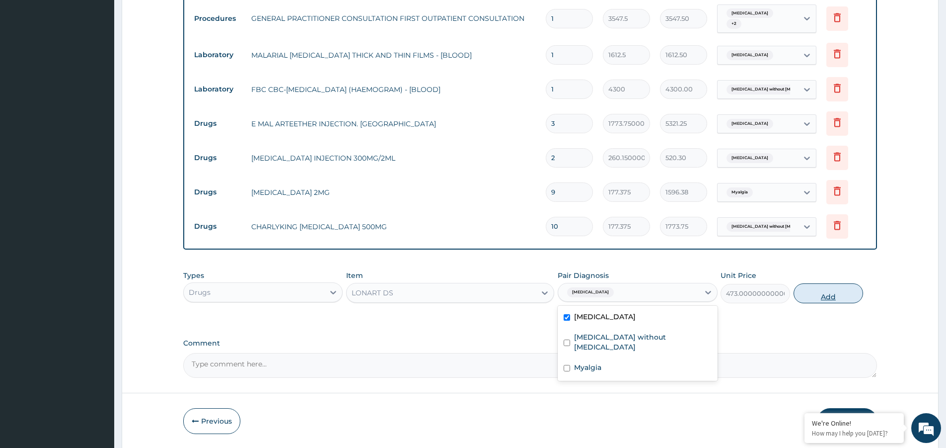
click at [811, 284] on button "Add" at bounding box center [829, 293] width 70 height 20
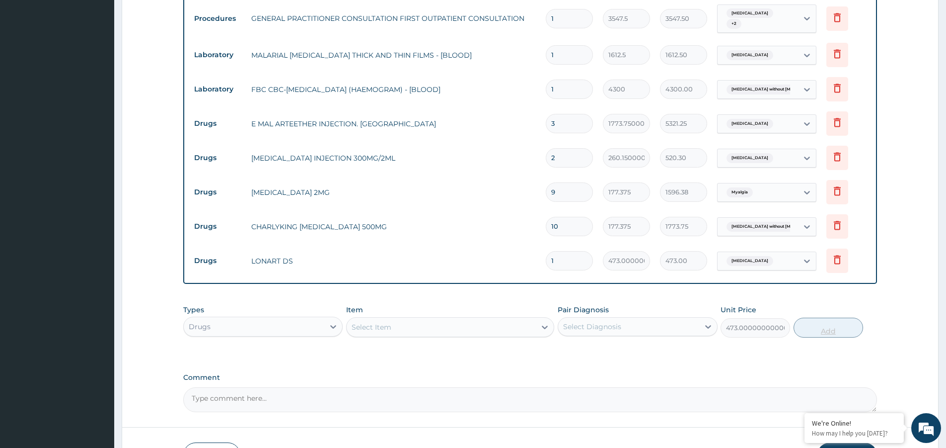
type input "0"
type input "0.00"
type input "6"
type input "2838.00"
type input "6"
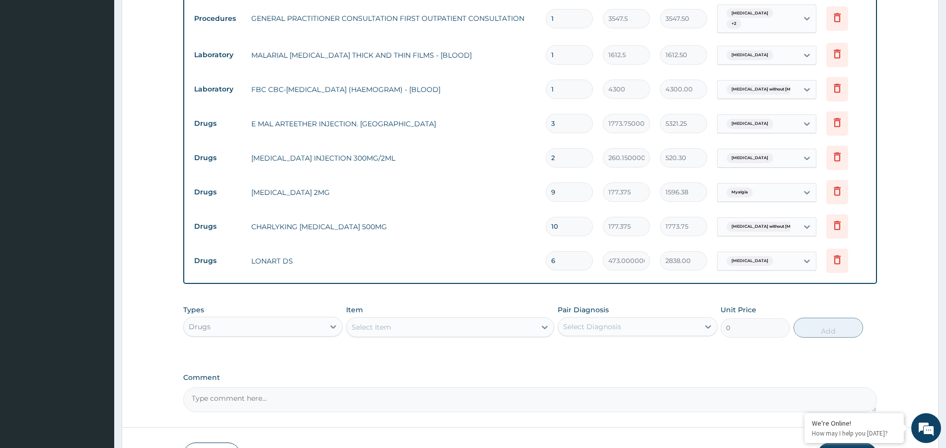
click at [388, 322] on div "Select Item" at bounding box center [372, 327] width 40 height 10
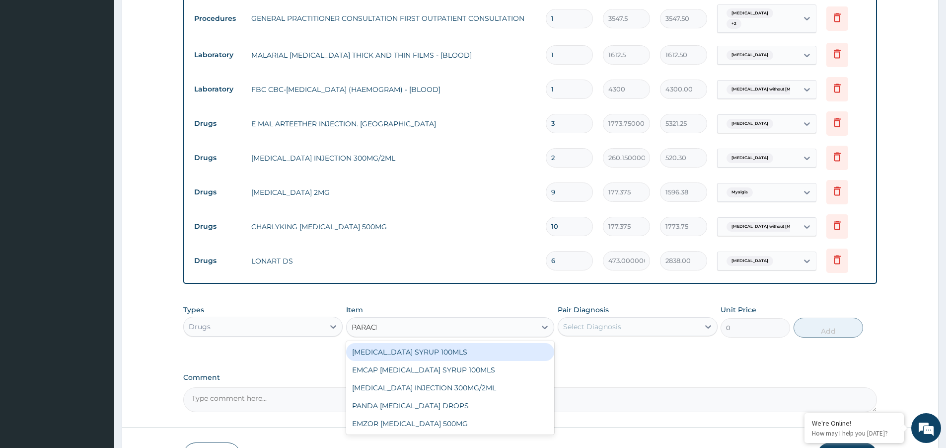
type input "PARACETA"
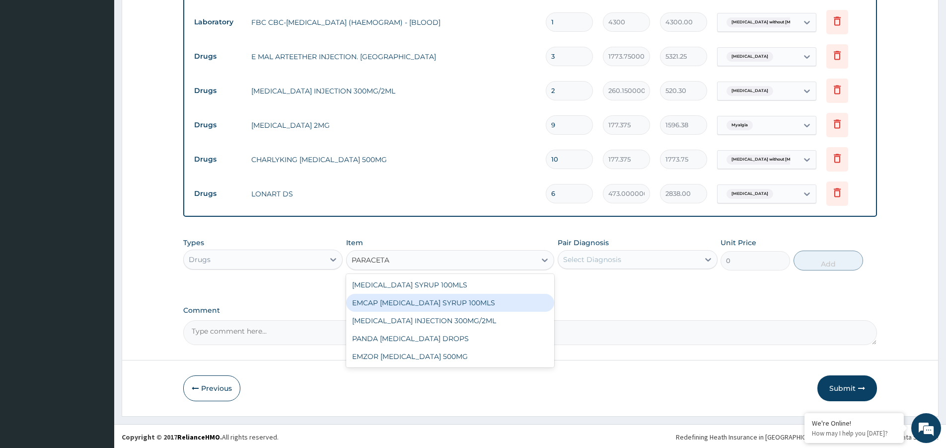
scroll to position [456, 0]
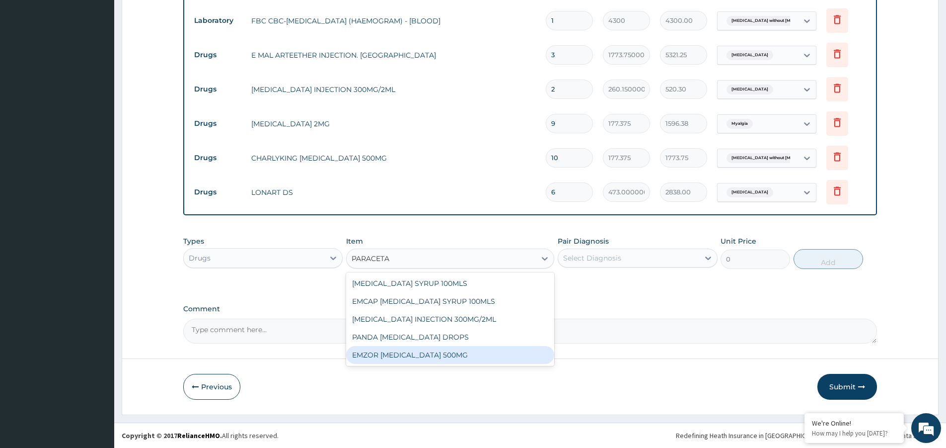
click at [461, 357] on div "EMZOR PARACETAMOL 500MG" at bounding box center [450, 355] width 208 height 18
type input "23.65"
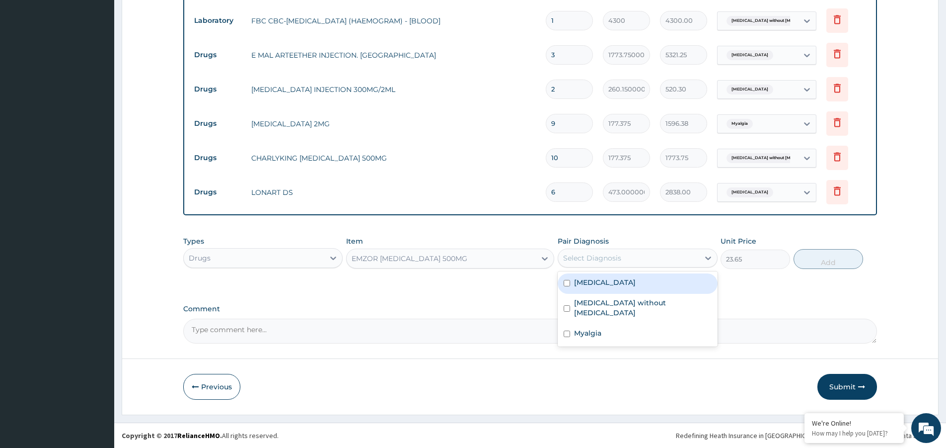
click at [621, 256] on div "Select Diagnosis" at bounding box center [628, 258] width 141 height 16
click at [629, 285] on label "Malaria, unspecified" at bounding box center [605, 282] width 62 height 10
checkbox input "true"
click at [838, 260] on button "Add" at bounding box center [829, 259] width 70 height 20
type input "0"
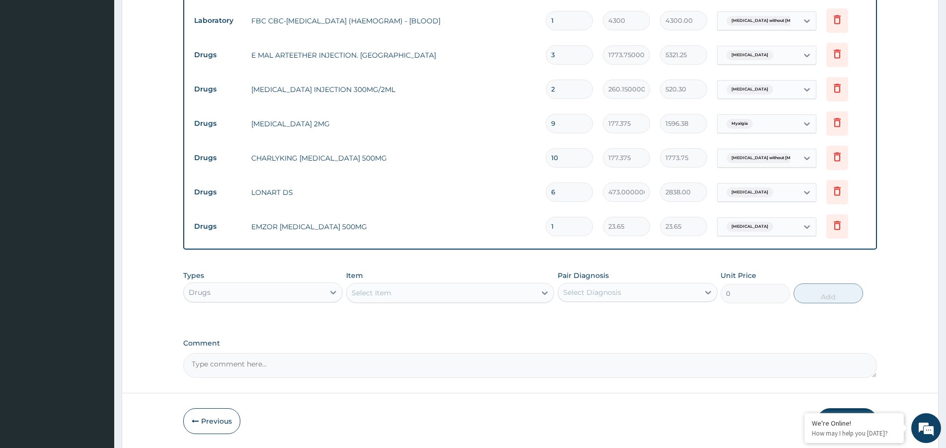
type input "18"
type input "425.70"
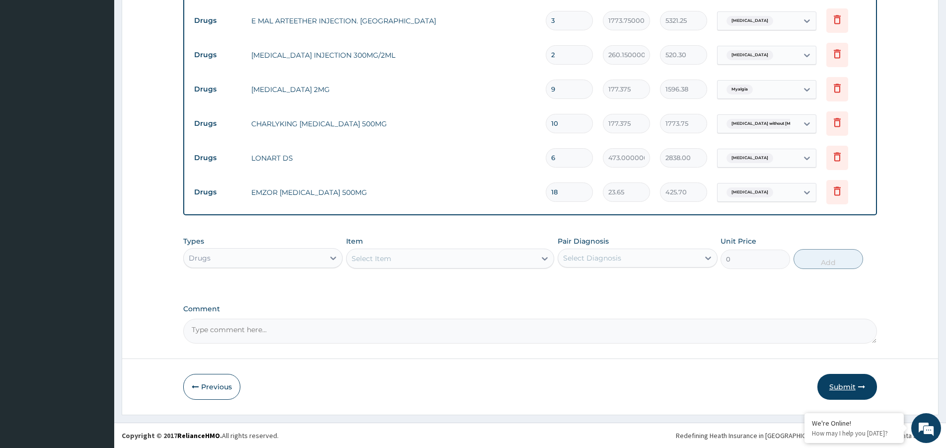
type input "18"
click at [847, 377] on button "Submit" at bounding box center [848, 387] width 60 height 26
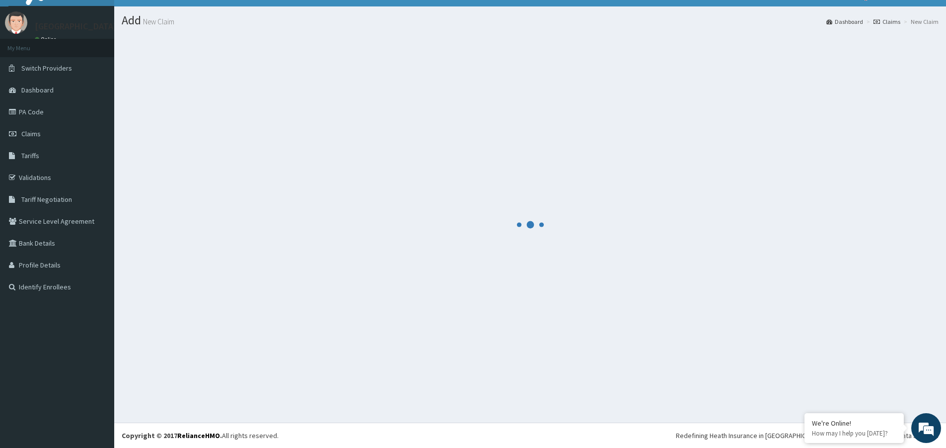
scroll to position [18, 0]
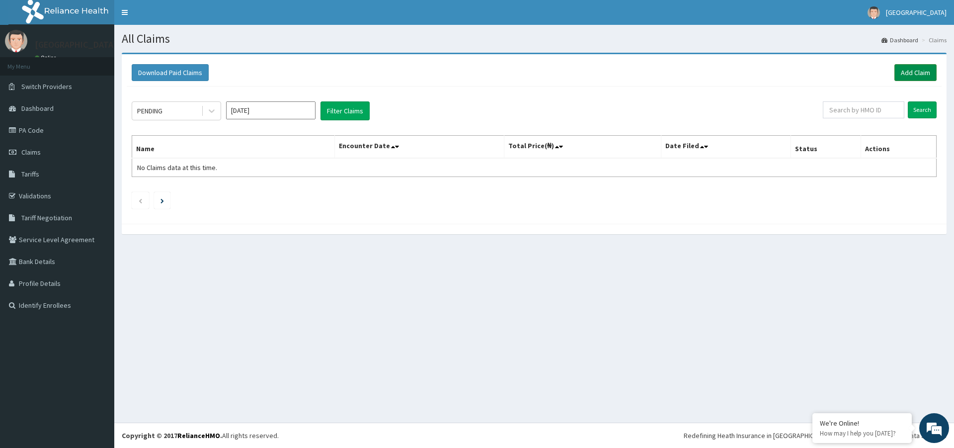
click at [914, 73] on link "Add Claim" at bounding box center [915, 72] width 42 height 17
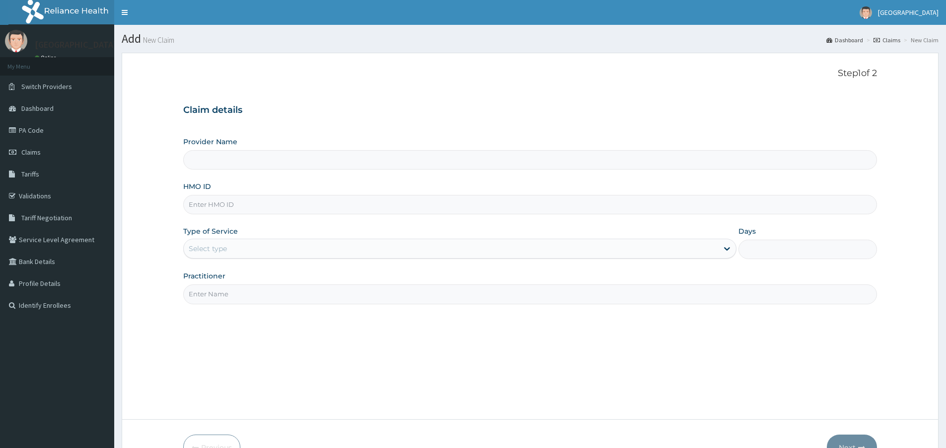
paste input "FEG/10037/A"
type input "FEG/10037/A"
type input "[GEOGRAPHIC_DATA]"
type input "FEG/10037/A"
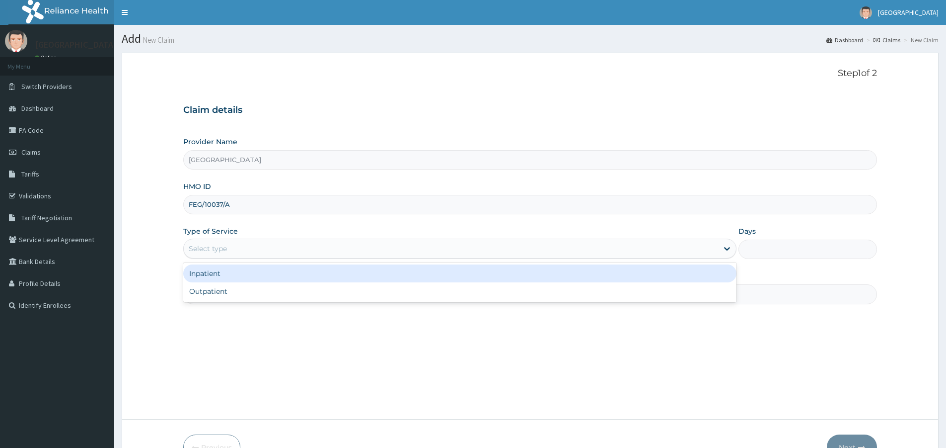
click at [314, 251] on div "Select type" at bounding box center [451, 248] width 535 height 16
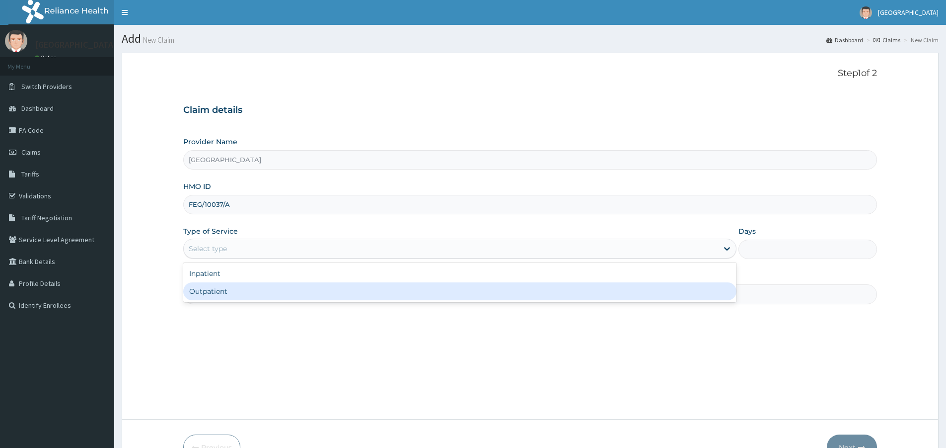
click at [273, 289] on div "Outpatient" at bounding box center [459, 291] width 553 height 18
type input "1"
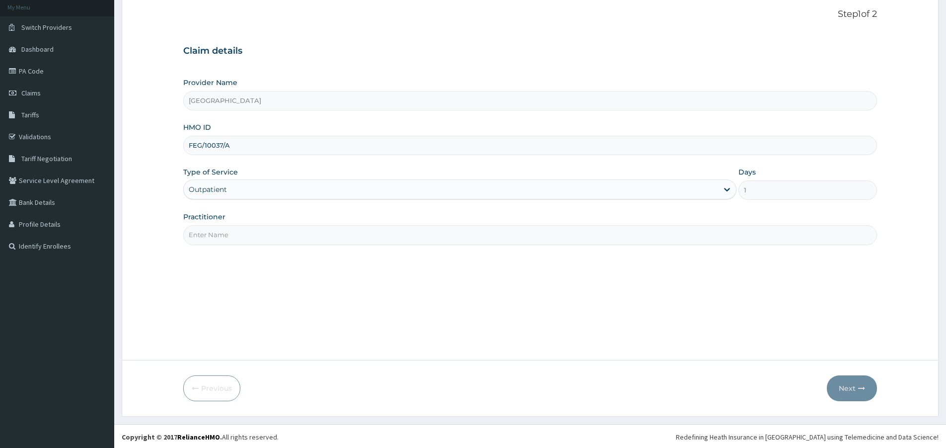
scroll to position [61, 0]
click at [308, 233] on input "Practitioner" at bounding box center [530, 233] width 694 height 19
type input "[PERSON_NAME]"
click at [854, 376] on button "Next" at bounding box center [852, 387] width 50 height 26
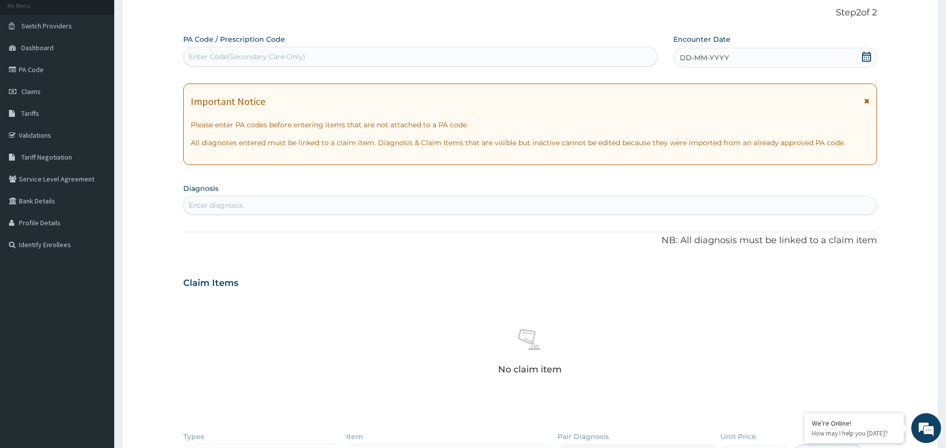
click at [869, 60] on icon at bounding box center [867, 57] width 10 height 10
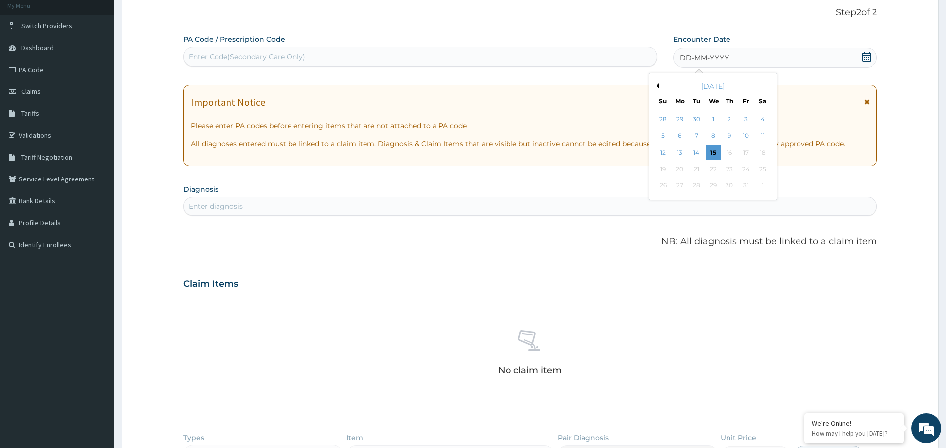
scroll to position [0, 0]
click at [658, 83] on button "Previous Month" at bounding box center [656, 85] width 5 height 5
click at [659, 87] on button "Previous Month" at bounding box center [656, 85] width 5 height 5
click at [760, 170] on div "23" at bounding box center [763, 168] width 15 height 15
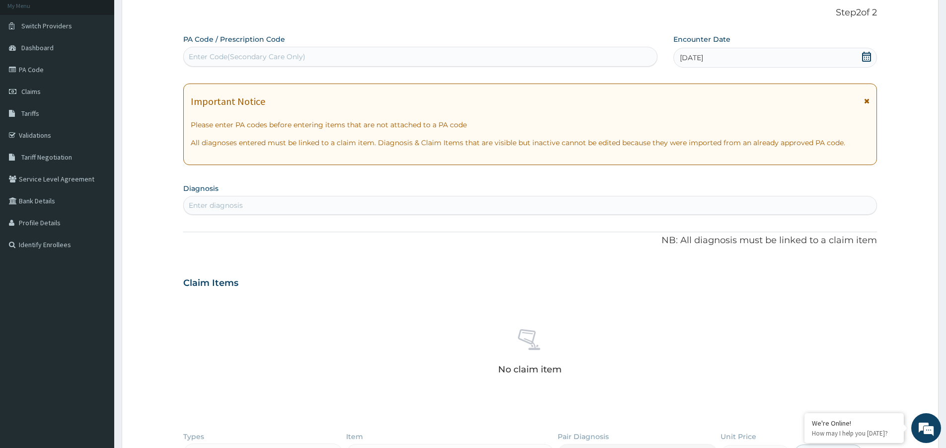
click at [229, 210] on div "Enter diagnosis" at bounding box center [216, 205] width 54 height 10
type input "INJURY"
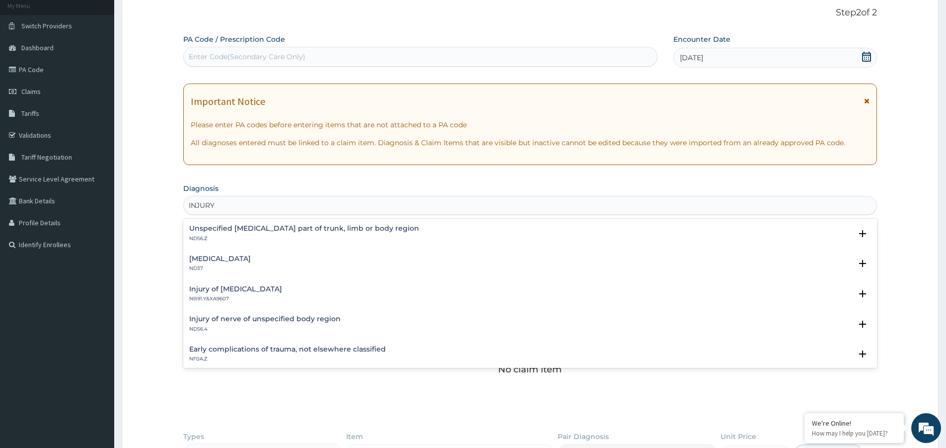
click at [334, 232] on div "Unspecified [MEDICAL_DATA] part of trunk, limb or body region ND56.Z" at bounding box center [304, 233] width 230 height 17
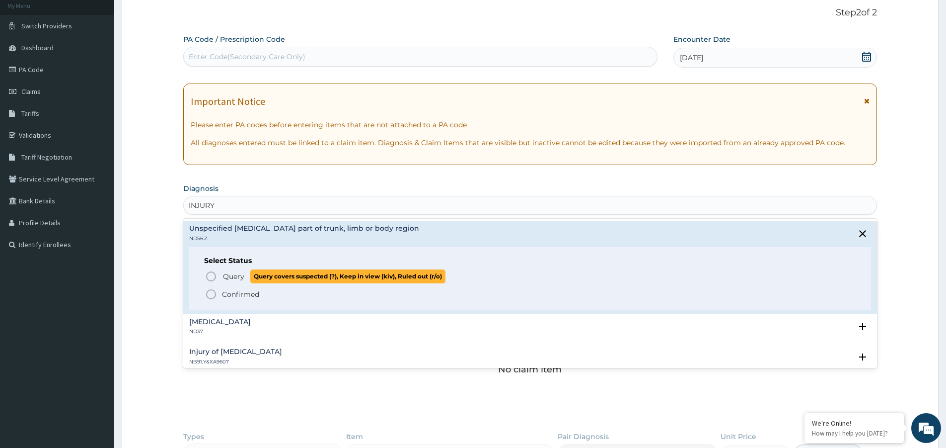
click at [243, 279] on span "Query" at bounding box center [233, 276] width 21 height 10
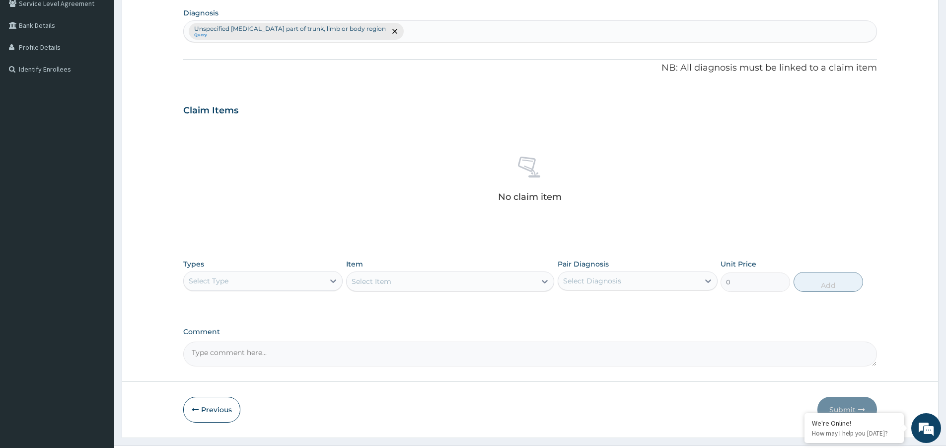
scroll to position [259, 0]
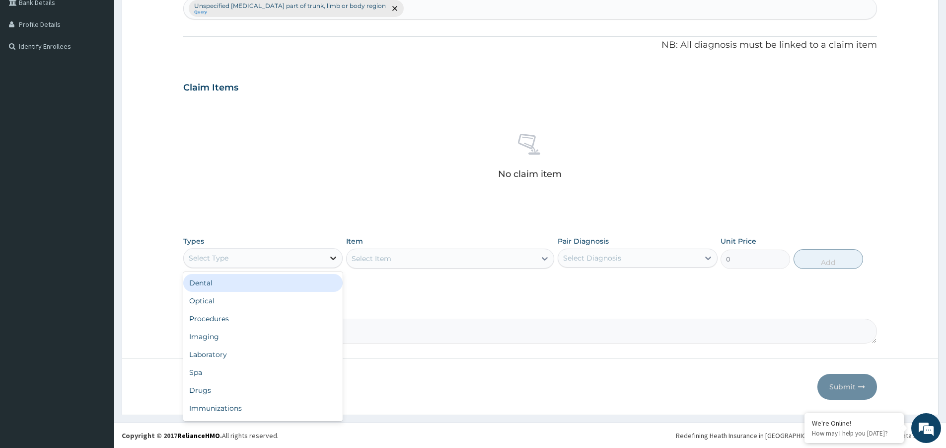
click at [328, 259] on div at bounding box center [333, 258] width 18 height 18
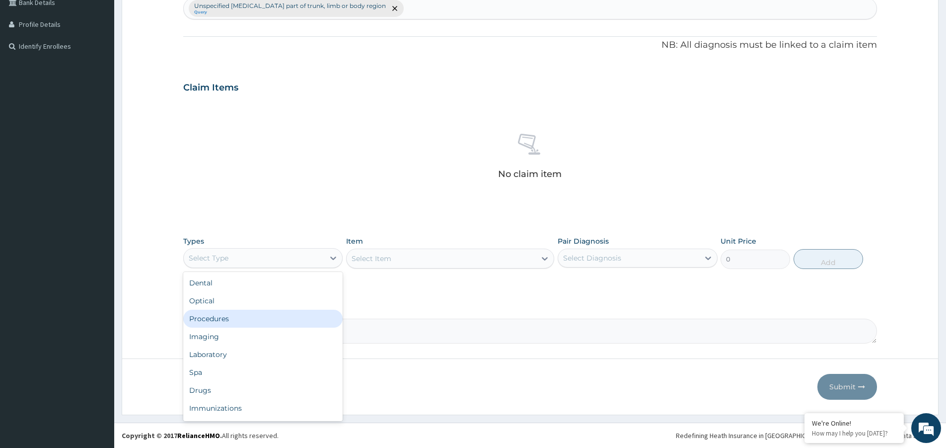
click at [246, 323] on div "Procedures" at bounding box center [262, 318] width 159 height 18
click at [367, 262] on div "Select Item" at bounding box center [450, 258] width 208 height 20
click at [379, 262] on div "Select Item" at bounding box center [372, 258] width 40 height 10
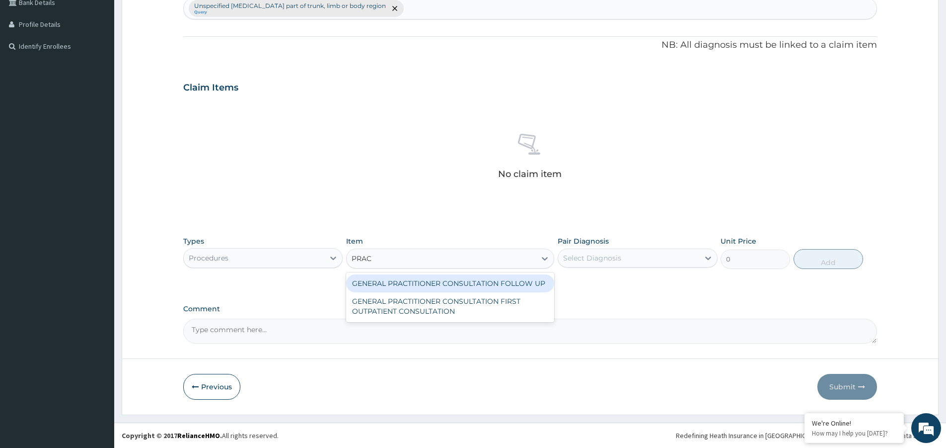
type input "PRACT"
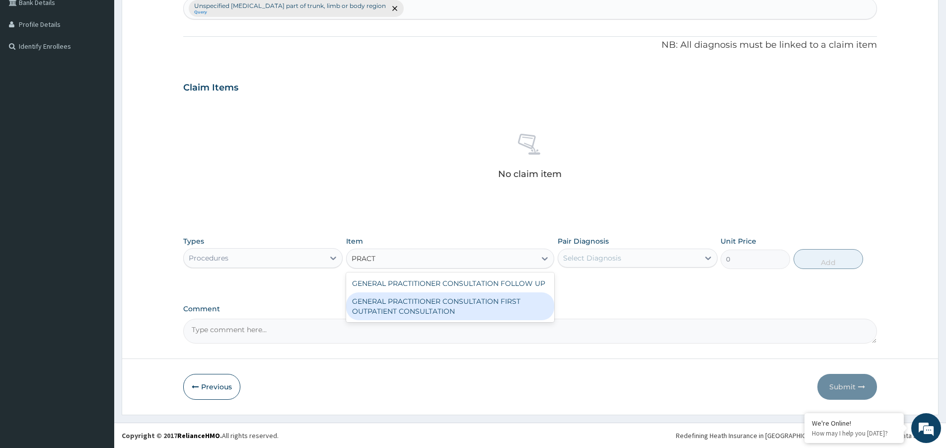
drag, startPoint x: 442, startPoint y: 303, endPoint x: 530, endPoint y: 288, distance: 89.3
click at [454, 304] on div "GENERAL PRACTITIONER CONSULTATION FIRST OUTPATIENT CONSULTATION" at bounding box center [450, 306] width 208 height 28
type input "3547.5"
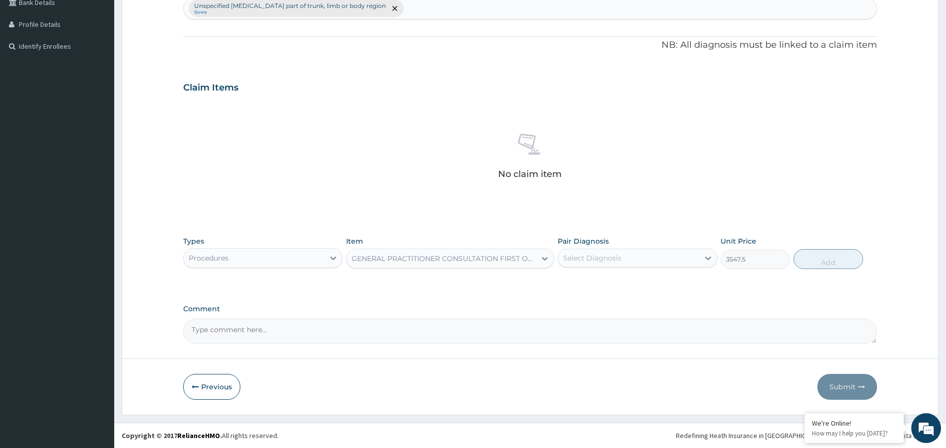
drag, startPoint x: 603, startPoint y: 261, endPoint x: 622, endPoint y: 269, distance: 21.1
click at [604, 261] on div "Select Diagnosis" at bounding box center [592, 258] width 58 height 10
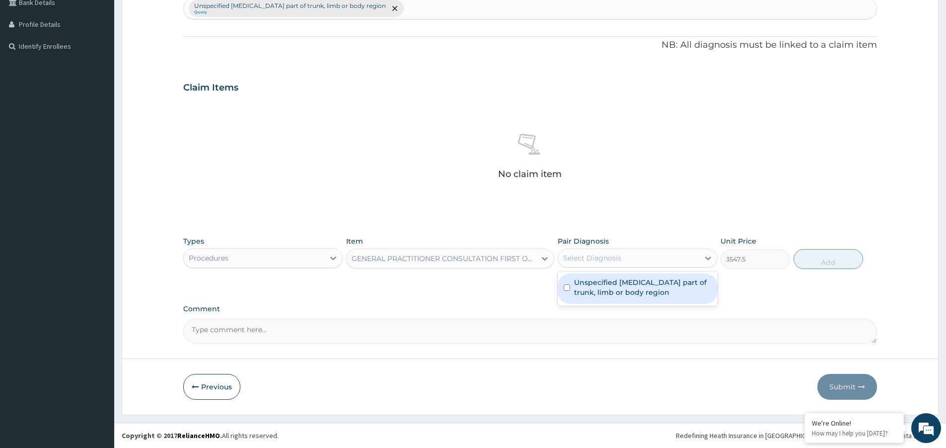
drag, startPoint x: 627, startPoint y: 283, endPoint x: 671, endPoint y: 285, distance: 43.8
click at [629, 283] on label "Unspecified injury to unspecified part of trunk, limb or body region" at bounding box center [642, 287] width 137 height 20
checkbox input "true"
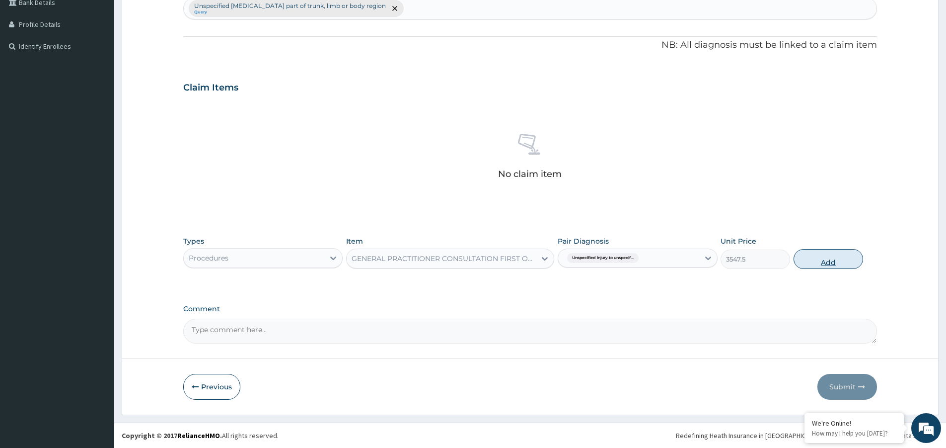
click at [853, 253] on button "Add" at bounding box center [829, 259] width 70 height 20
type input "0"
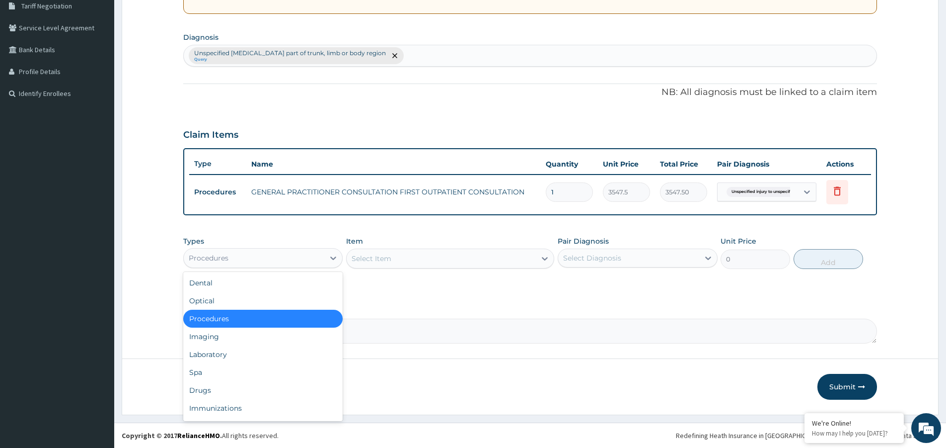
click at [309, 260] on div "Procedures" at bounding box center [254, 258] width 141 height 16
click at [228, 387] on div "Drugs" at bounding box center [262, 390] width 159 height 18
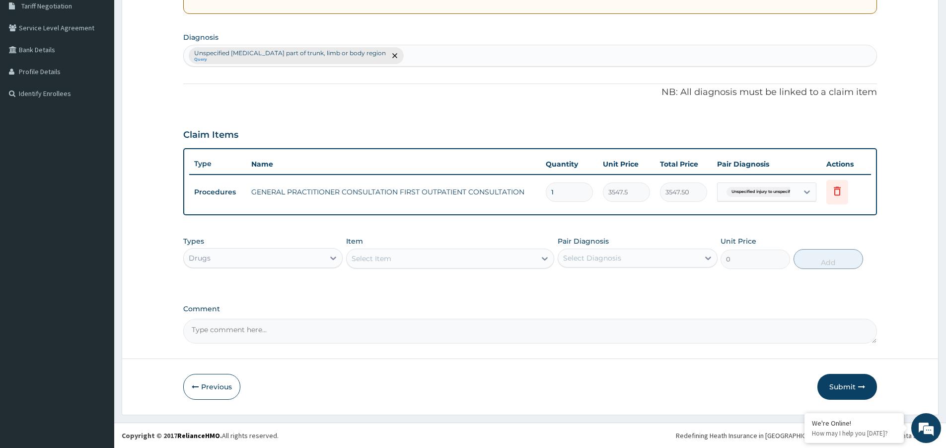
click at [436, 263] on div "Select Item" at bounding box center [441, 258] width 189 height 16
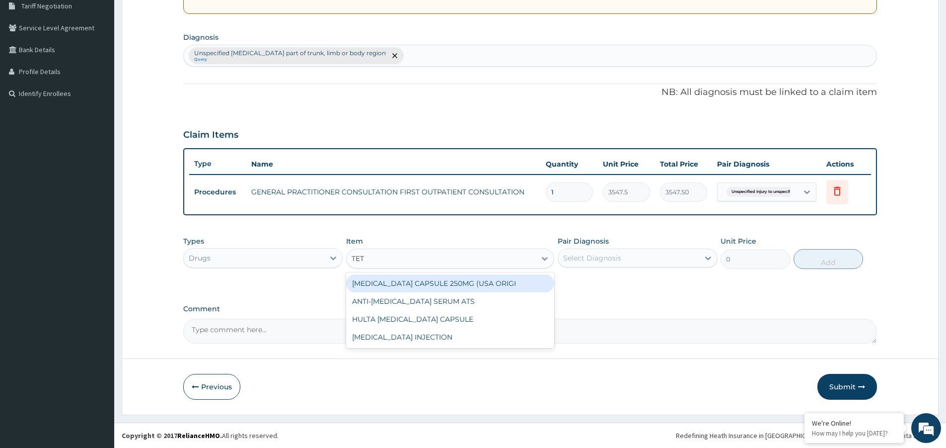
type input "TETA"
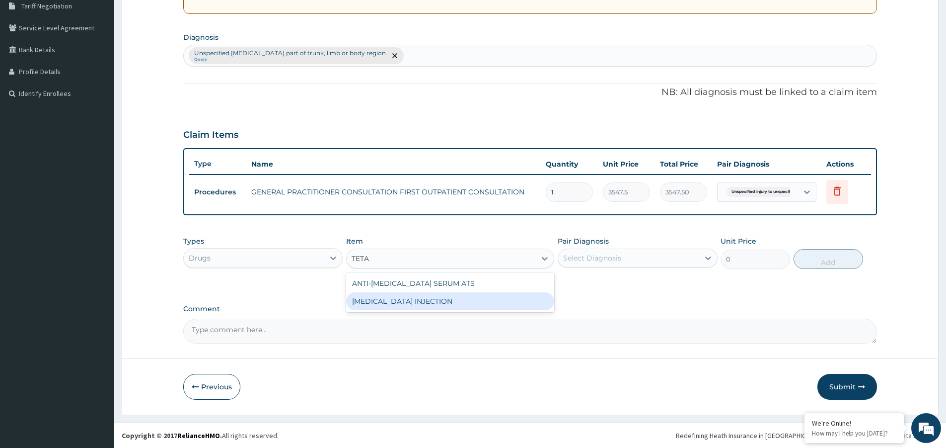
drag, startPoint x: 435, startPoint y: 299, endPoint x: 465, endPoint y: 291, distance: 31.8
click at [436, 299] on div "[MEDICAL_DATA] INJECTION" at bounding box center [450, 301] width 208 height 18
type input "1182.5"
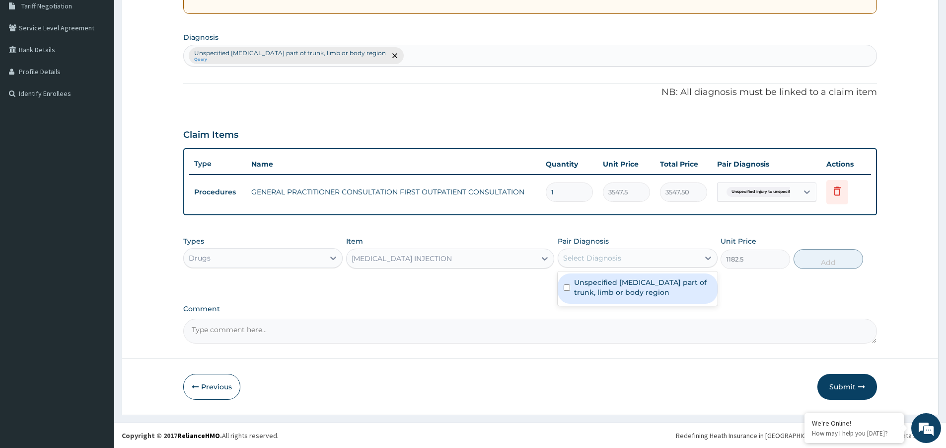
click at [612, 258] on div "Select Diagnosis" at bounding box center [592, 258] width 58 height 10
drag, startPoint x: 628, startPoint y: 288, endPoint x: 714, endPoint y: 266, distance: 88.1
click at [639, 288] on label "Unspecified injury to unspecified part of trunk, limb or body region" at bounding box center [642, 287] width 137 height 20
checkbox input "true"
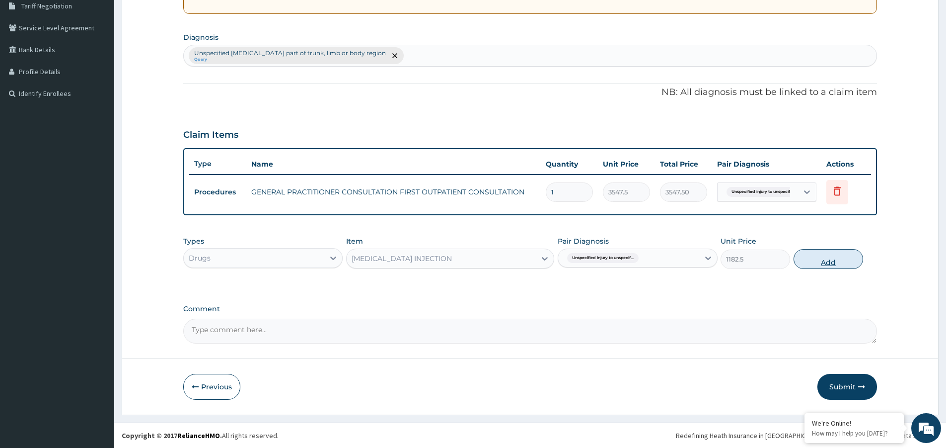
click at [811, 251] on button "Add" at bounding box center [829, 259] width 70 height 20
type input "0"
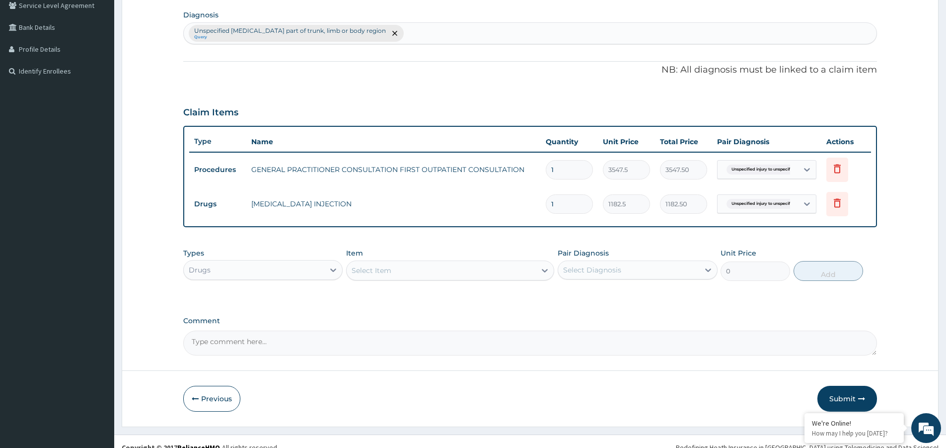
scroll to position [246, 0]
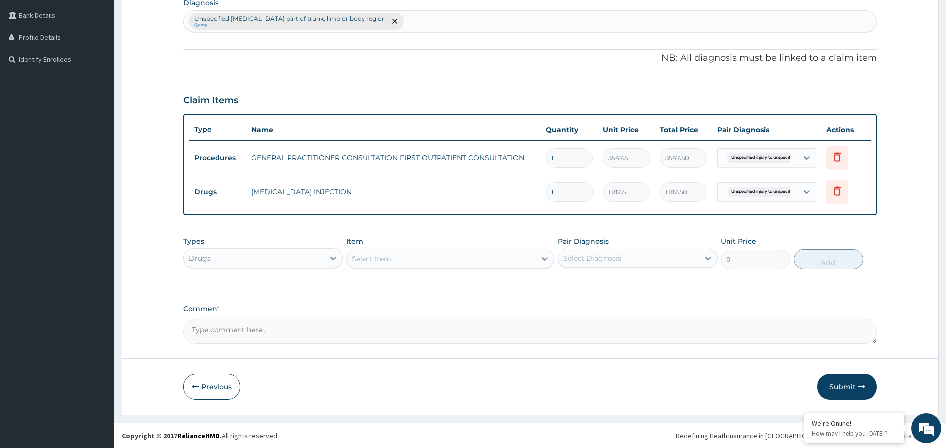
click at [383, 256] on div "Select Item" at bounding box center [372, 258] width 40 height 10
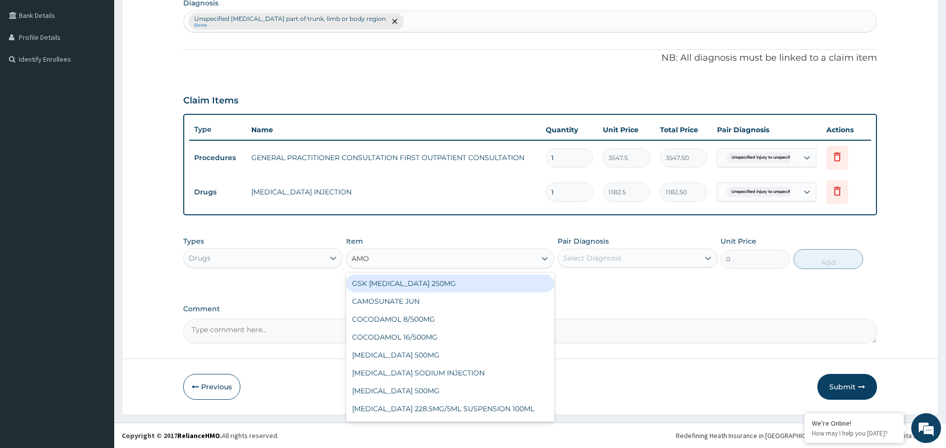
type input "AMOX"
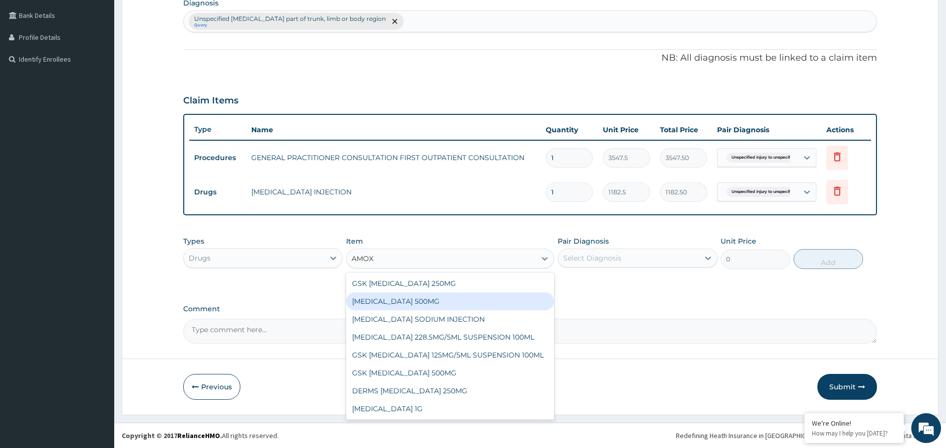
drag, startPoint x: 401, startPoint y: 295, endPoint x: 413, endPoint y: 313, distance: 22.3
click at [401, 296] on div "[MEDICAL_DATA] 500MG" at bounding box center [450, 301] width 208 height 18
type input "70.95"
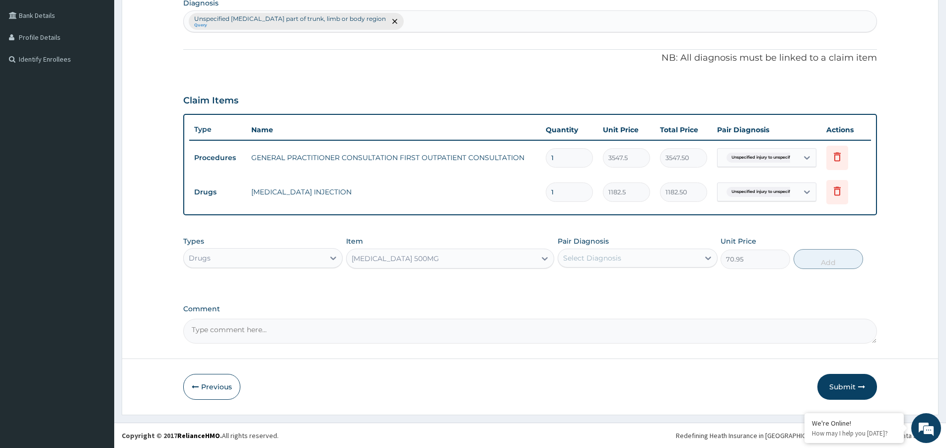
click at [600, 257] on div "Select Diagnosis" at bounding box center [592, 258] width 58 height 10
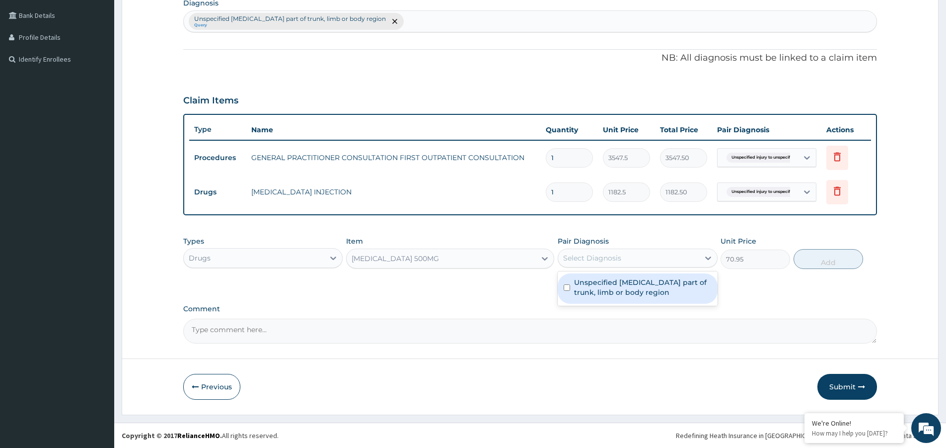
drag, startPoint x: 614, startPoint y: 291, endPoint x: 646, endPoint y: 287, distance: 32.6
click at [622, 290] on label "Unspecified injury to unspecified part of trunk, limb or body region" at bounding box center [642, 287] width 137 height 20
checkbox input "true"
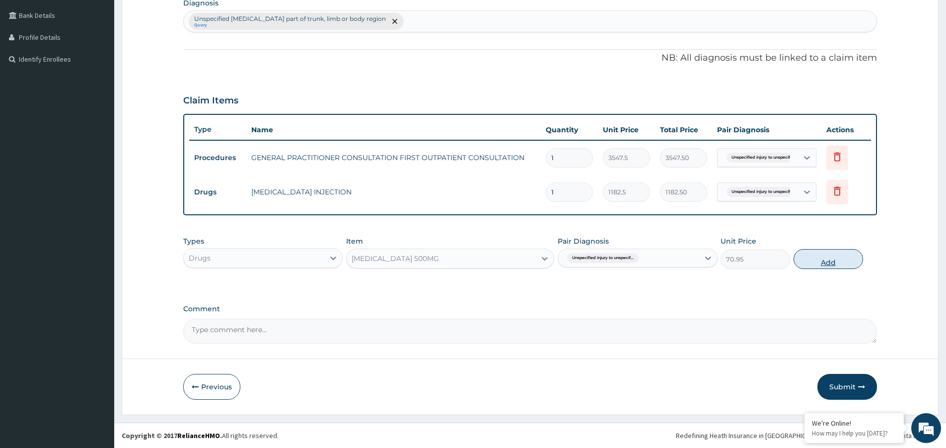
click at [837, 252] on button "Add" at bounding box center [829, 259] width 70 height 20
type input "0"
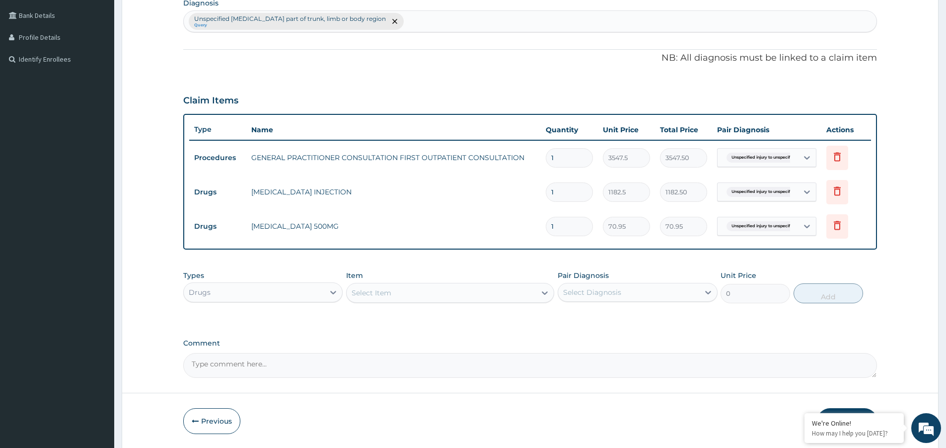
type input "15"
type input "1064.25"
type input "15"
click at [388, 299] on div "Select Item" at bounding box center [441, 293] width 189 height 16
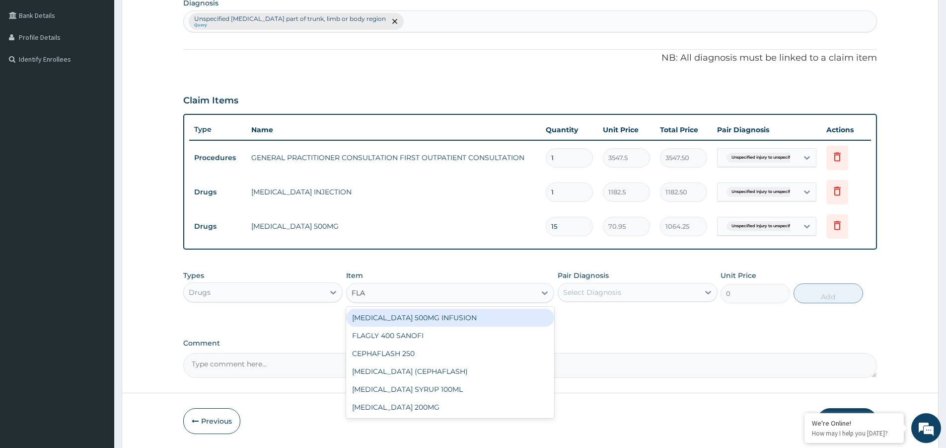
type input "FLAG"
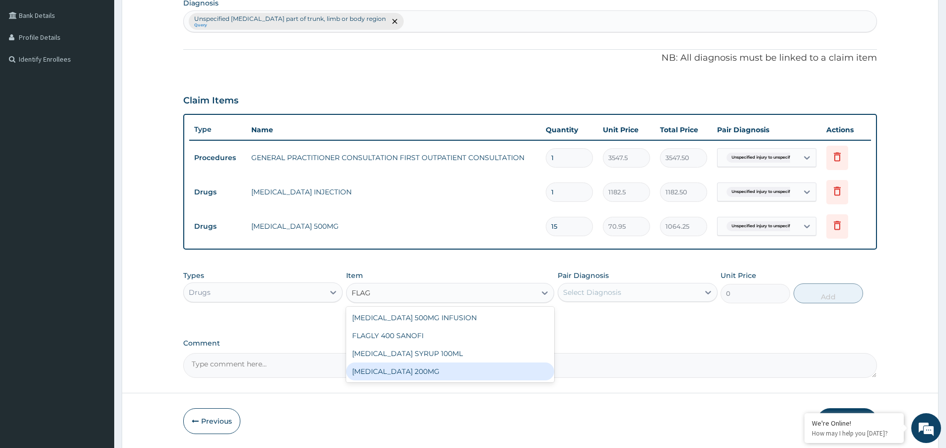
click at [402, 373] on div "[MEDICAL_DATA] 200MG" at bounding box center [450, 371] width 208 height 18
type input "47.3"
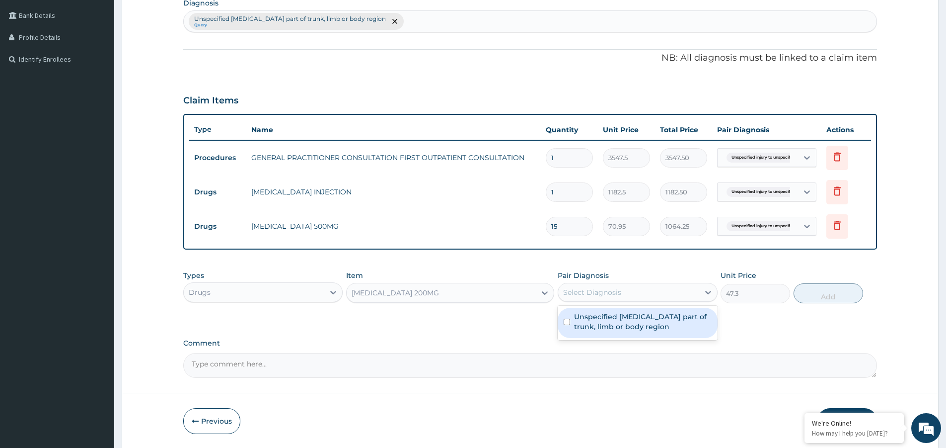
click at [627, 288] on div "Select Diagnosis" at bounding box center [628, 292] width 141 height 16
drag, startPoint x: 620, startPoint y: 322, endPoint x: 648, endPoint y: 314, distance: 28.3
click at [621, 322] on label "Unspecified injury to unspecified part of trunk, limb or body region" at bounding box center [642, 321] width 137 height 20
checkbox input "true"
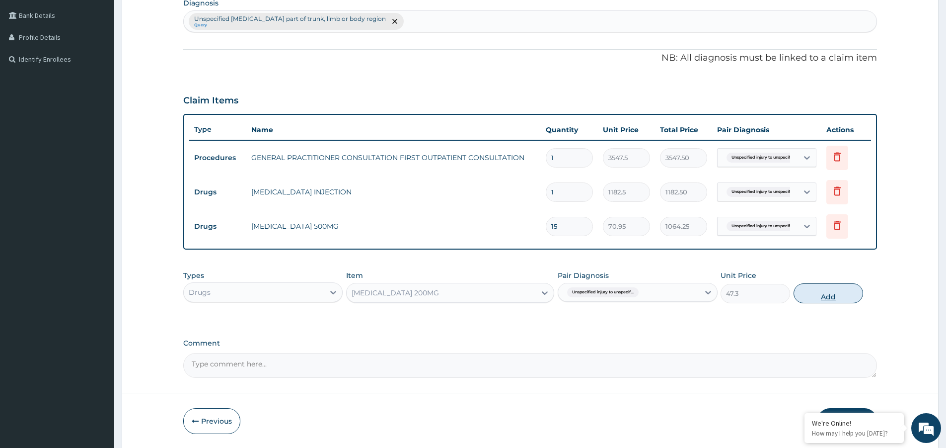
click at [813, 288] on button "Add" at bounding box center [829, 293] width 70 height 20
type input "0"
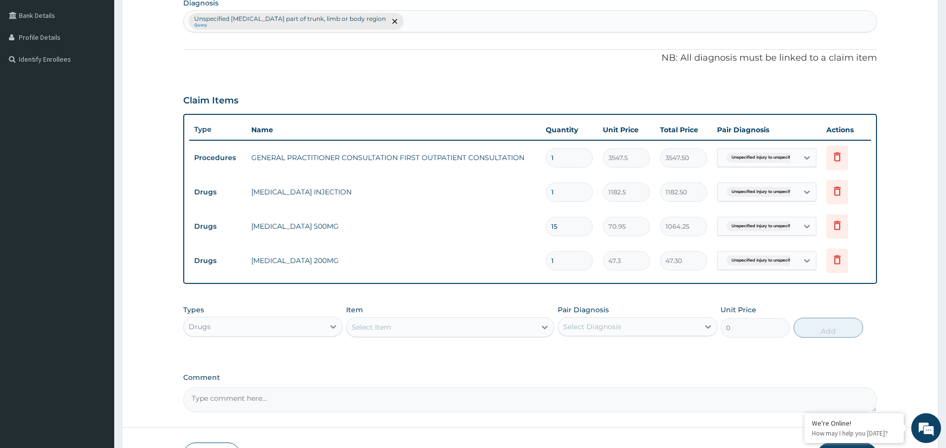
drag, startPoint x: 567, startPoint y: 264, endPoint x: 525, endPoint y: 265, distance: 41.7
click at [525, 265] on tr "Drugs FLAGYL 200MG 1 47.3 47.30 Unspecified injury to unspecif... Delete" at bounding box center [530, 260] width 682 height 34
type input "3"
type input "141.90"
type input "30"
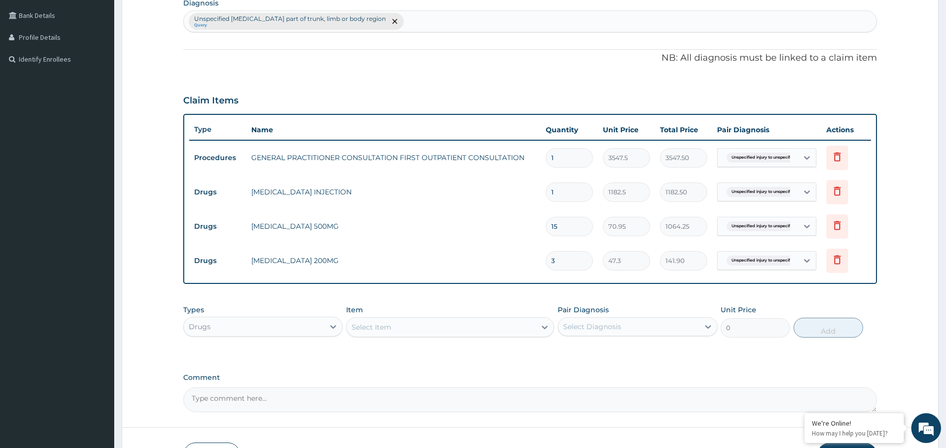
type input "1419.00"
type input "30"
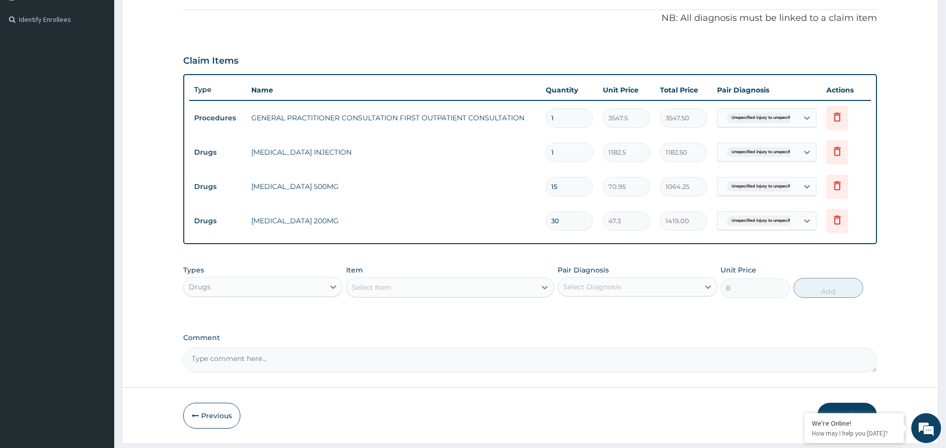
scroll to position [314, 0]
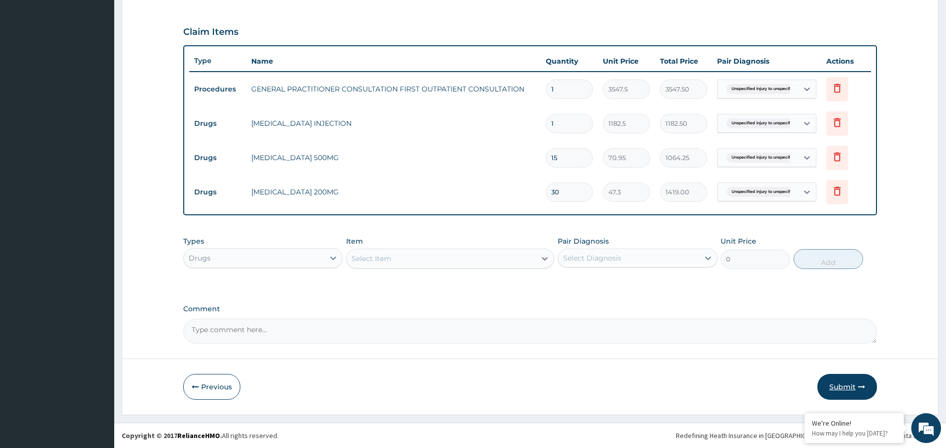
click at [845, 386] on button "Submit" at bounding box center [848, 387] width 60 height 26
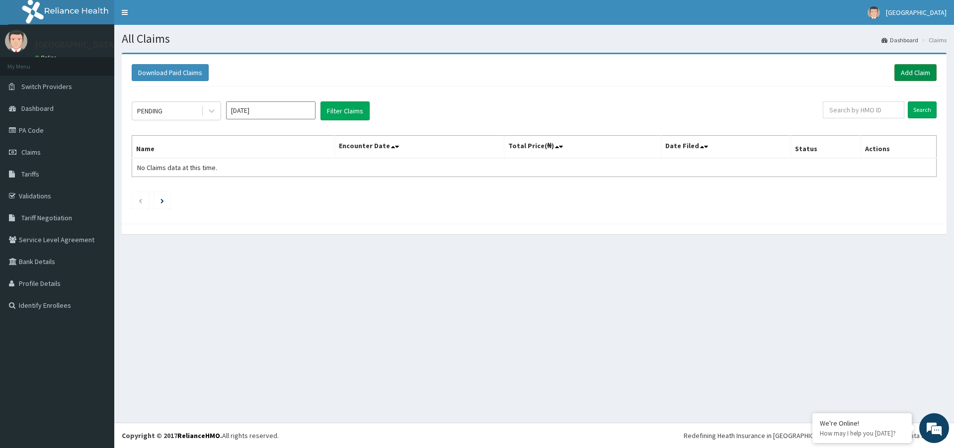
click at [901, 75] on link "Add Claim" at bounding box center [915, 72] width 42 height 17
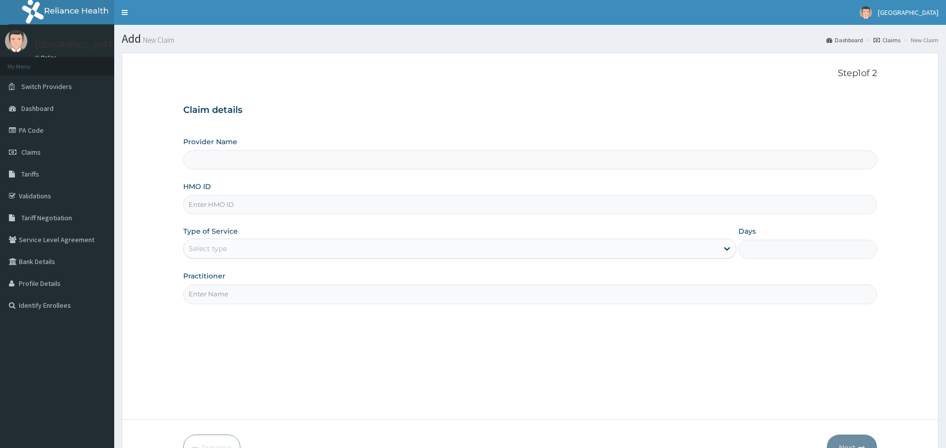
paste input "ERM/10201/A"
type input "ERM/10201/A"
type input "[GEOGRAPHIC_DATA]"
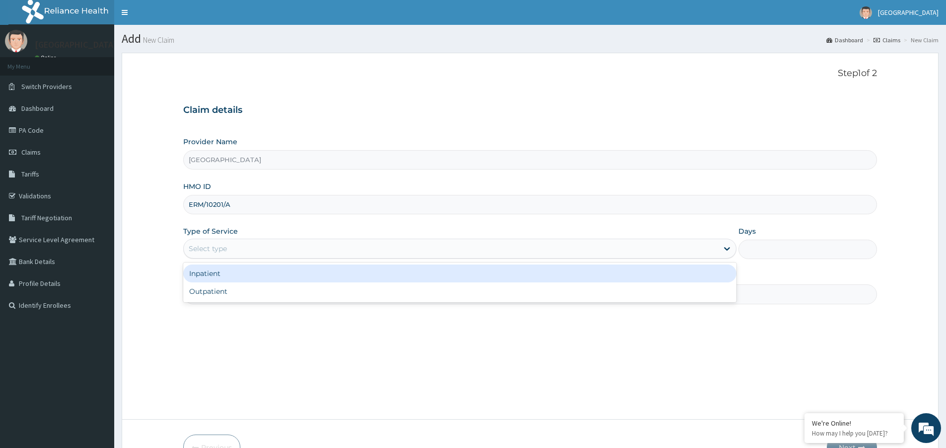
click at [298, 257] on div "Select type" at bounding box center [459, 248] width 553 height 20
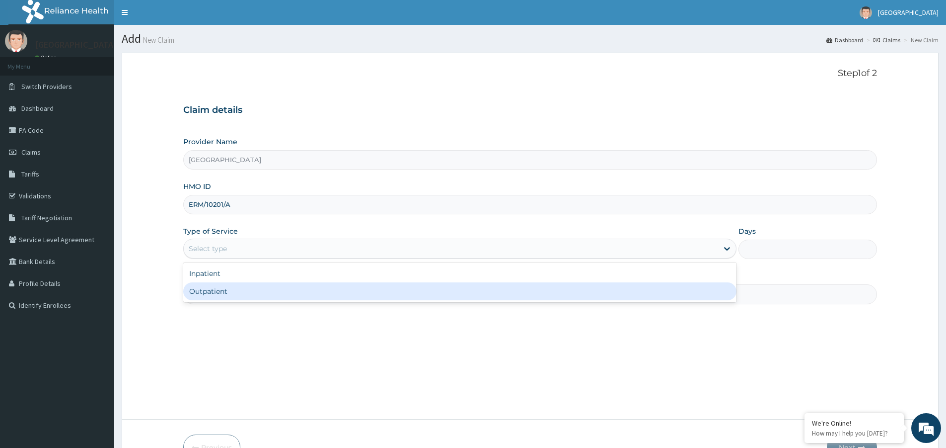
click at [280, 302] on div "Inpatient Outpatient" at bounding box center [459, 282] width 553 height 40
click at [280, 295] on div "Outpatient" at bounding box center [459, 291] width 553 height 18
type input "1"
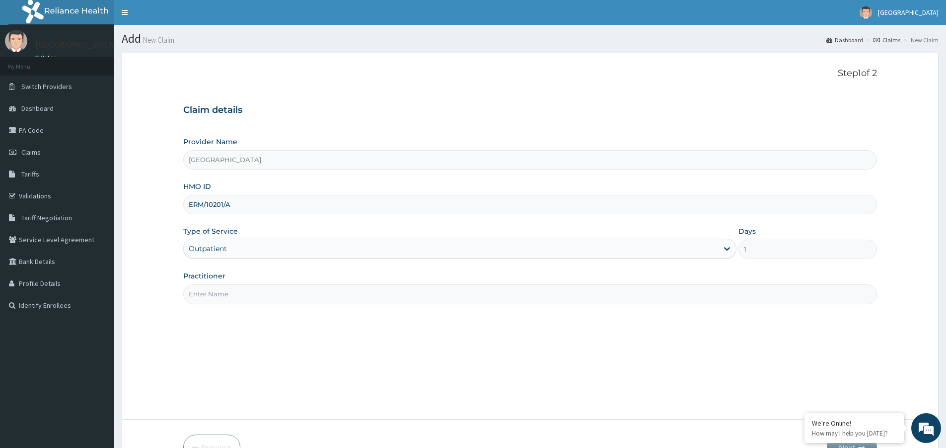
click at [280, 297] on input "Practitioner" at bounding box center [530, 293] width 694 height 19
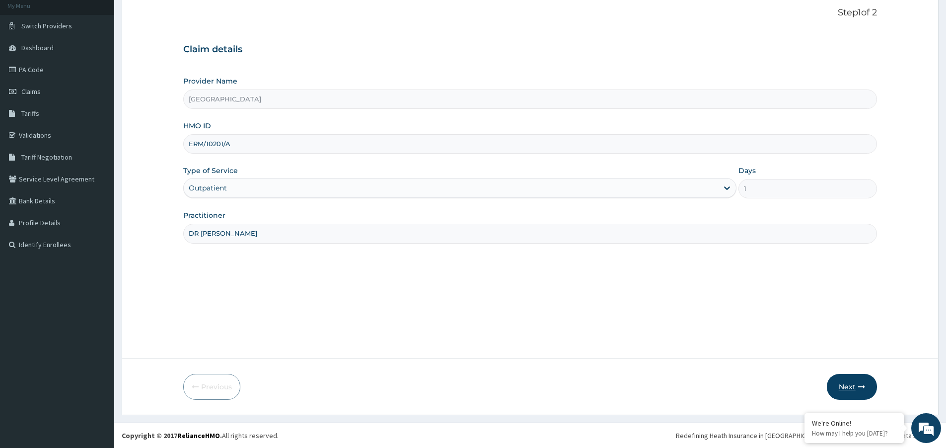
type input "DR [PERSON_NAME]"
click at [865, 388] on icon "button" at bounding box center [861, 386] width 7 height 7
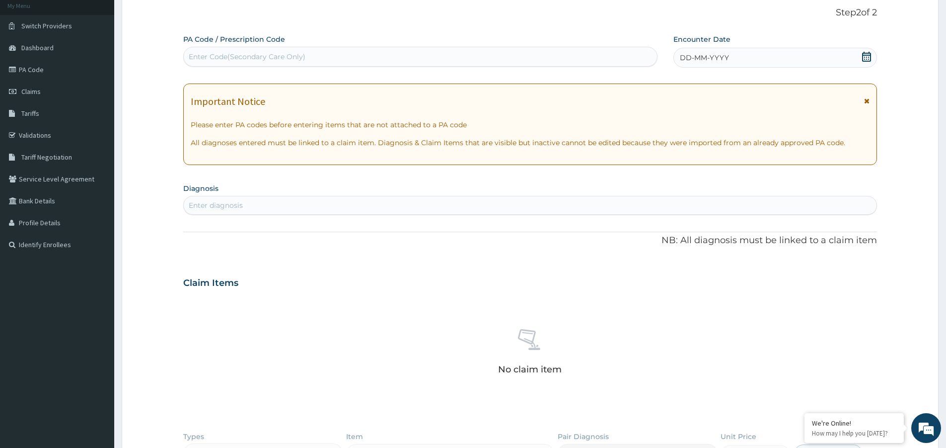
click at [242, 58] on div "Enter Code(Secondary Care Only)" at bounding box center [247, 57] width 117 height 10
paste input "PA/B97A15"
type input "PA/B97A15"
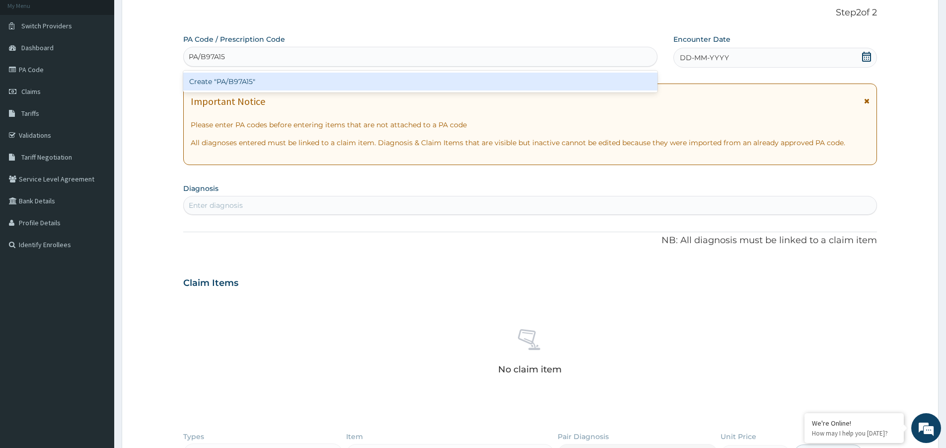
click at [245, 85] on div "Create "PA/B97A15"" at bounding box center [420, 82] width 474 height 18
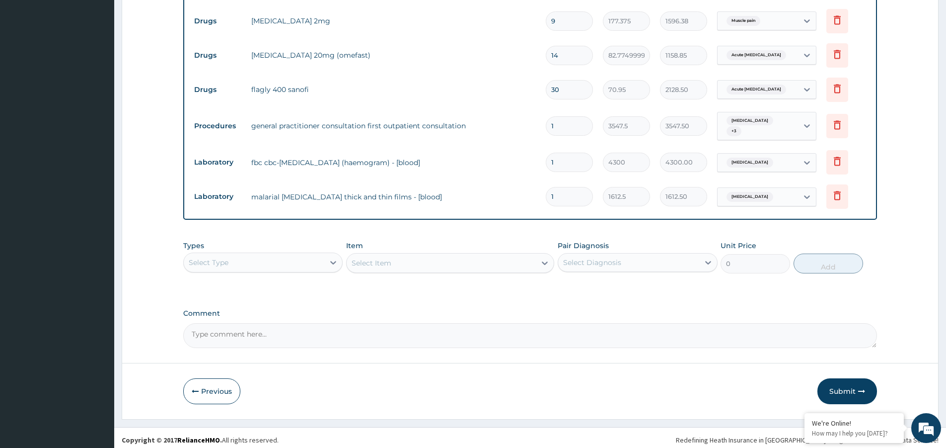
scroll to position [520, 0]
click at [853, 385] on button "Submit" at bounding box center [848, 391] width 60 height 26
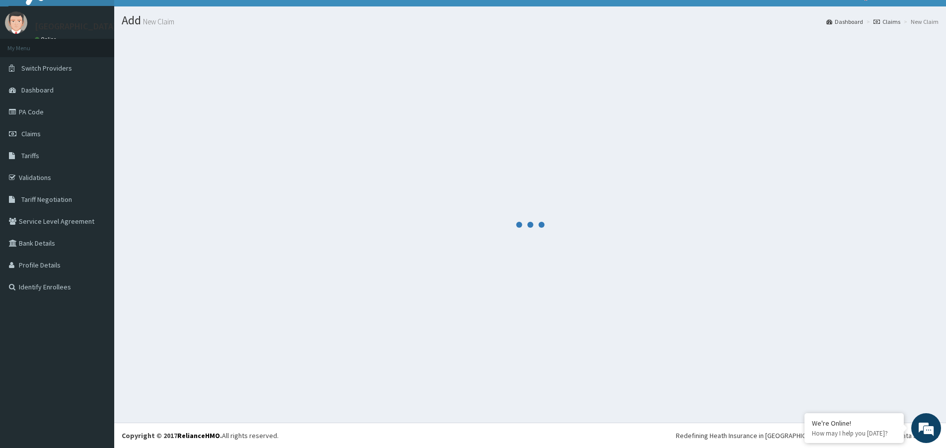
scroll to position [18, 0]
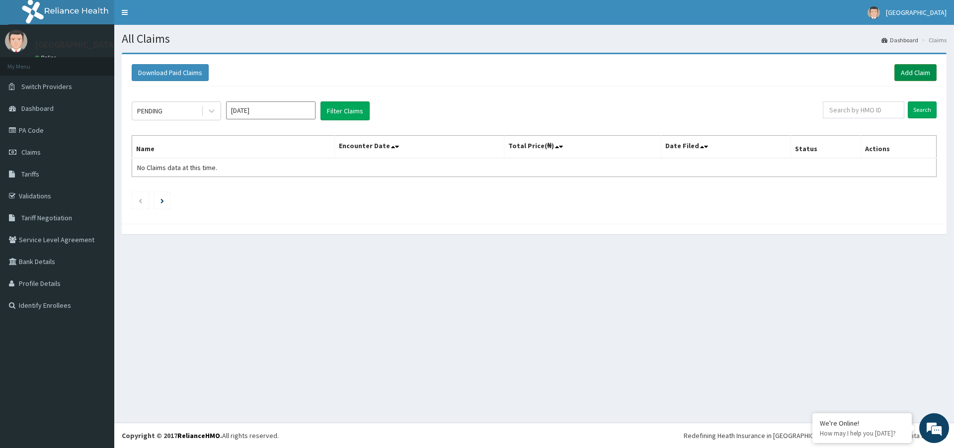
click at [928, 70] on link "Add Claim" at bounding box center [915, 72] width 42 height 17
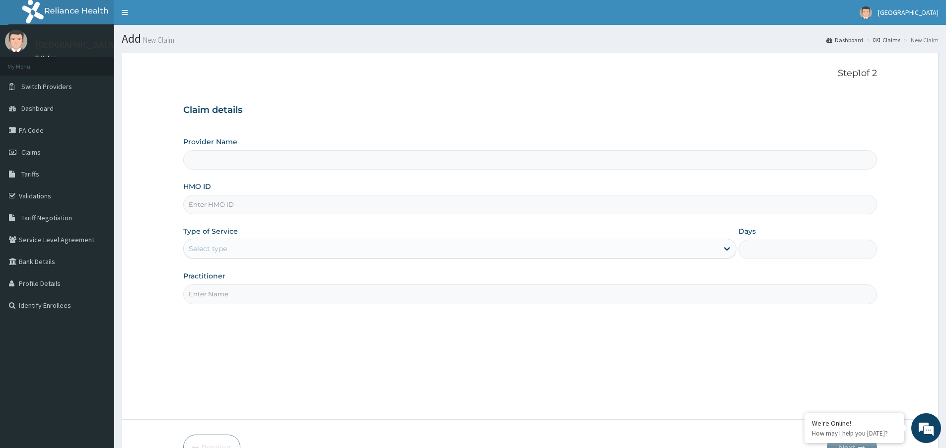
type input "[GEOGRAPHIC_DATA]"
paste input "ERM/10400/D"
type input "ERM/10400/D"
click at [242, 245] on div "Select type" at bounding box center [451, 248] width 535 height 16
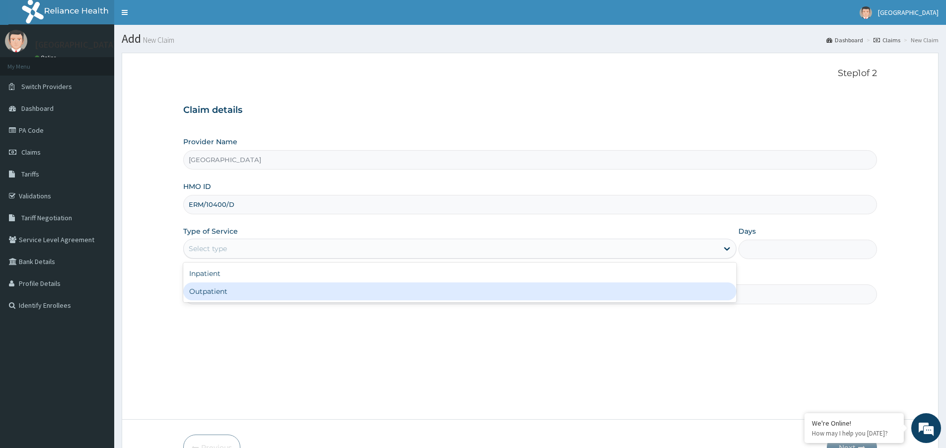
click at [256, 298] on div "Outpatient" at bounding box center [459, 291] width 553 height 18
type input "1"
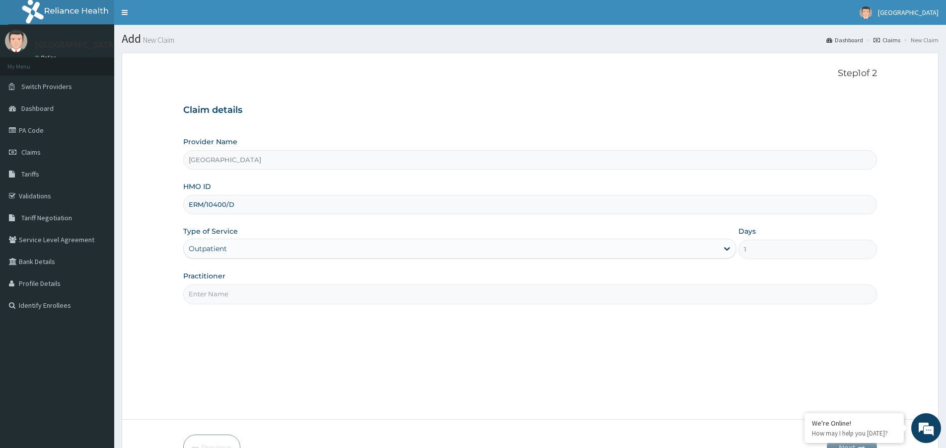
click at [263, 297] on input "Practitioner" at bounding box center [530, 293] width 694 height 19
type input "DR. [GEOGRAPHIC_DATA]"
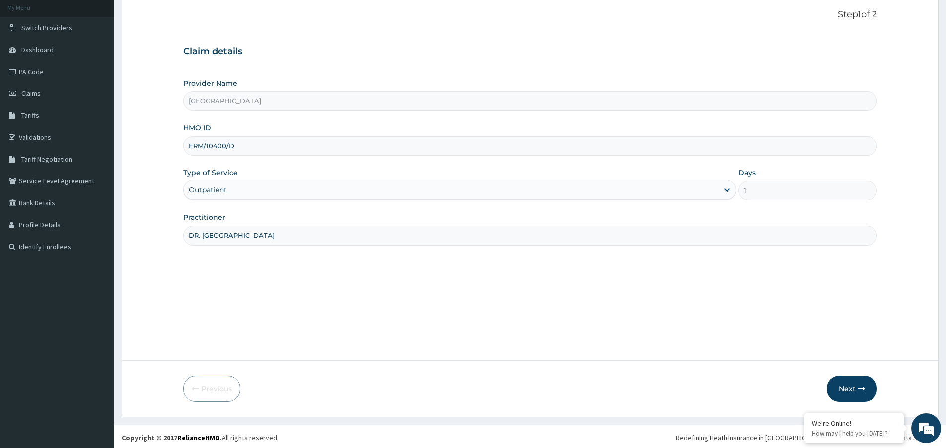
scroll to position [61, 0]
click at [855, 380] on button "Next" at bounding box center [852, 387] width 50 height 26
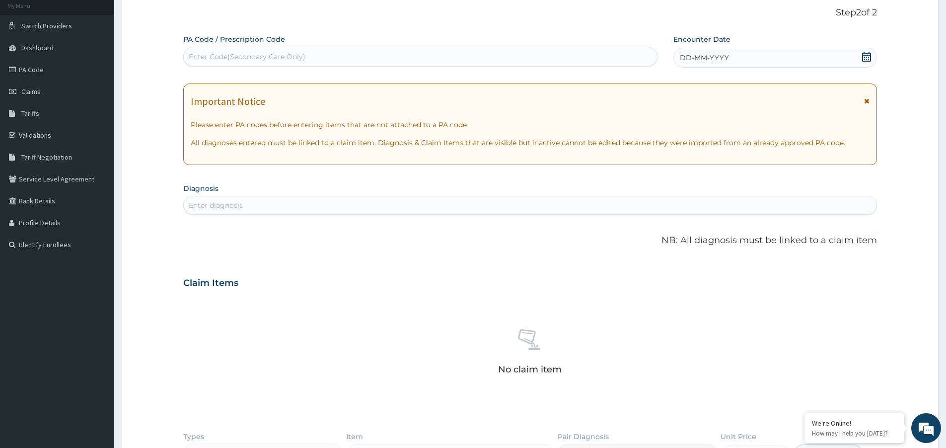
click at [865, 55] on icon at bounding box center [866, 57] width 9 height 10
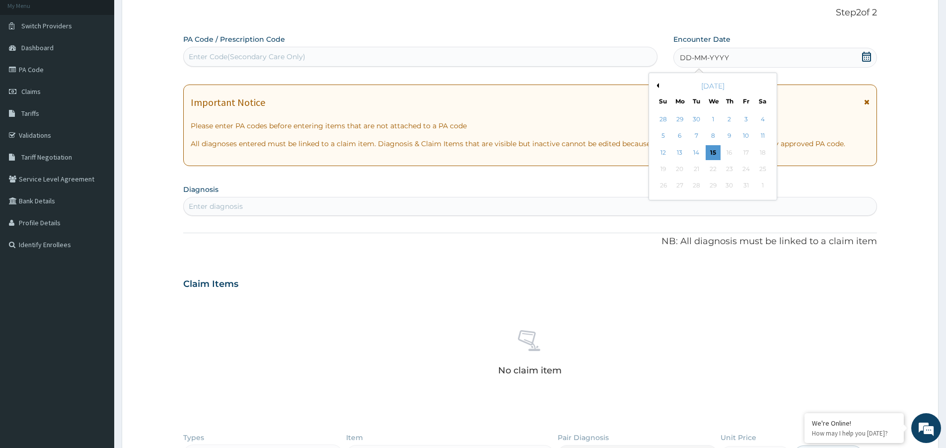
click at [658, 84] on button "Previous Month" at bounding box center [656, 85] width 5 height 5
click at [657, 83] on button "Previous Month" at bounding box center [656, 85] width 5 height 5
click at [680, 184] on div "25" at bounding box center [680, 185] width 15 height 15
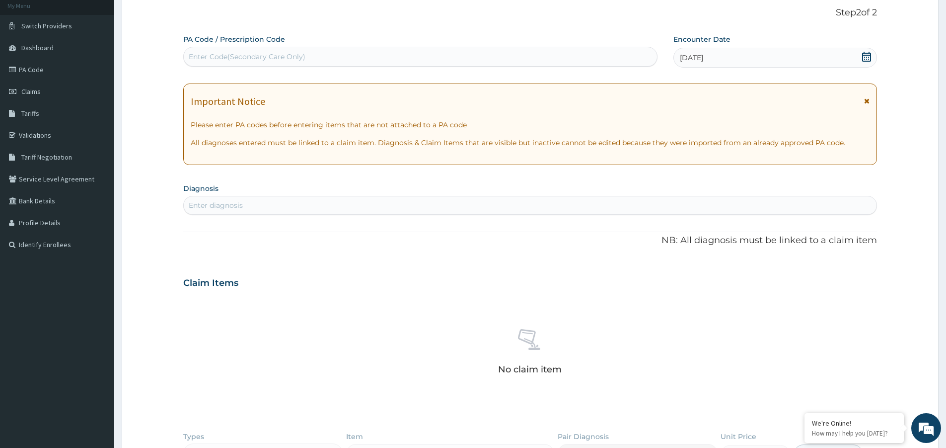
click at [332, 205] on div "Enter diagnosis" at bounding box center [530, 205] width 693 height 16
type input "MALARIA"
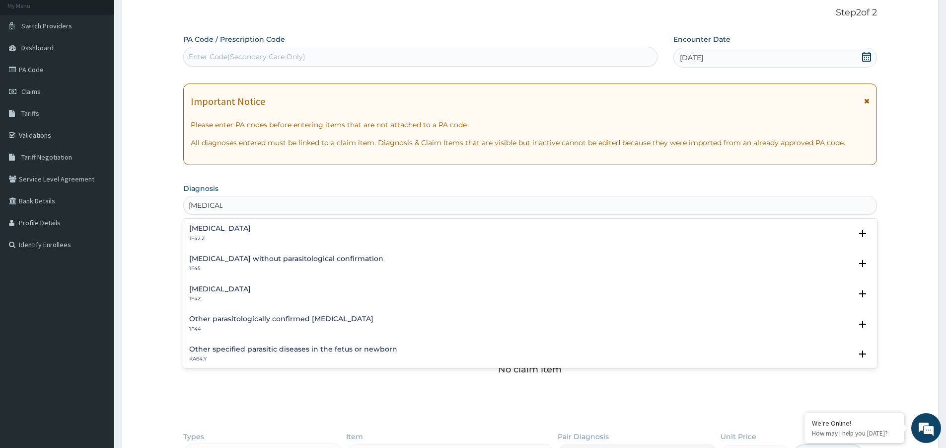
click at [242, 296] on p "1F4Z" at bounding box center [220, 298] width 62 height 7
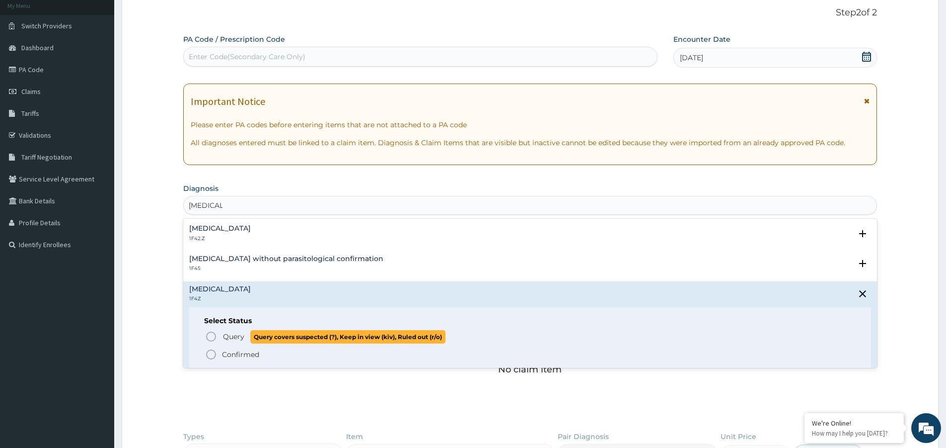
click at [238, 338] on span "Query" at bounding box center [233, 336] width 21 height 10
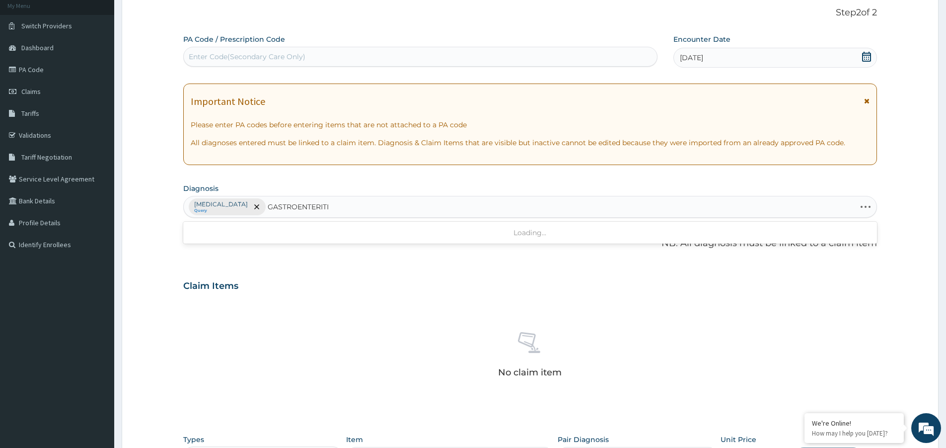
type input "GASTROENTERITIS"
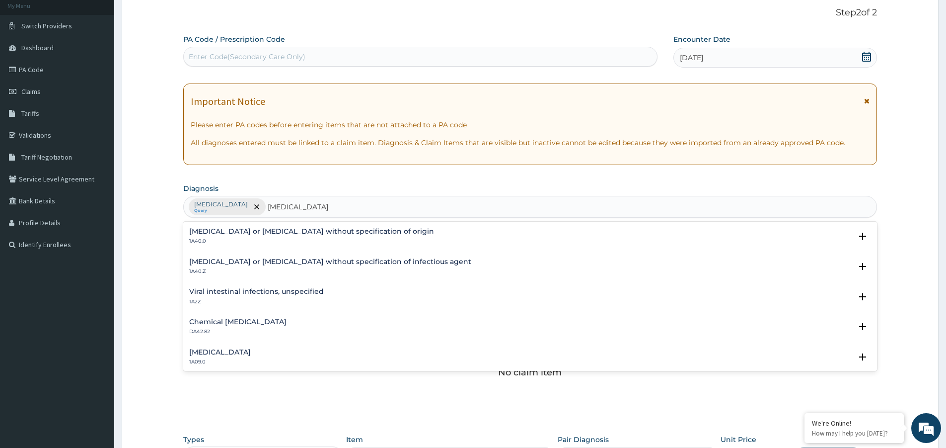
click at [331, 240] on p "1A40.0" at bounding box center [311, 240] width 245 height 7
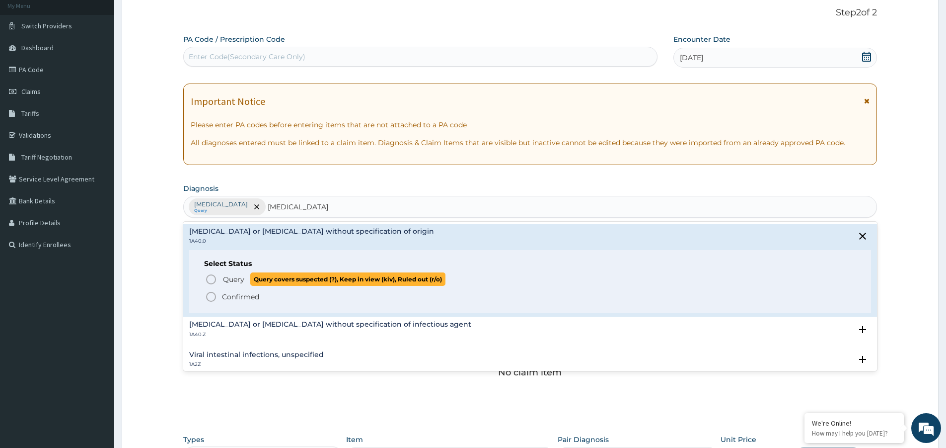
click at [232, 279] on span "Query" at bounding box center [233, 279] width 21 height 10
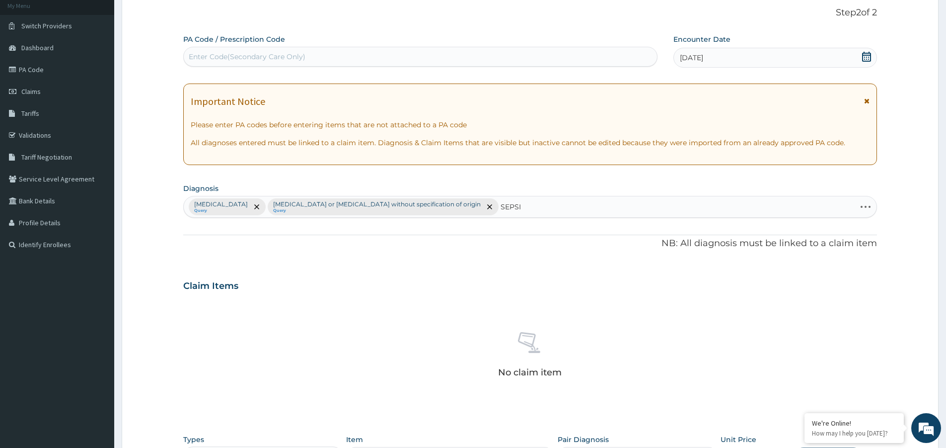
type input "SEPSIS"
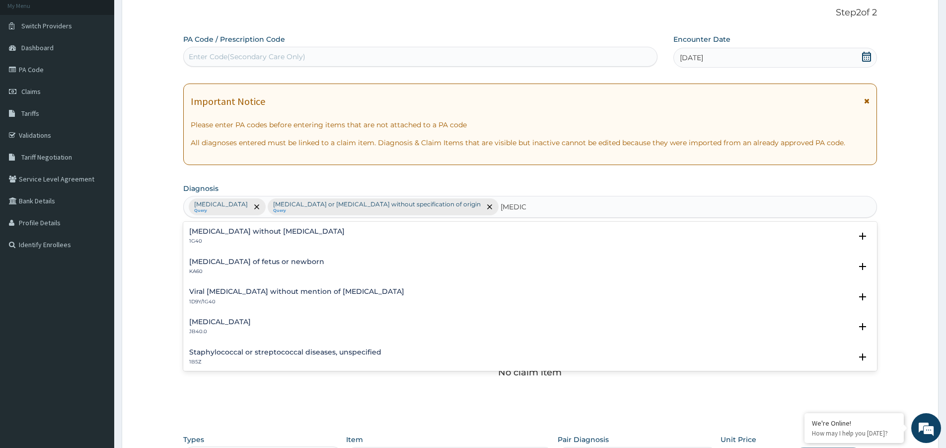
click at [245, 232] on h4 "Sepsis without septic shock" at bounding box center [266, 231] width 155 height 7
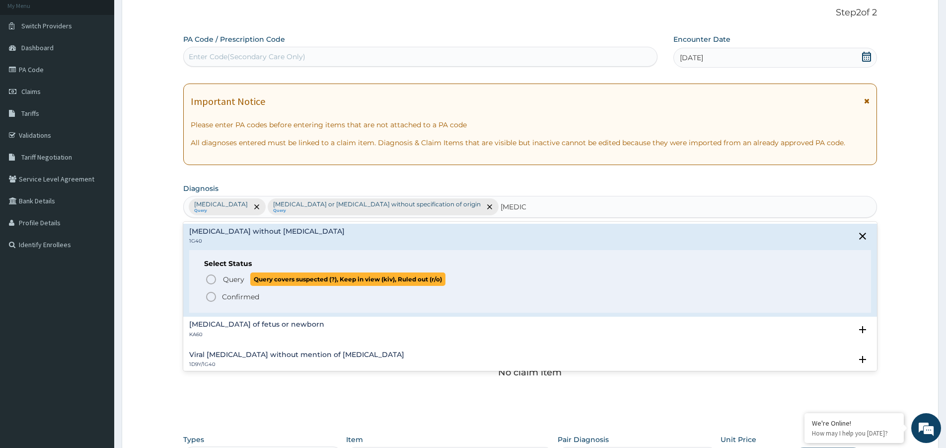
click at [227, 284] on span "Query" at bounding box center [233, 279] width 21 height 10
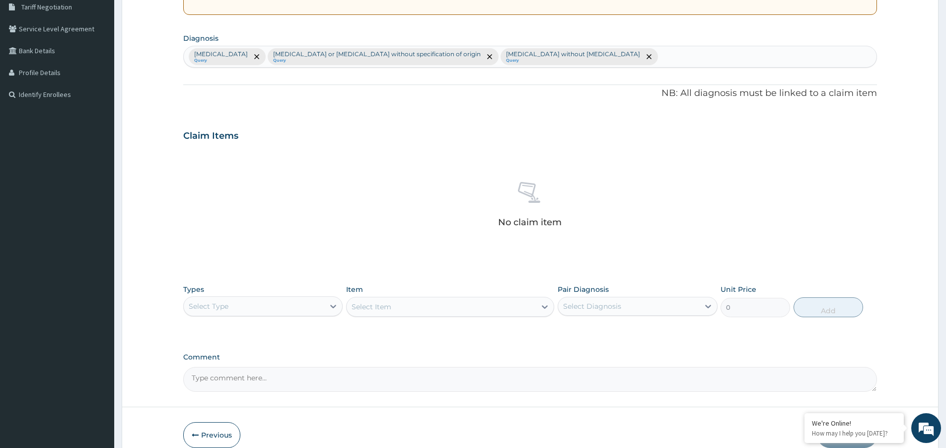
scroll to position [259, 0]
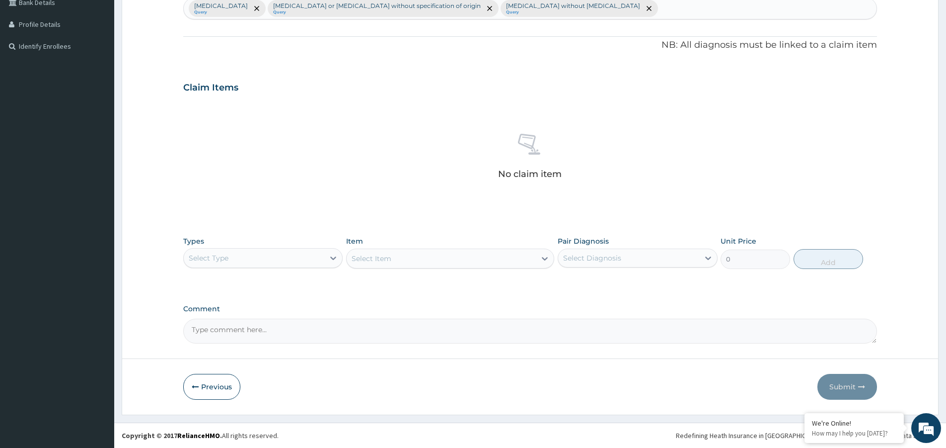
click at [281, 258] on div "Select Type" at bounding box center [254, 258] width 141 height 16
click at [277, 319] on div "Procedures" at bounding box center [262, 318] width 159 height 18
click at [421, 258] on div "Select Item" at bounding box center [441, 258] width 189 height 16
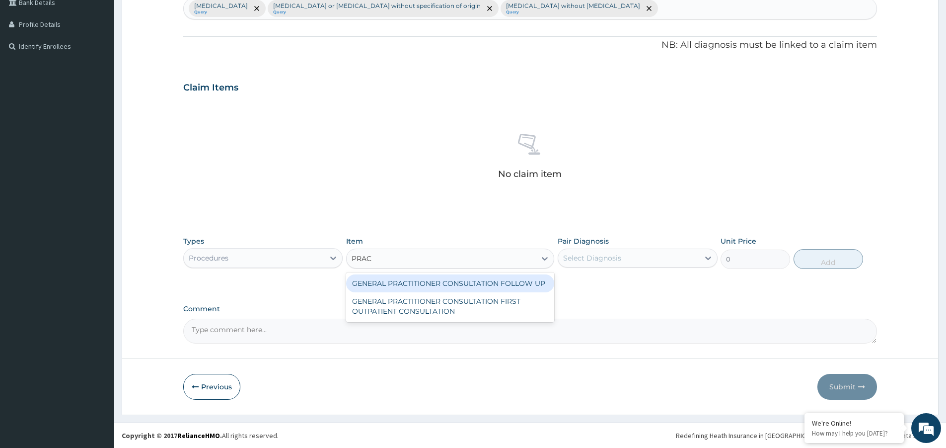
type input "PRAC"
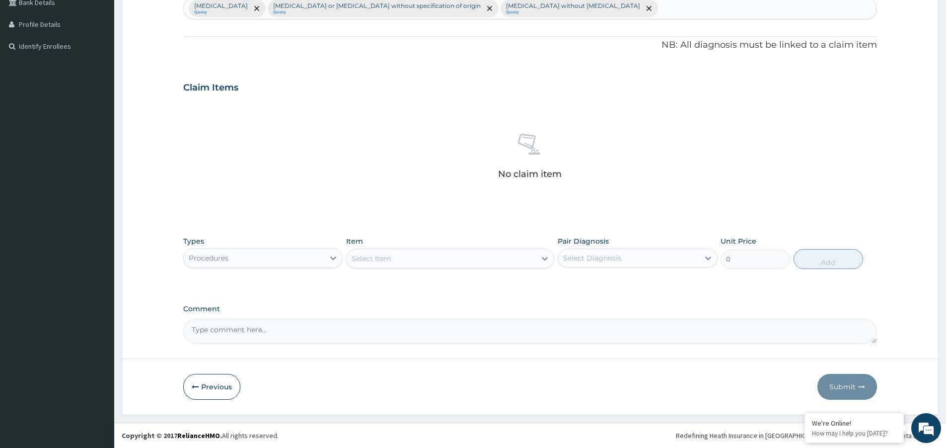
click at [392, 258] on div "Select Item" at bounding box center [441, 258] width 189 height 16
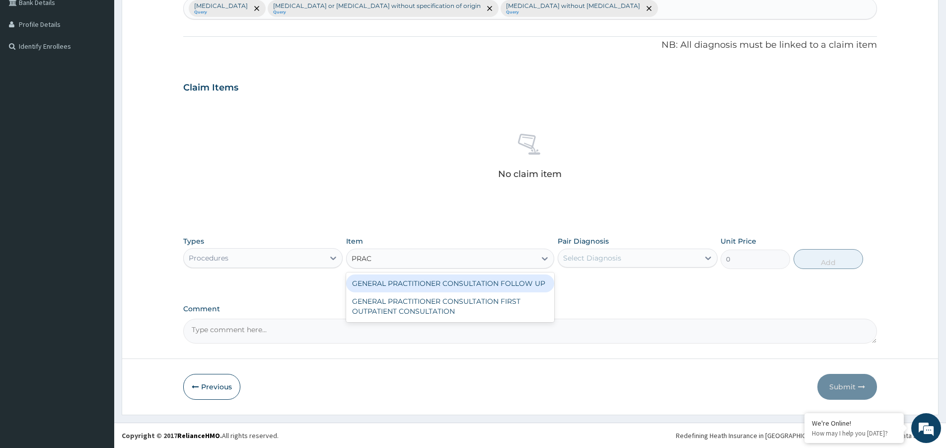
type input "PRACT"
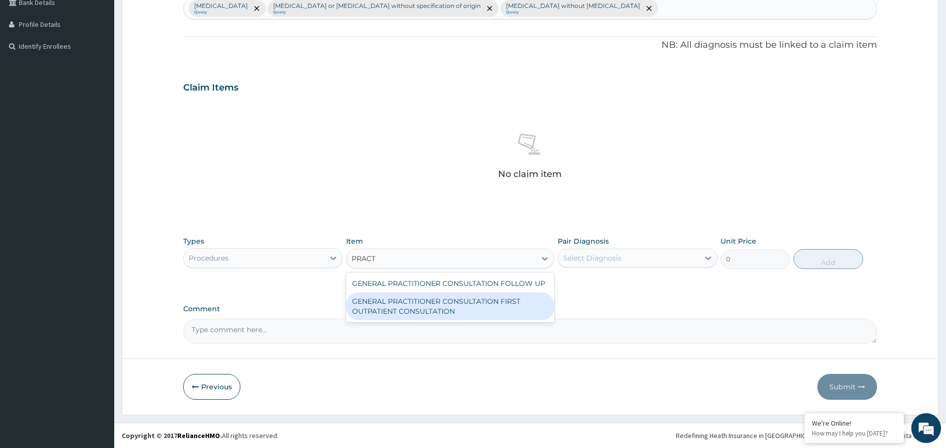
click at [418, 303] on div "GENERAL PRACTITIONER CONSULTATION FIRST OUTPATIENT CONSULTATION" at bounding box center [450, 306] width 208 height 28
type input "3547.5"
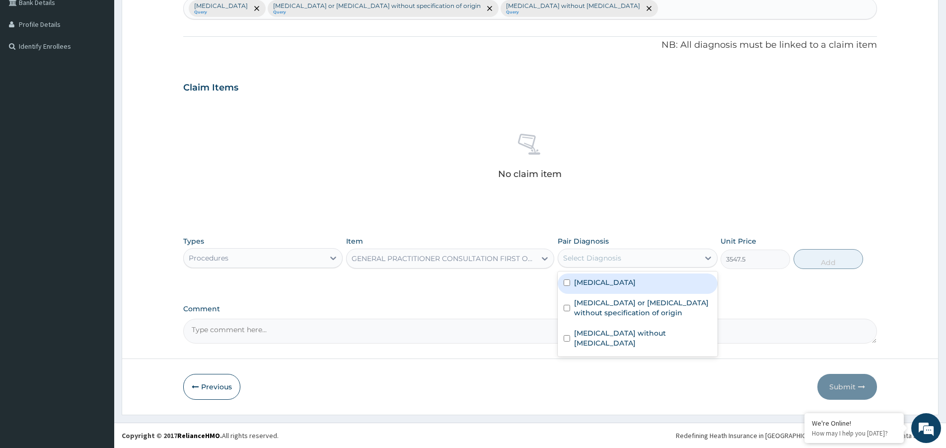
click at [594, 254] on div "Select Diagnosis" at bounding box center [592, 258] width 58 height 10
click at [618, 285] on label "[MEDICAL_DATA]" at bounding box center [605, 282] width 62 height 10
checkbox input "true"
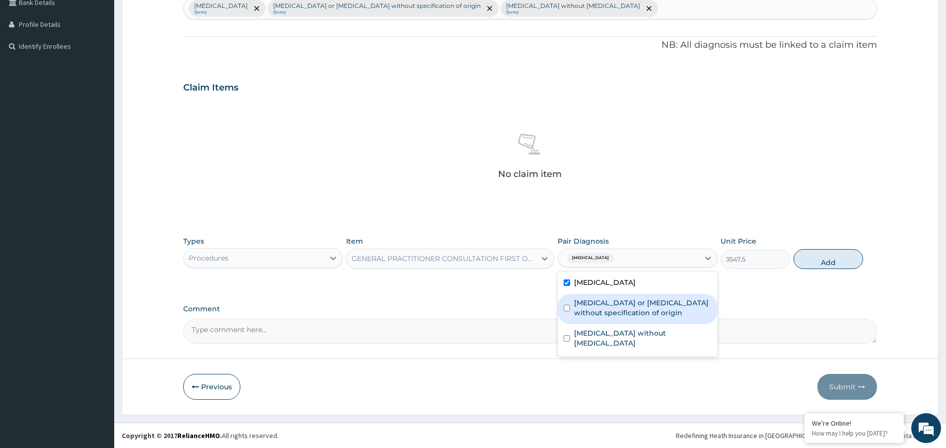
click at [621, 303] on label "Gastroenteritis or colitis without specification of origin" at bounding box center [642, 308] width 137 height 20
checkbox input "true"
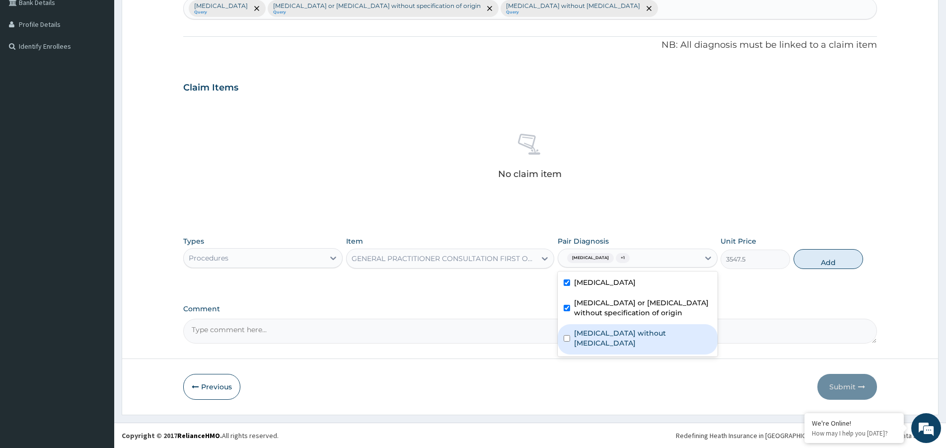
click at [628, 335] on label "Sepsis without septic shock" at bounding box center [642, 338] width 137 height 20
checkbox input "true"
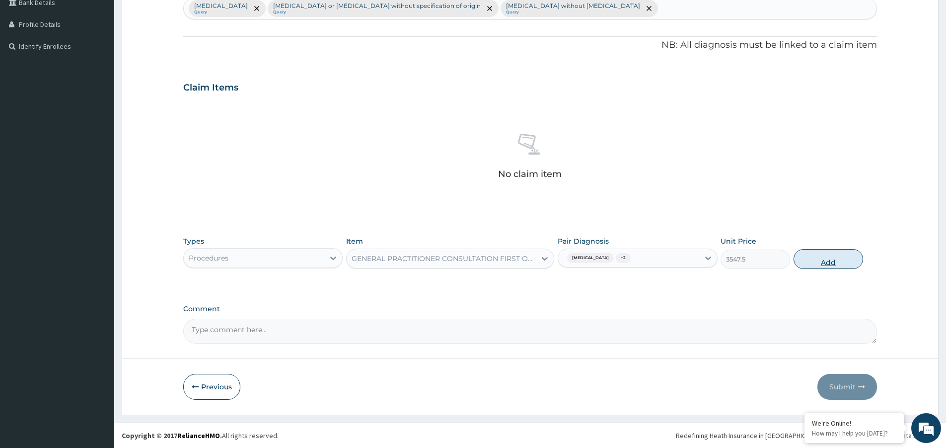
click at [828, 260] on button "Add" at bounding box center [829, 259] width 70 height 20
type input "0"
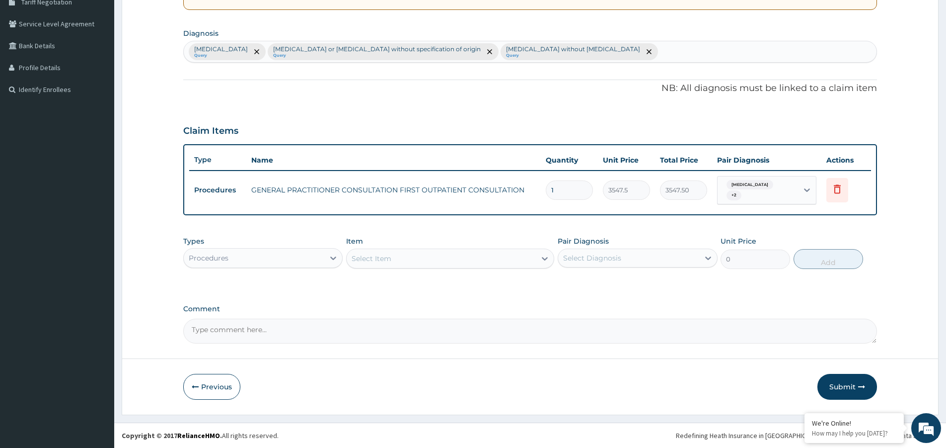
scroll to position [216, 0]
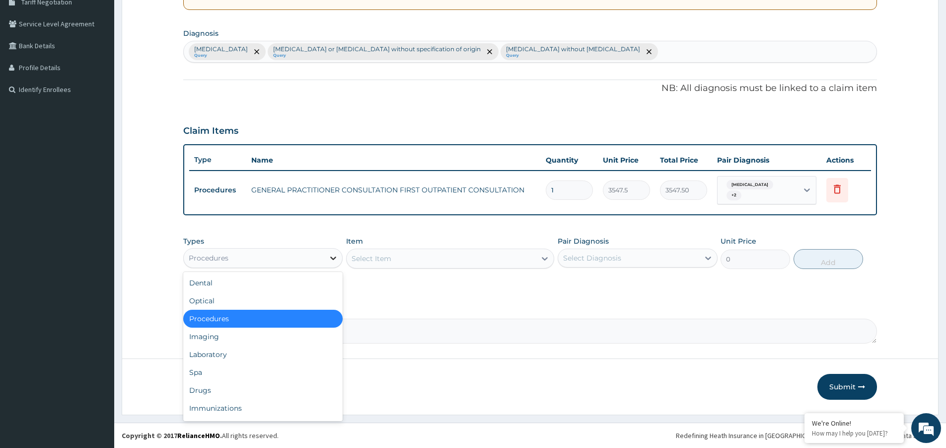
click at [328, 256] on icon at bounding box center [333, 258] width 10 height 10
click at [271, 357] on div "Laboratory" at bounding box center [262, 354] width 159 height 18
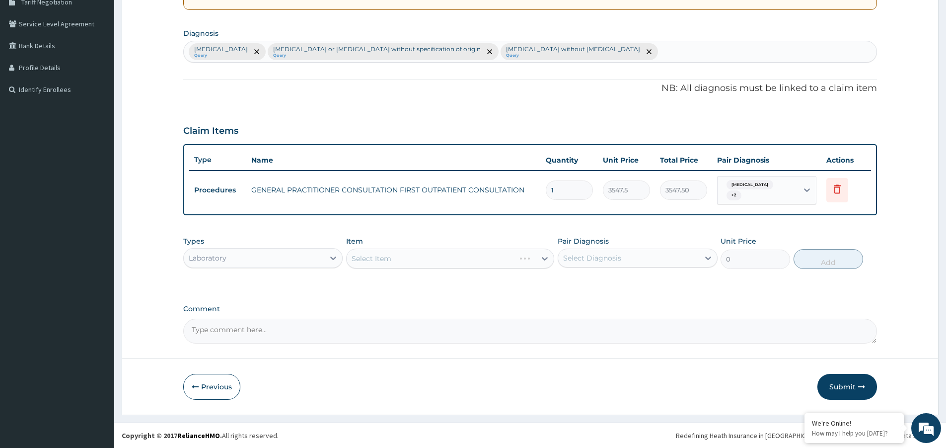
click at [310, 264] on div "Laboratory" at bounding box center [254, 258] width 141 height 16
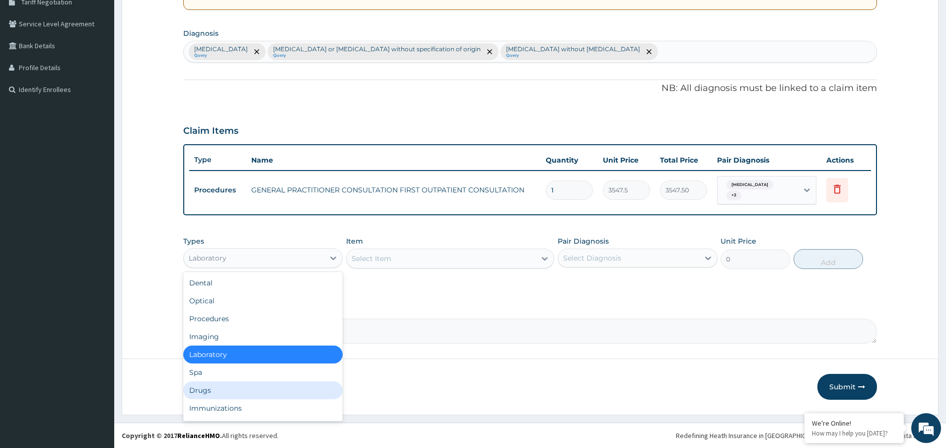
click at [257, 396] on div "Drugs" at bounding box center [262, 390] width 159 height 18
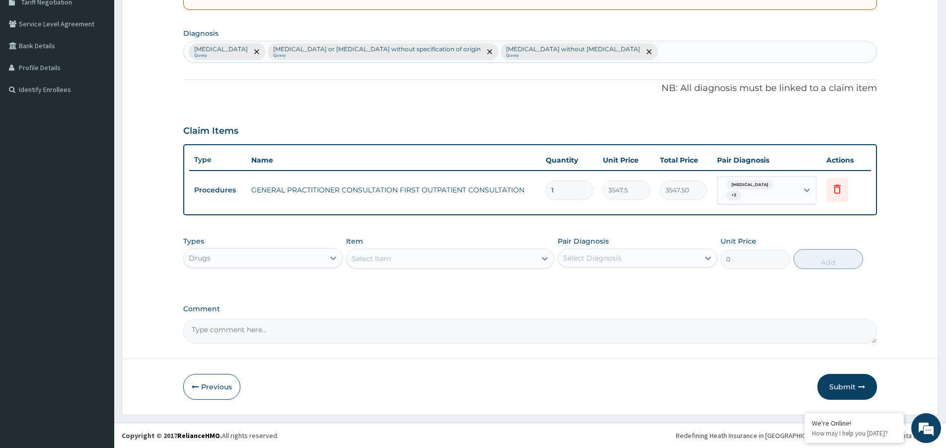
click at [427, 258] on div "Select Item" at bounding box center [441, 258] width 189 height 16
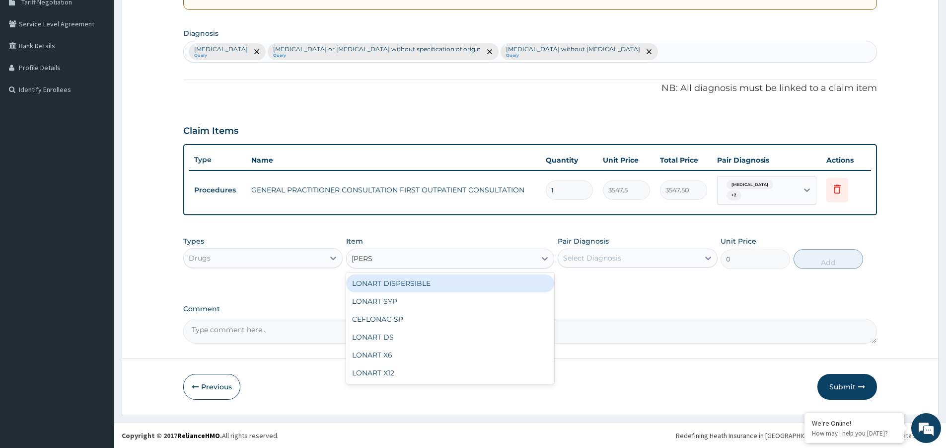
type input "LONAR"
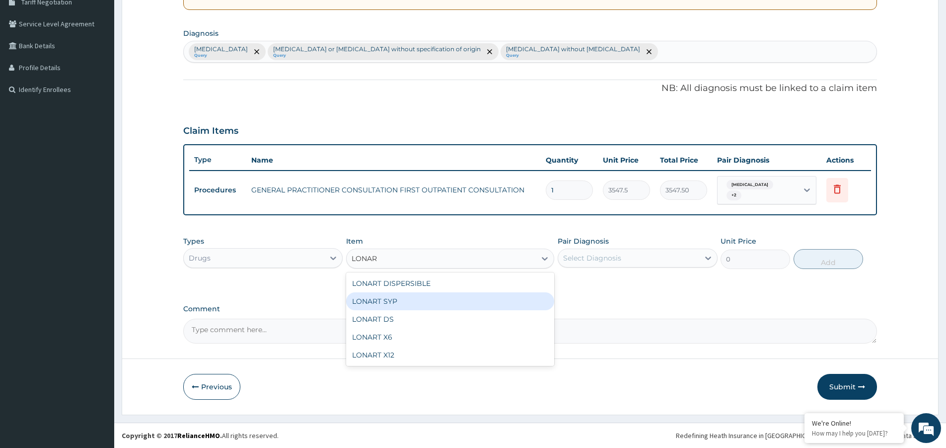
click at [388, 307] on div "LONART SYP" at bounding box center [450, 301] width 208 height 18
type input "2719.75"
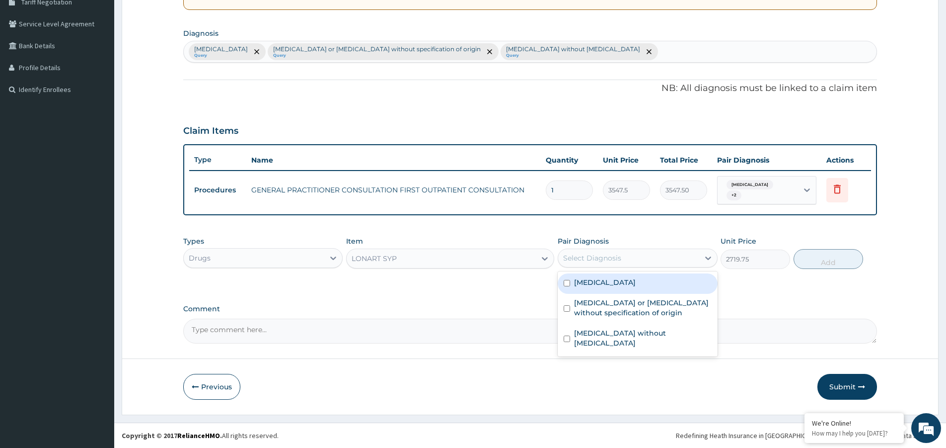
click at [615, 258] on div "Select Diagnosis" at bounding box center [592, 258] width 58 height 10
click at [617, 284] on label "[MEDICAL_DATA]" at bounding box center [605, 282] width 62 height 10
checkbox input "true"
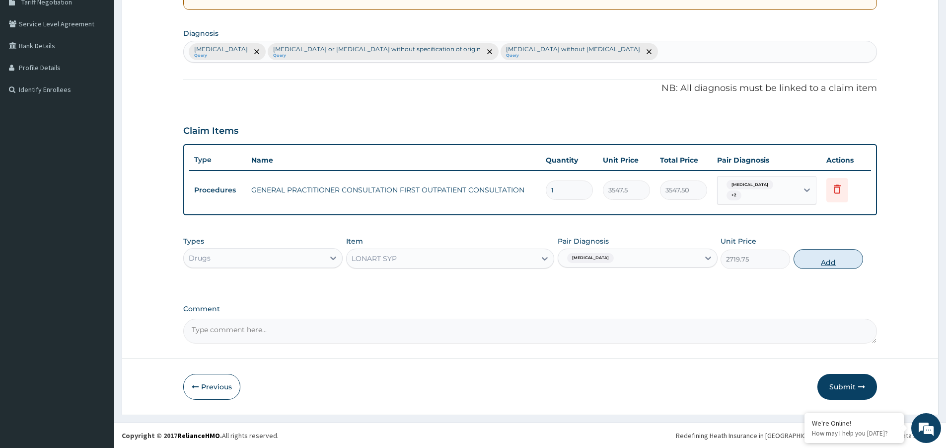
click at [822, 259] on button "Add" at bounding box center [829, 259] width 70 height 20
type input "0"
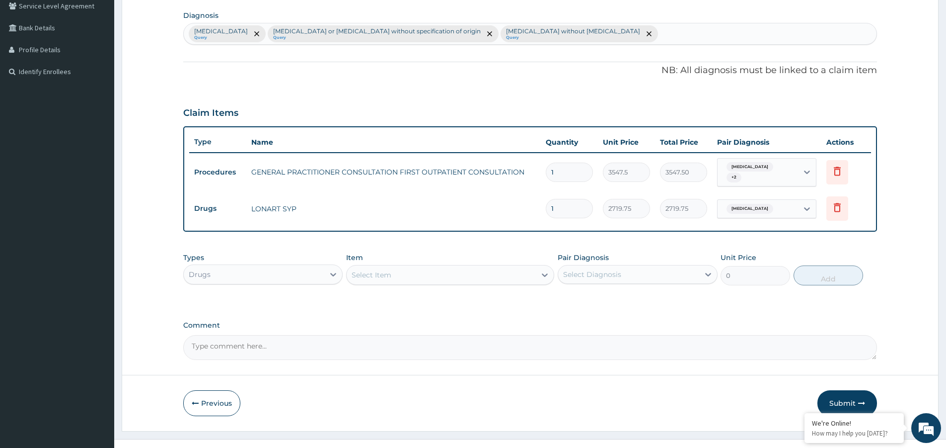
scroll to position [250, 0]
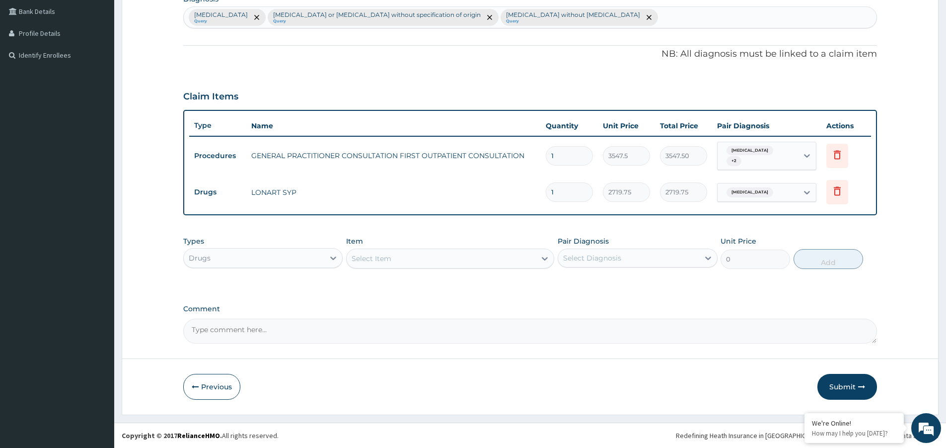
click at [421, 257] on div "Select Item" at bounding box center [441, 258] width 189 height 16
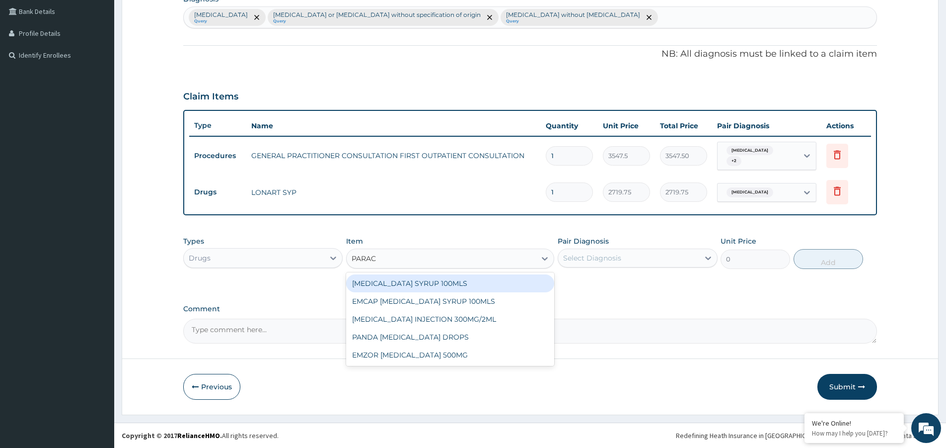
type input "PARACE"
drag, startPoint x: 424, startPoint y: 287, endPoint x: 571, endPoint y: 280, distance: 147.2
click at [429, 287] on div "[MEDICAL_DATA] SYRUP 100MLS" at bounding box center [450, 283] width 208 height 18
type input "709.5"
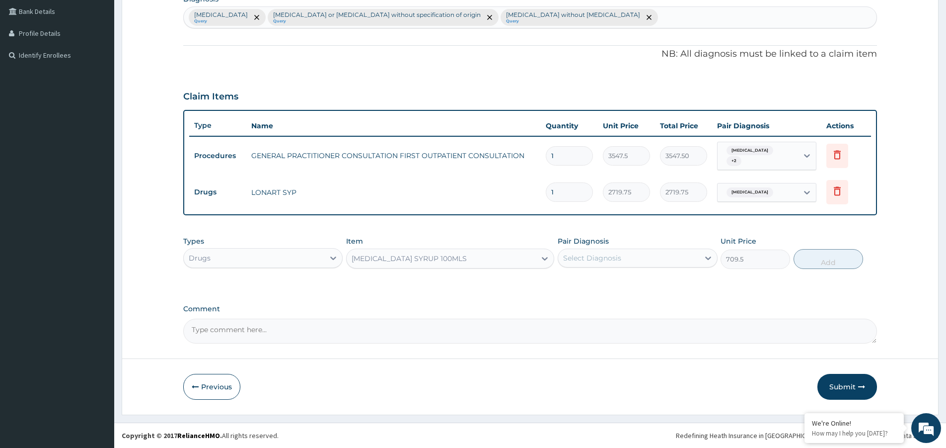
click at [626, 256] on div "Select Diagnosis" at bounding box center [628, 258] width 141 height 16
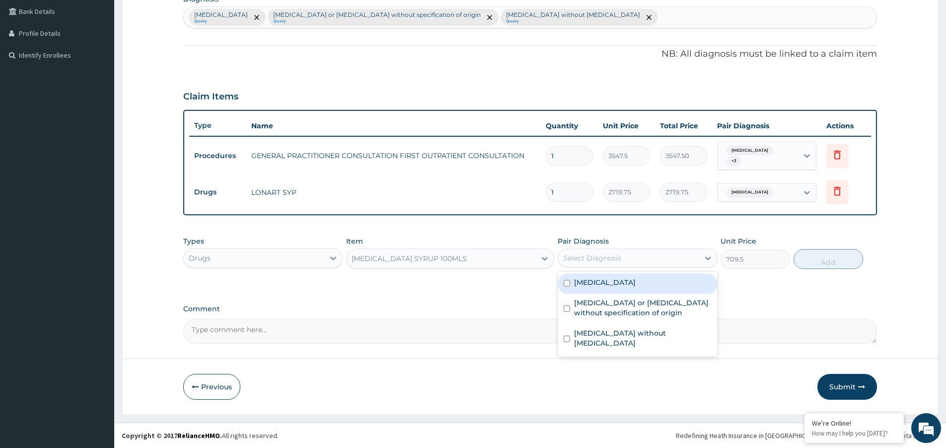
drag, startPoint x: 626, startPoint y: 283, endPoint x: 695, endPoint y: 291, distance: 69.5
click at [634, 283] on label "[MEDICAL_DATA]" at bounding box center [605, 282] width 62 height 10
checkbox input "true"
click at [840, 261] on button "Add" at bounding box center [829, 259] width 70 height 20
type input "0"
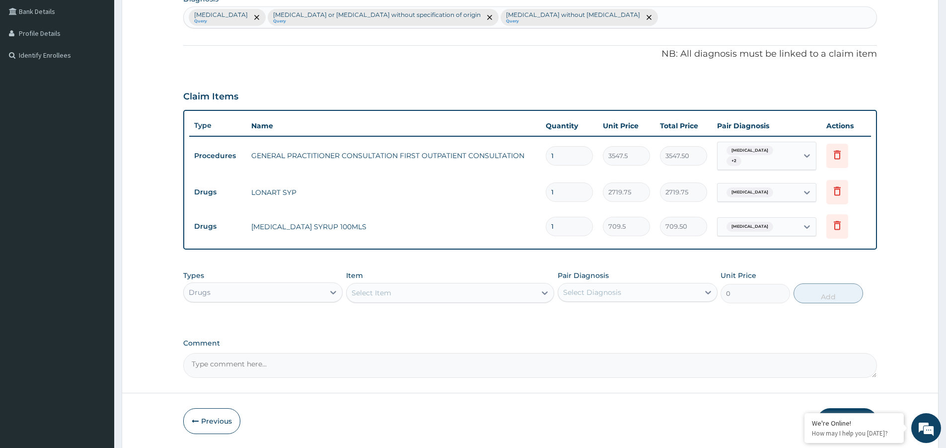
click at [382, 285] on div "Select Item" at bounding box center [441, 293] width 189 height 16
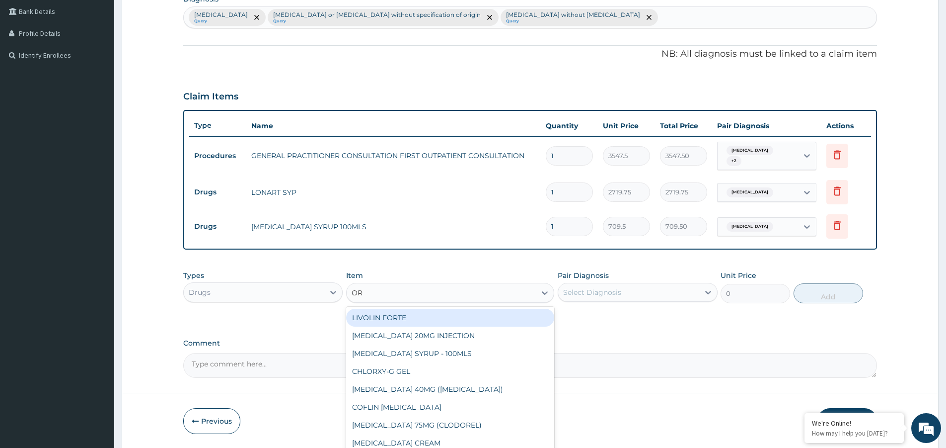
type input "ORS"
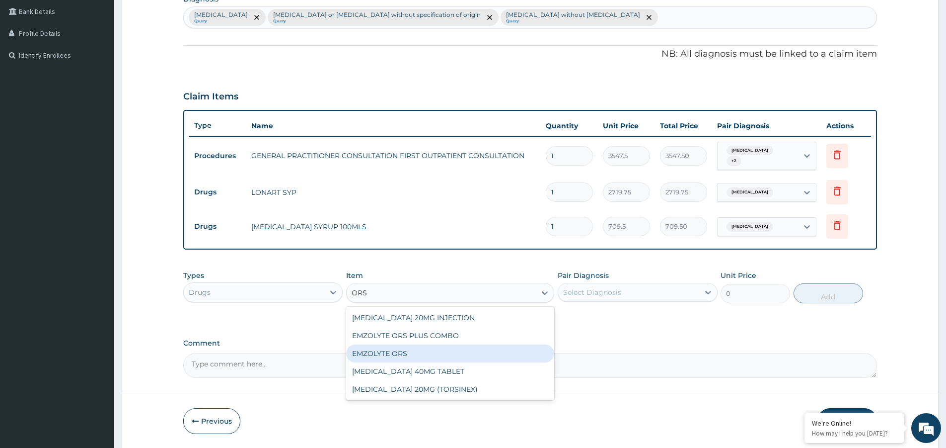
click at [385, 355] on div "EMZOLYTE ORS" at bounding box center [450, 353] width 208 height 18
type input "473.00000000000006"
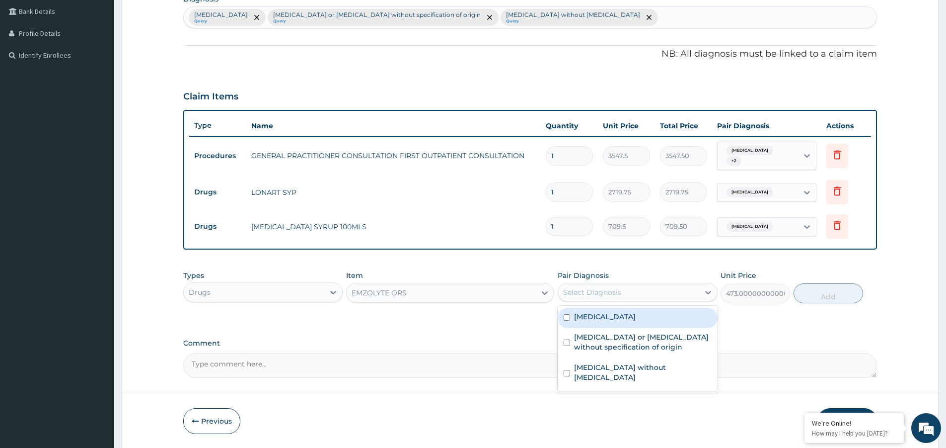
click at [621, 294] on div "Select Diagnosis" at bounding box center [628, 292] width 141 height 16
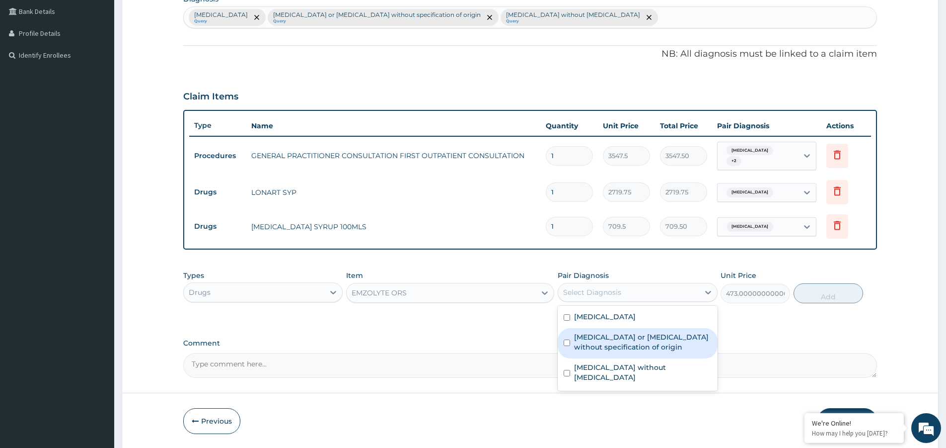
click at [624, 348] on label "Gastroenteritis or colitis without specification of origin" at bounding box center [642, 342] width 137 height 20
checkbox input "true"
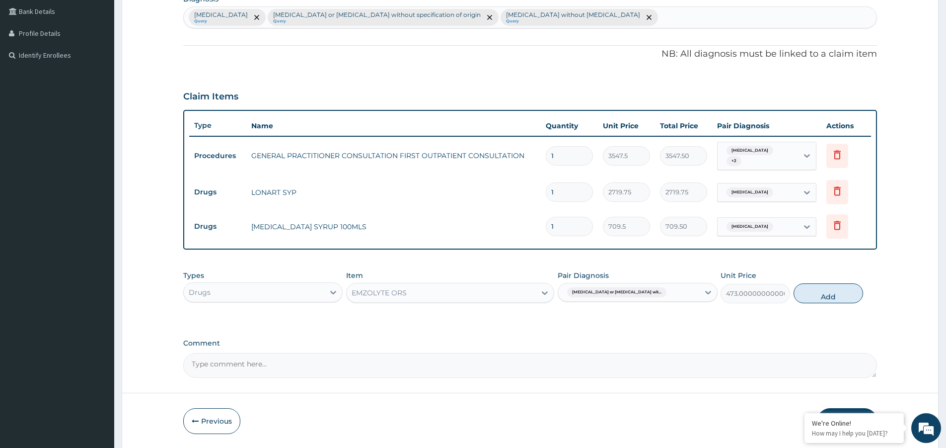
drag, startPoint x: 851, startPoint y: 294, endPoint x: 760, endPoint y: 309, distance: 92.7
click at [850, 294] on button "Add" at bounding box center [829, 293] width 70 height 20
type input "0"
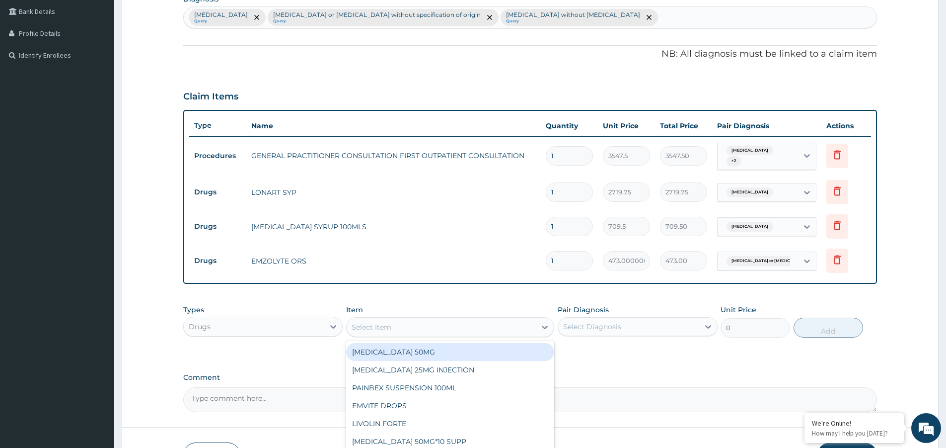
click at [388, 328] on div "Select Item" at bounding box center [372, 327] width 40 height 10
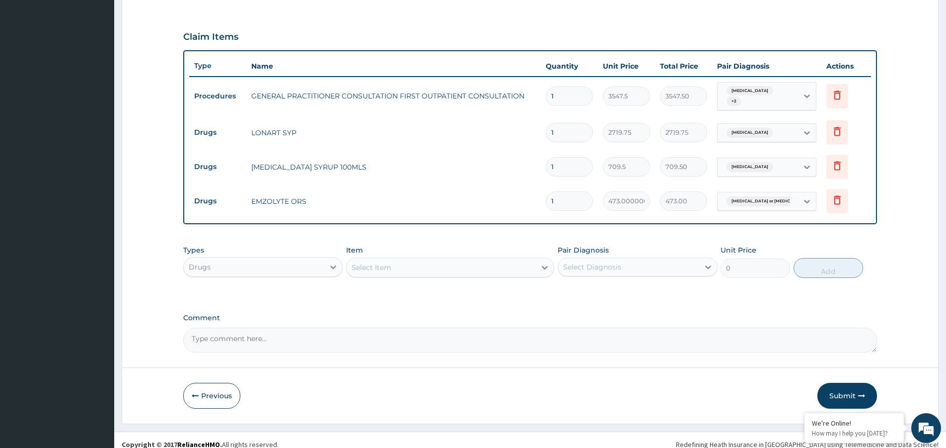
scroll to position [318, 0]
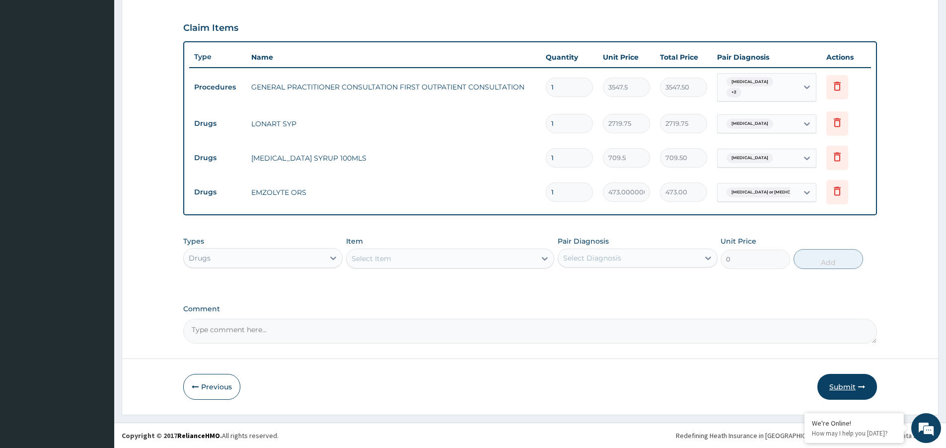
click at [835, 384] on button "Submit" at bounding box center [848, 387] width 60 height 26
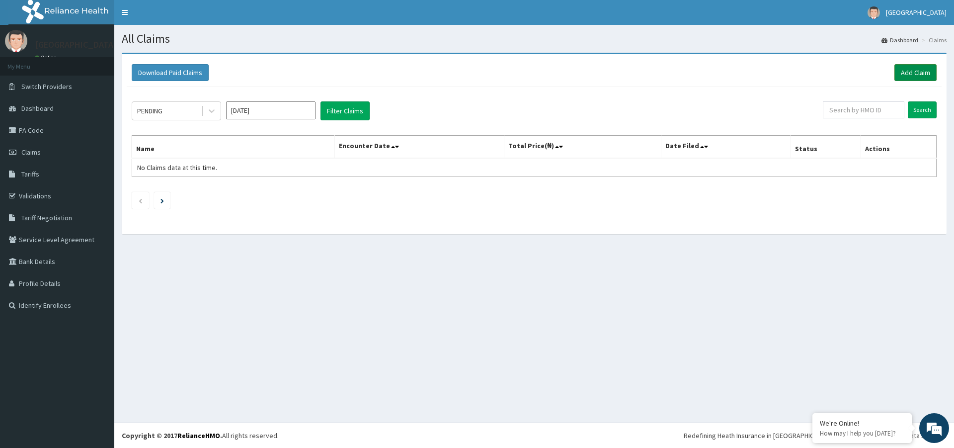
click at [898, 76] on link "Add Claim" at bounding box center [915, 72] width 42 height 17
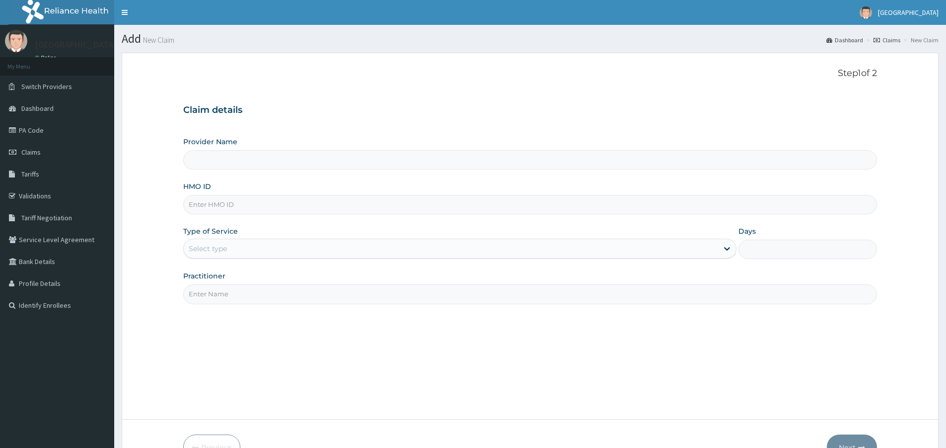
type input "[GEOGRAPHIC_DATA]"
paste input "ERM/10208/C"
type input "ERM/10208/C"
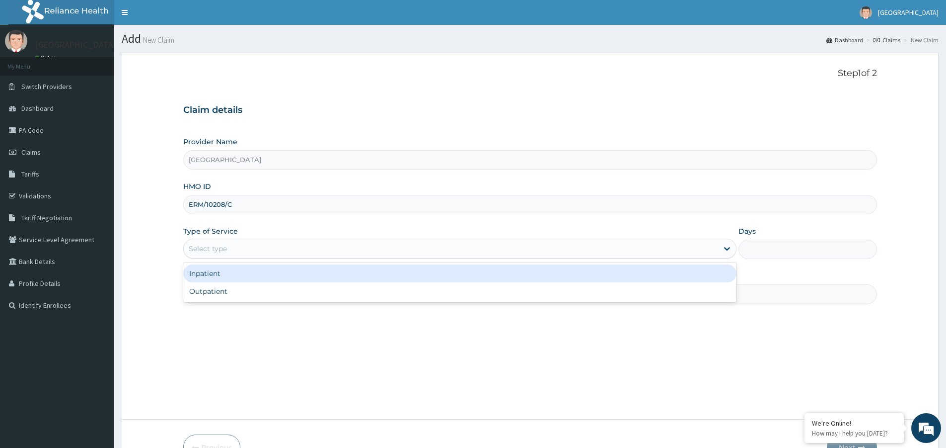
click at [292, 243] on div "Select type" at bounding box center [451, 248] width 535 height 16
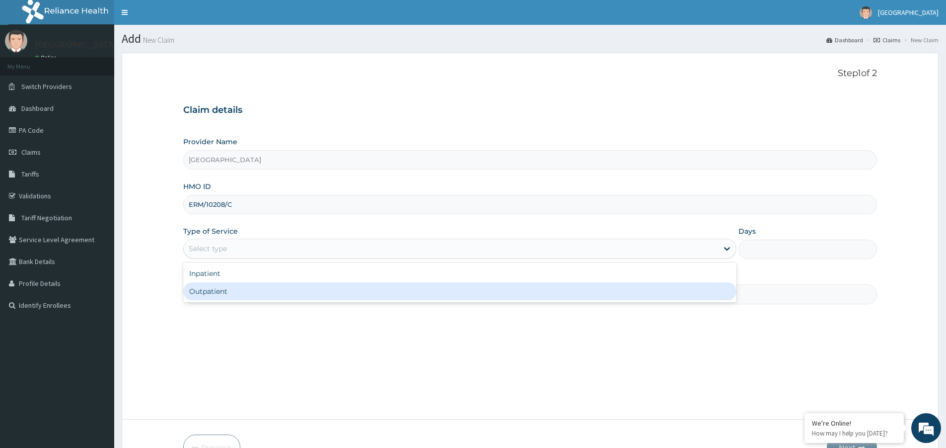
click at [284, 288] on div "Outpatient" at bounding box center [459, 291] width 553 height 18
type input "1"
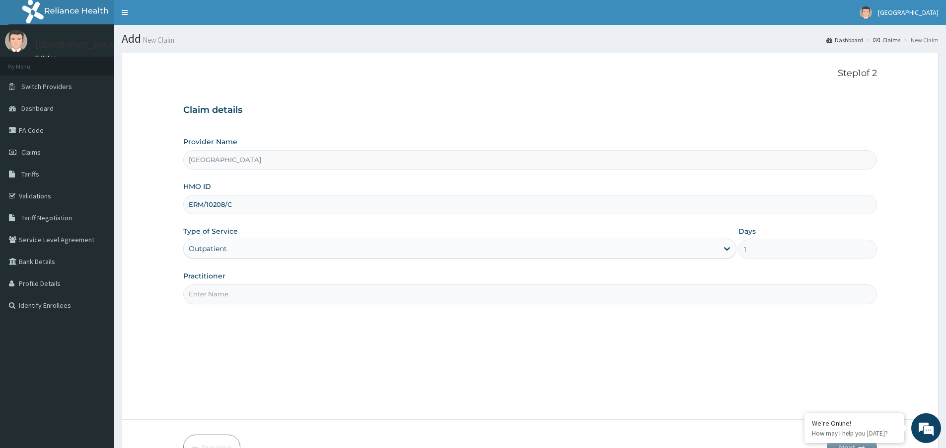
click at [313, 291] on input "Practitioner" at bounding box center [530, 293] width 694 height 19
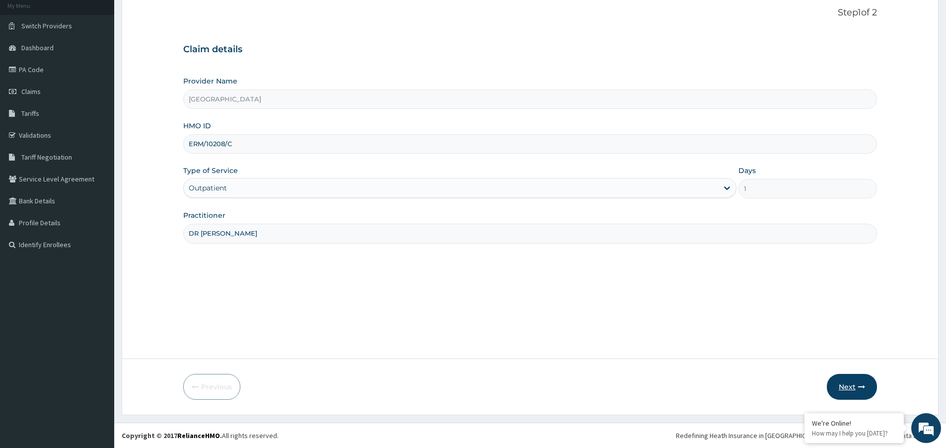
type input "DR [PERSON_NAME]"
click at [846, 384] on button "Next" at bounding box center [852, 387] width 50 height 26
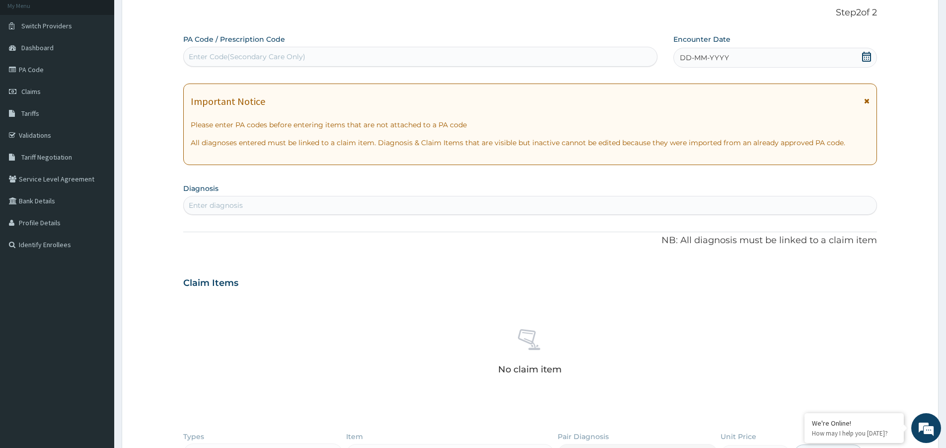
click at [865, 55] on icon at bounding box center [866, 57] width 9 height 10
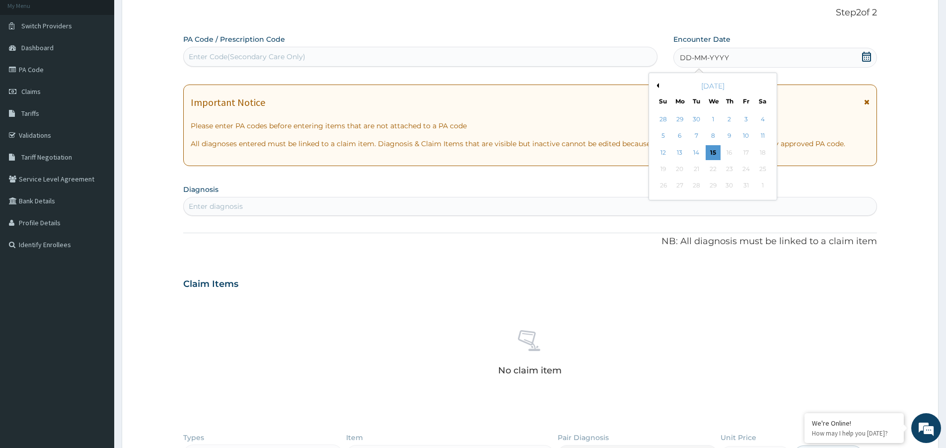
click at [659, 85] on button "Previous Month" at bounding box center [656, 85] width 5 height 5
click at [657, 85] on button "Previous Month" at bounding box center [656, 85] width 5 height 5
click at [679, 185] on div "25" at bounding box center [680, 185] width 15 height 15
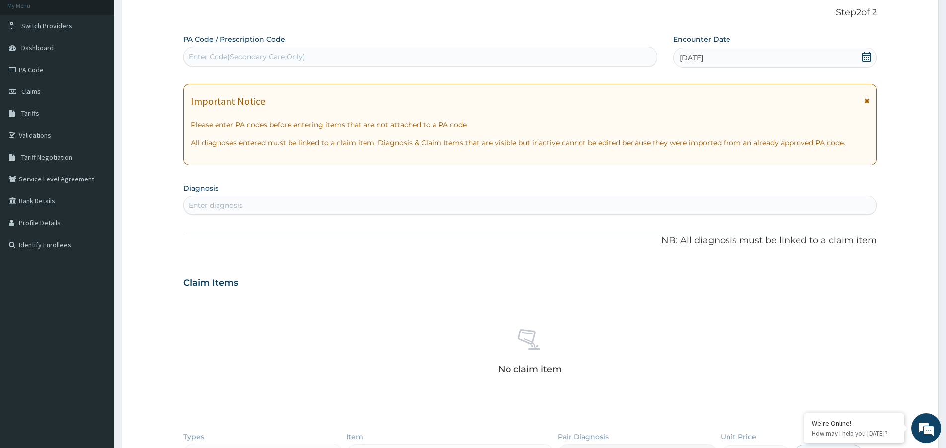
click at [301, 196] on div "Enter diagnosis" at bounding box center [530, 205] width 694 height 19
type input "[MEDICAL_DATA]"
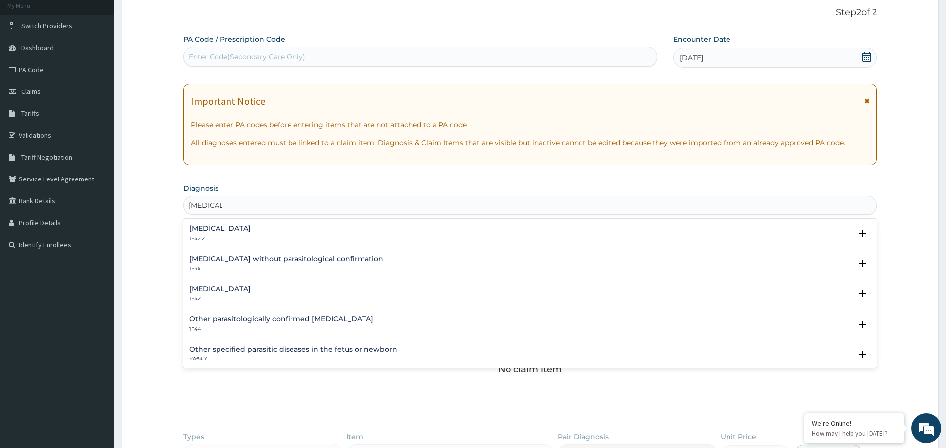
click at [244, 285] on h4 "[MEDICAL_DATA]" at bounding box center [220, 288] width 62 height 7
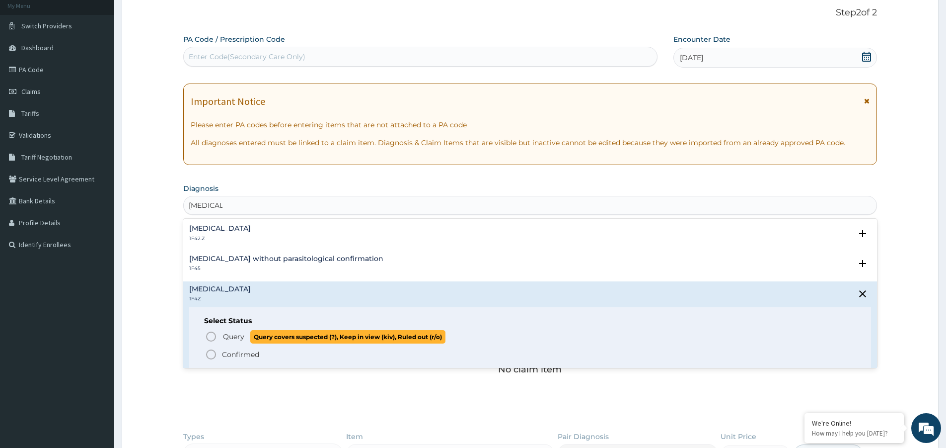
click at [225, 336] on span "Query" at bounding box center [233, 336] width 21 height 10
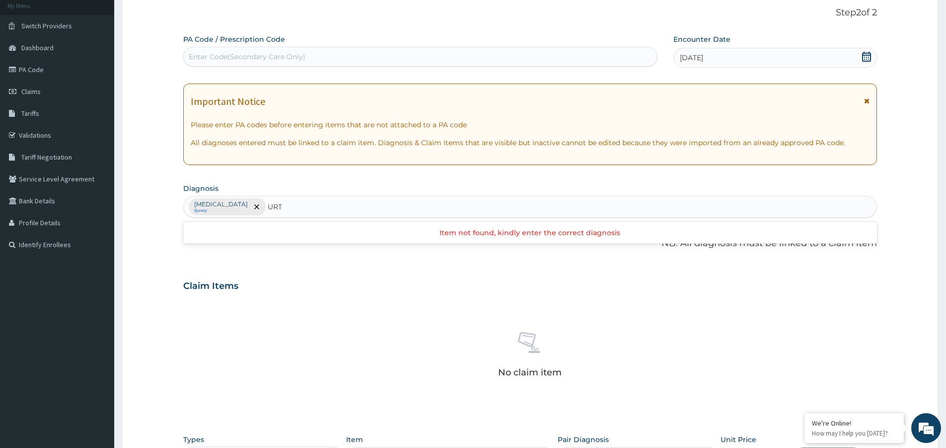
type input "URTI"
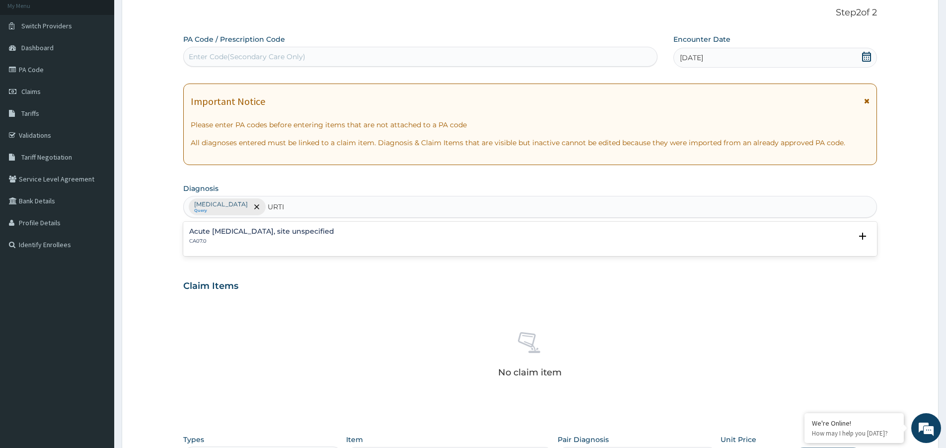
click at [255, 237] on p "CA07.0" at bounding box center [261, 240] width 145 height 7
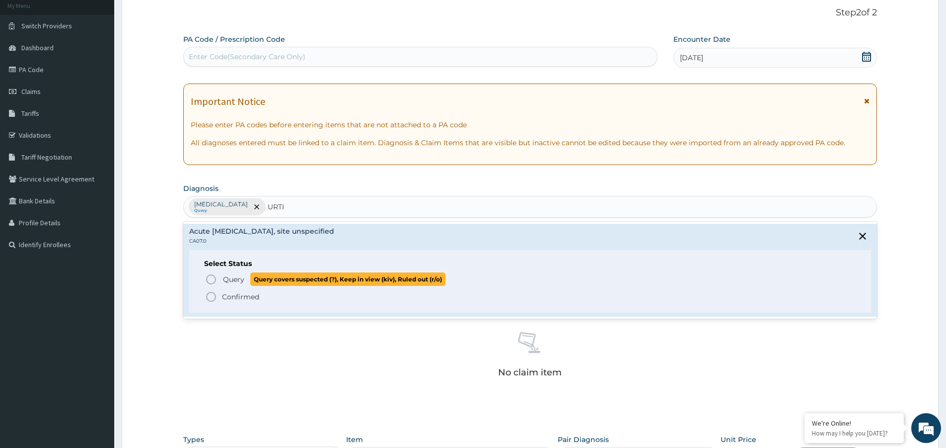
click at [236, 278] on span "Query" at bounding box center [233, 279] width 21 height 10
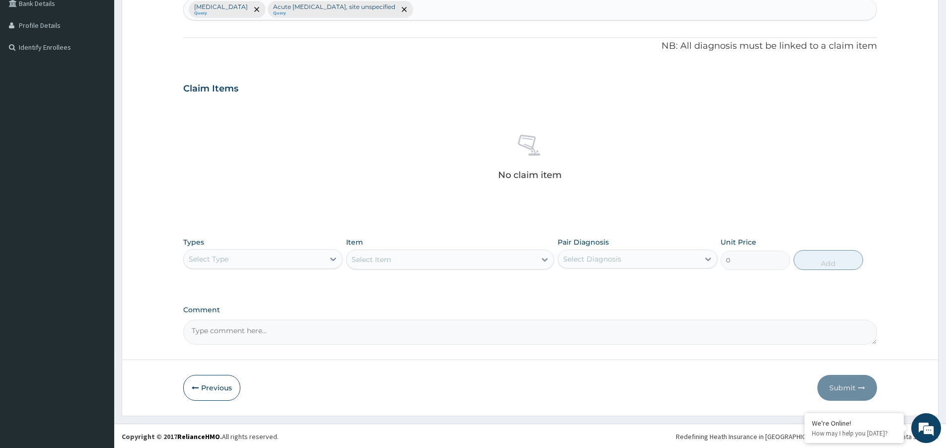
scroll to position [259, 0]
click at [297, 259] on div "Select Type" at bounding box center [254, 258] width 141 height 16
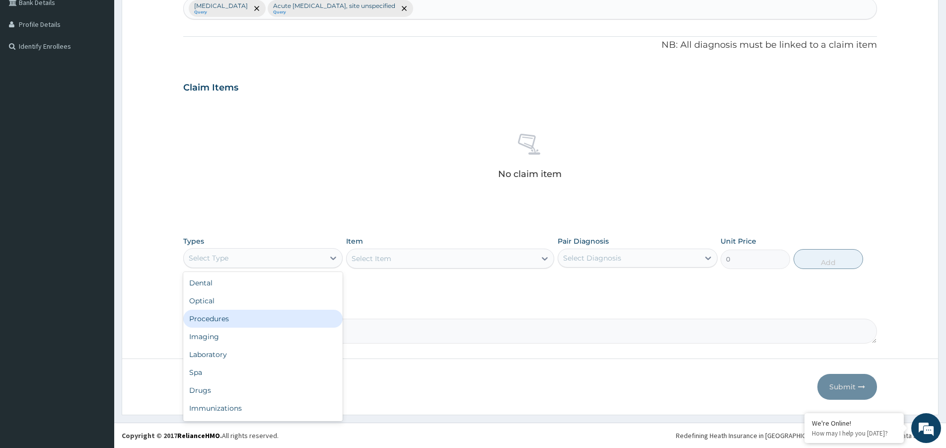
click at [288, 318] on div "Procedures" at bounding box center [262, 318] width 159 height 18
click at [424, 251] on div "Select Item" at bounding box center [441, 258] width 189 height 16
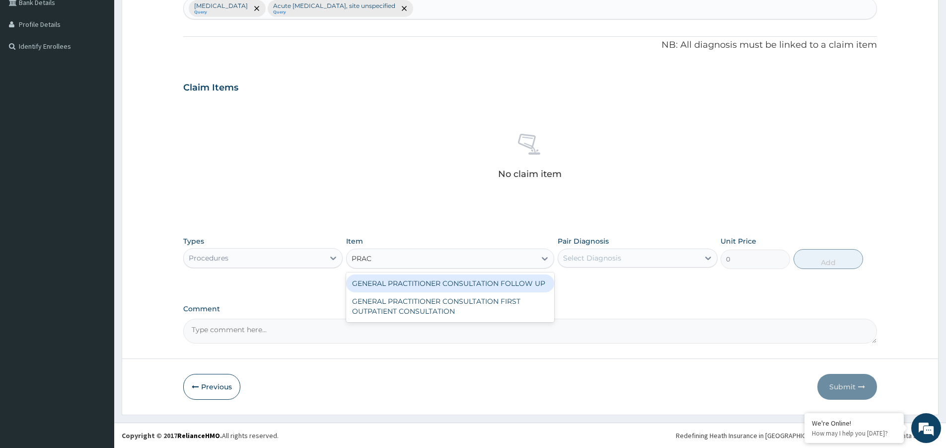
type input "PRACT"
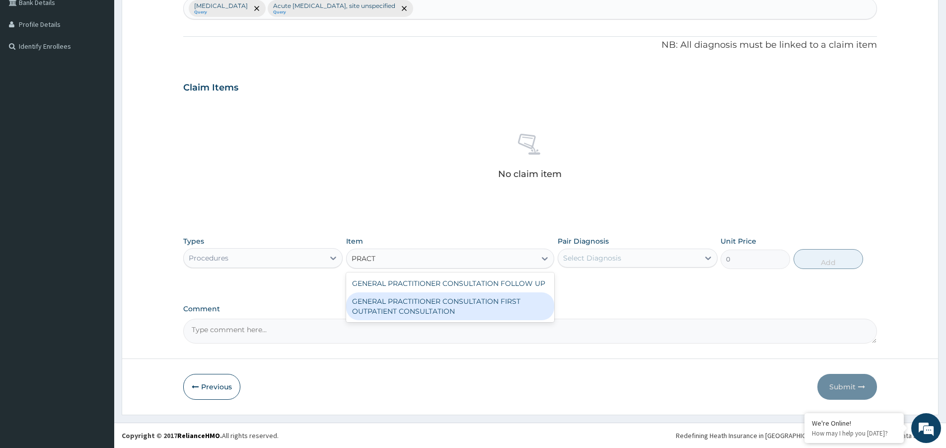
click at [502, 297] on div "GENERAL PRACTITIONER CONSULTATION FIRST OUTPATIENT CONSULTATION" at bounding box center [450, 306] width 208 height 28
type input "3547.5"
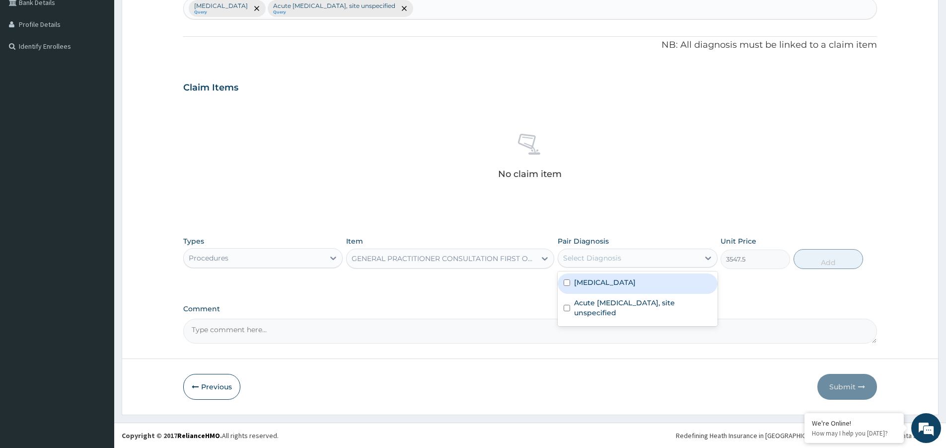
drag, startPoint x: 629, startPoint y: 249, endPoint x: 629, endPoint y: 264, distance: 15.4
click at [630, 249] on div "Select Diagnosis" at bounding box center [637, 257] width 159 height 19
click at [636, 286] on label "[MEDICAL_DATA]" at bounding box center [605, 282] width 62 height 10
checkbox input "true"
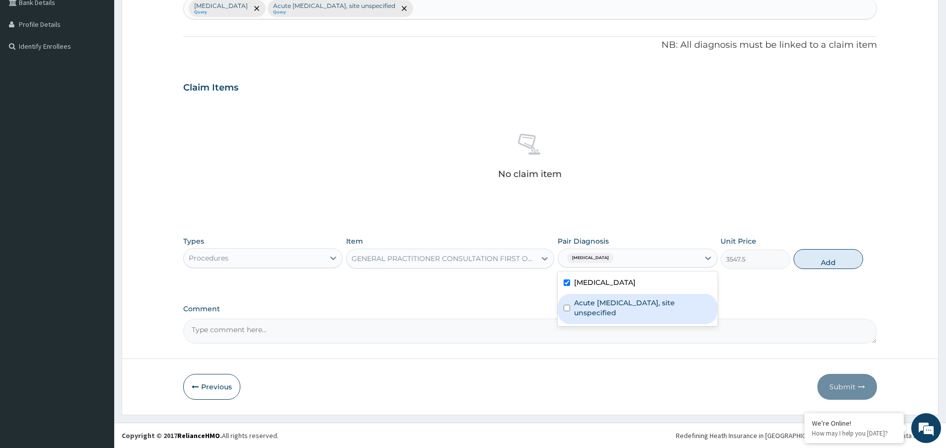
drag, startPoint x: 640, startPoint y: 306, endPoint x: 734, endPoint y: 289, distance: 95.9
click at [645, 306] on label "Acute [MEDICAL_DATA], site unspecified" at bounding box center [642, 308] width 137 height 20
checkbox input "true"
click at [802, 261] on button "Add" at bounding box center [829, 259] width 70 height 20
type input "0"
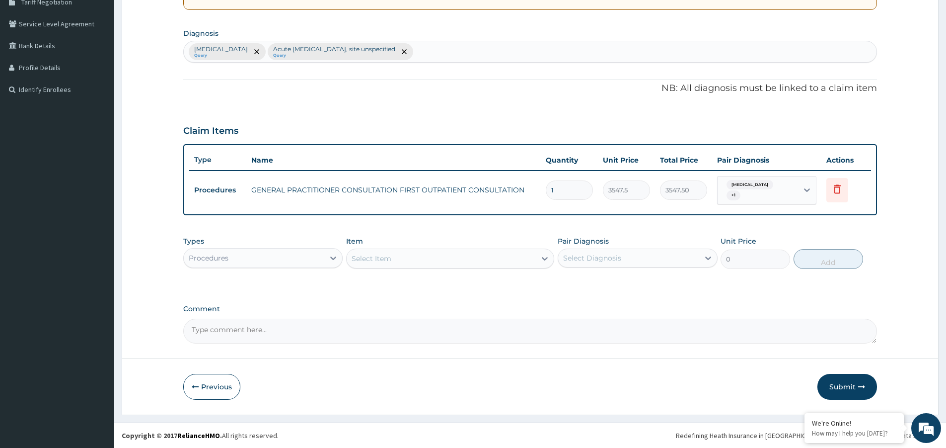
scroll to position [216, 0]
click at [331, 256] on icon at bounding box center [333, 258] width 10 height 10
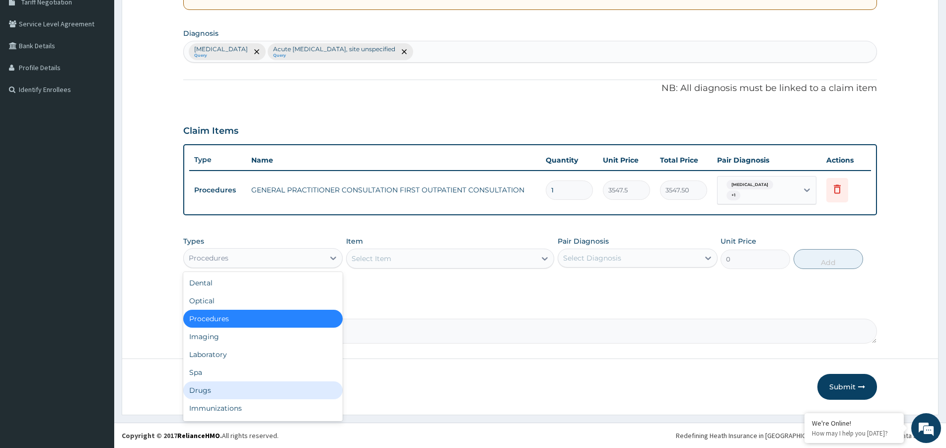
drag, startPoint x: 271, startPoint y: 383, endPoint x: 273, endPoint y: 389, distance: 6.5
click at [271, 384] on div "Drugs" at bounding box center [262, 390] width 159 height 18
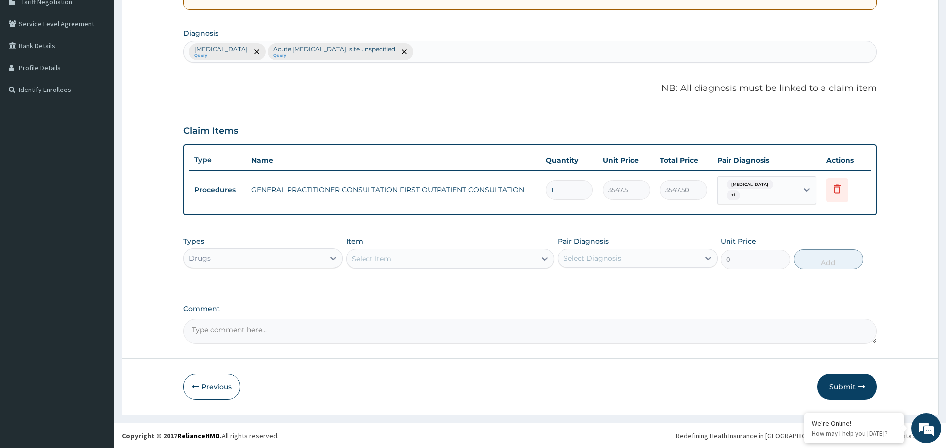
click at [403, 261] on div "Select Item" at bounding box center [441, 258] width 189 height 16
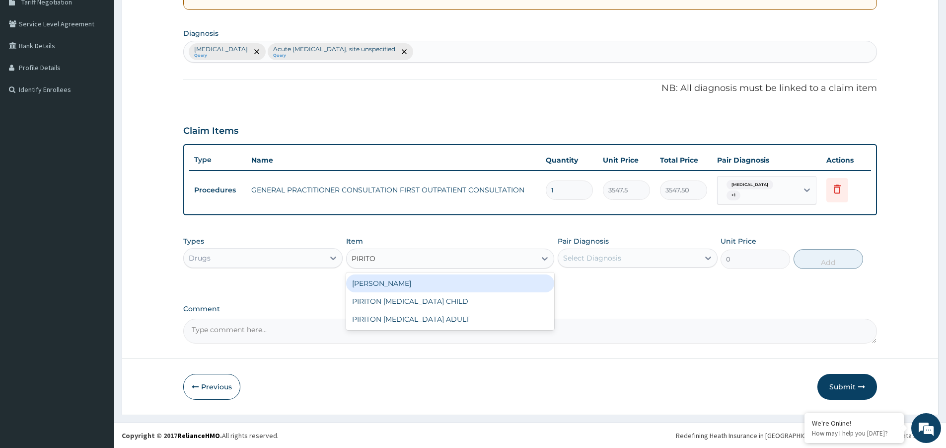
type input "PIRITON"
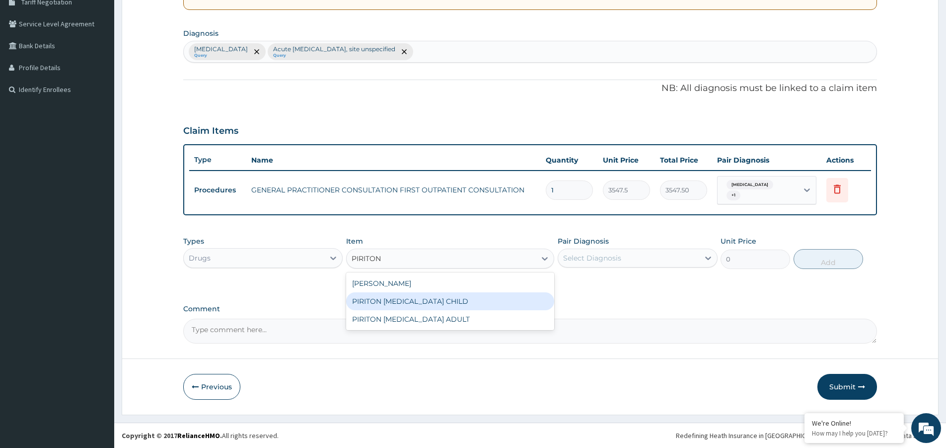
click at [410, 305] on div "PIRITON [MEDICAL_DATA] CHILD" at bounding box center [450, 301] width 208 height 18
type input "1182.5"
